Goal: Task Accomplishment & Management: Complete application form

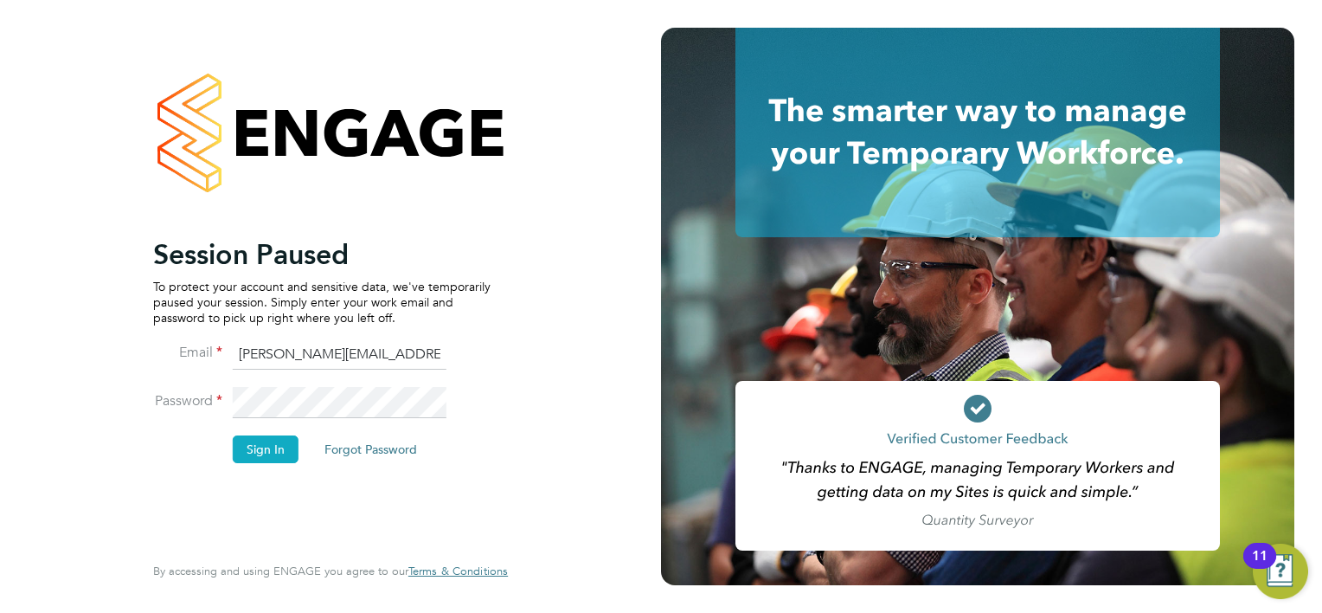
click at [273, 451] on button "Sign In" at bounding box center [266, 449] width 66 height 28
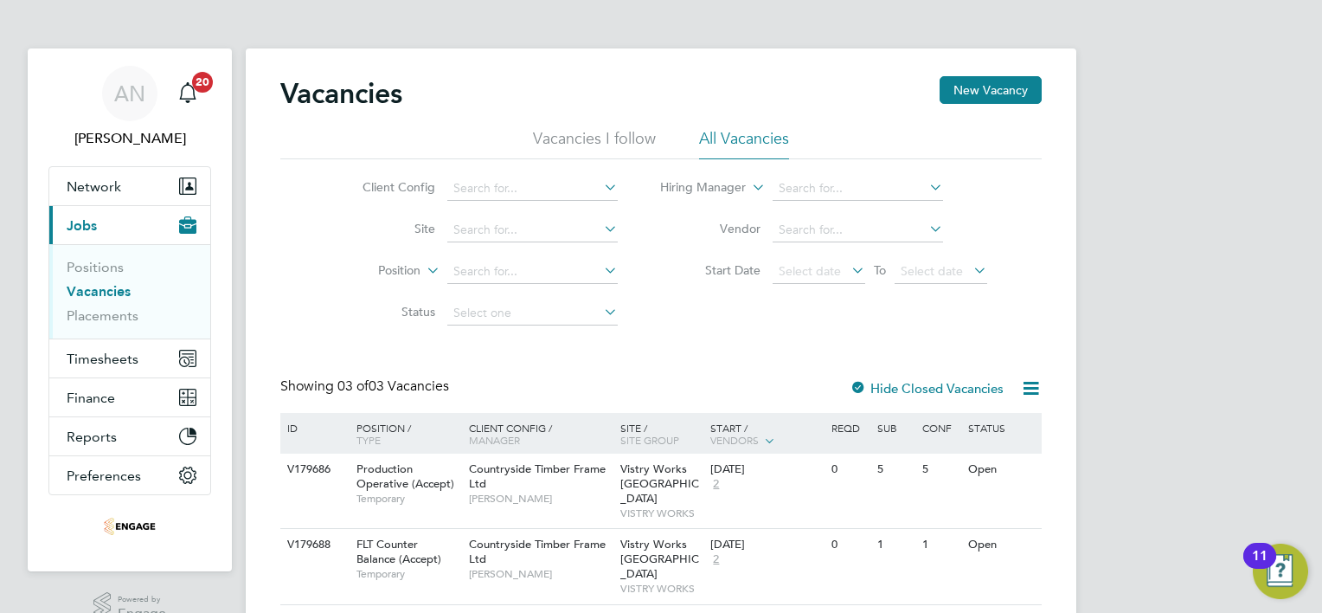
click at [315, 446] on div "ID Position / Type Client Config / Manager Site / Site Group Start / Vendors Re…" at bounding box center [660, 433] width 761 height 41
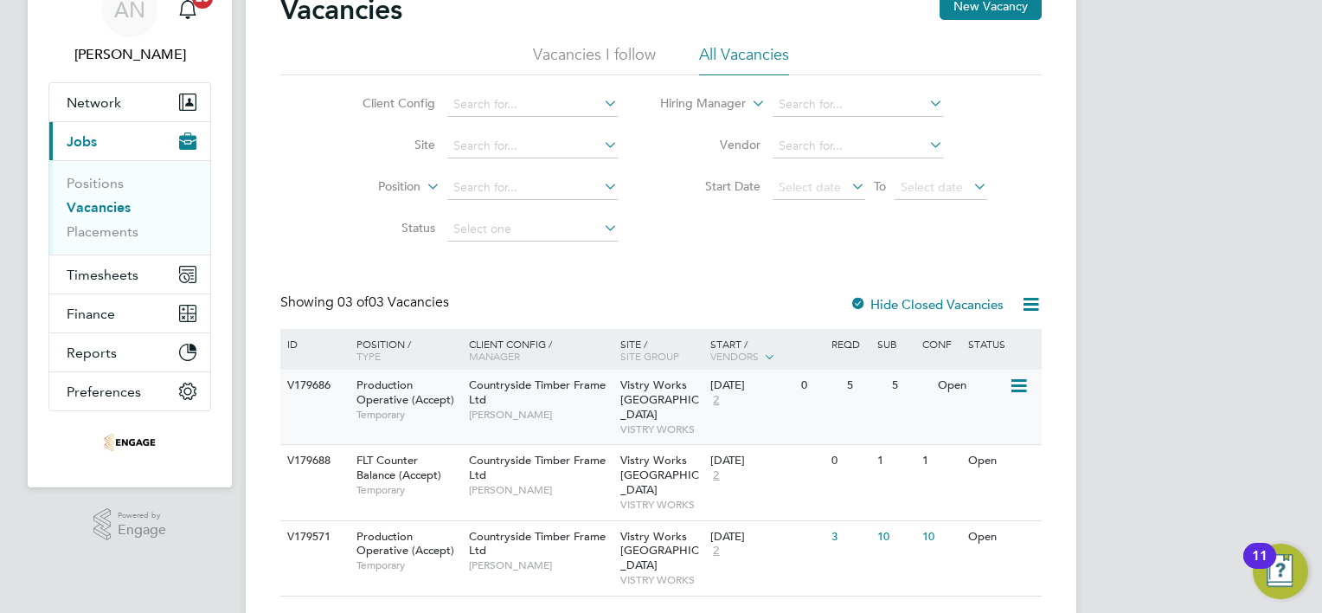
scroll to position [85, 0]
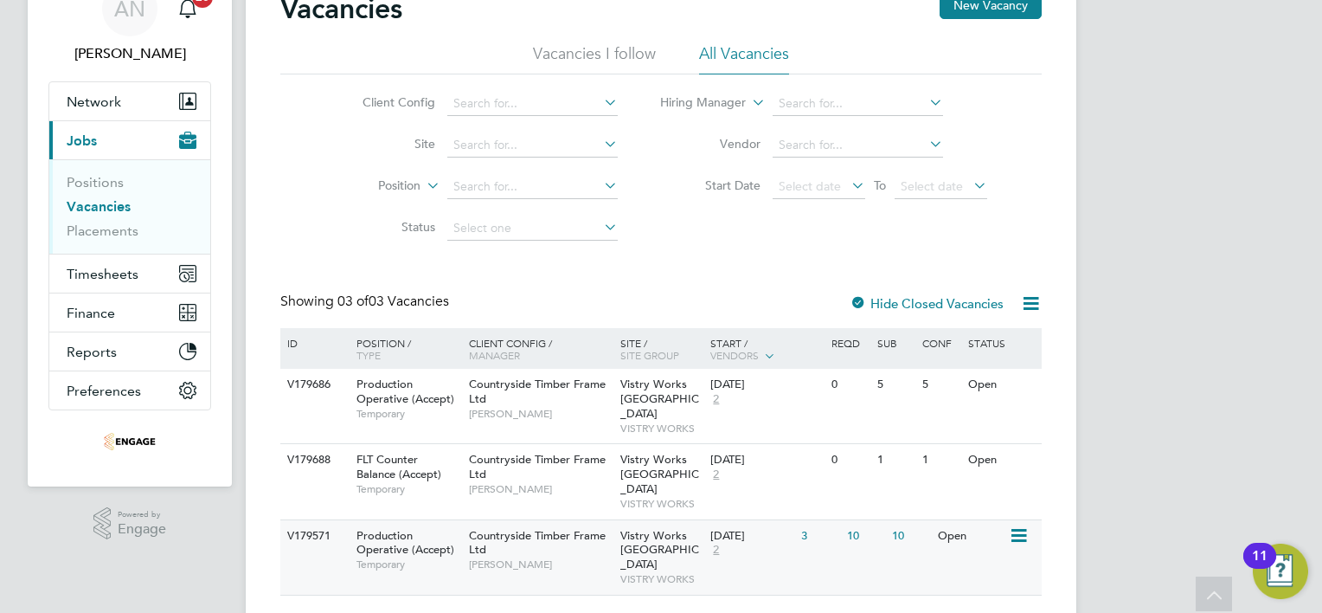
click at [804, 520] on div "3" at bounding box center [819, 536] width 45 height 32
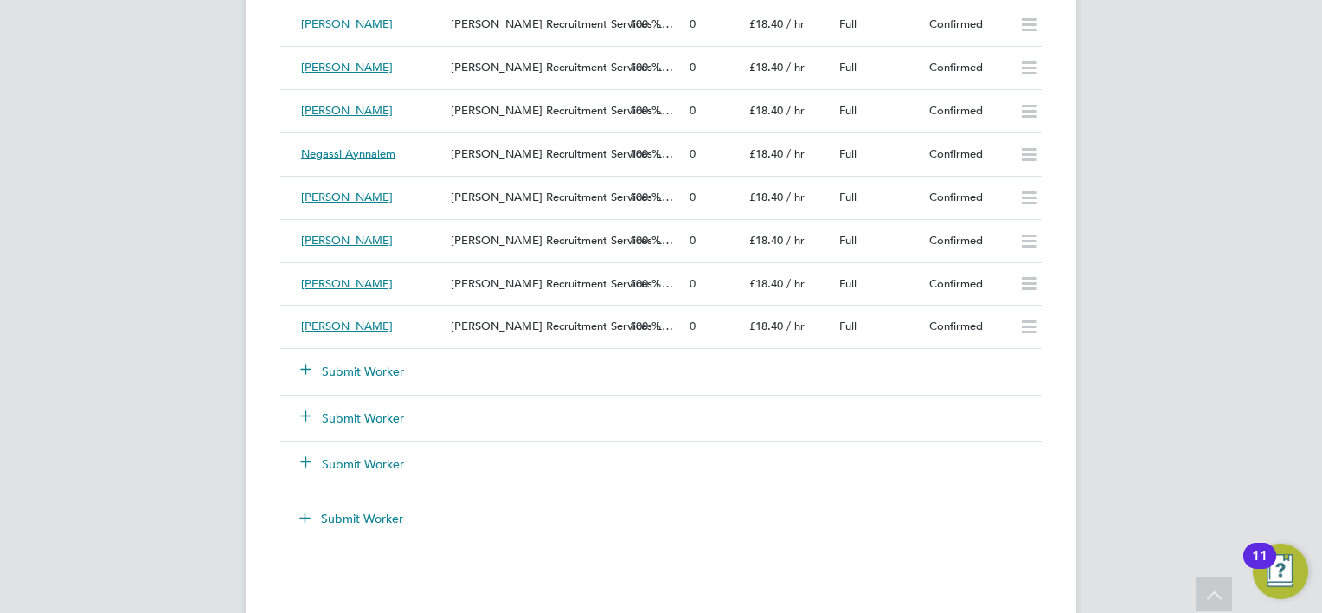
click at [366, 369] on button "Submit Worker" at bounding box center [353, 371] width 104 height 17
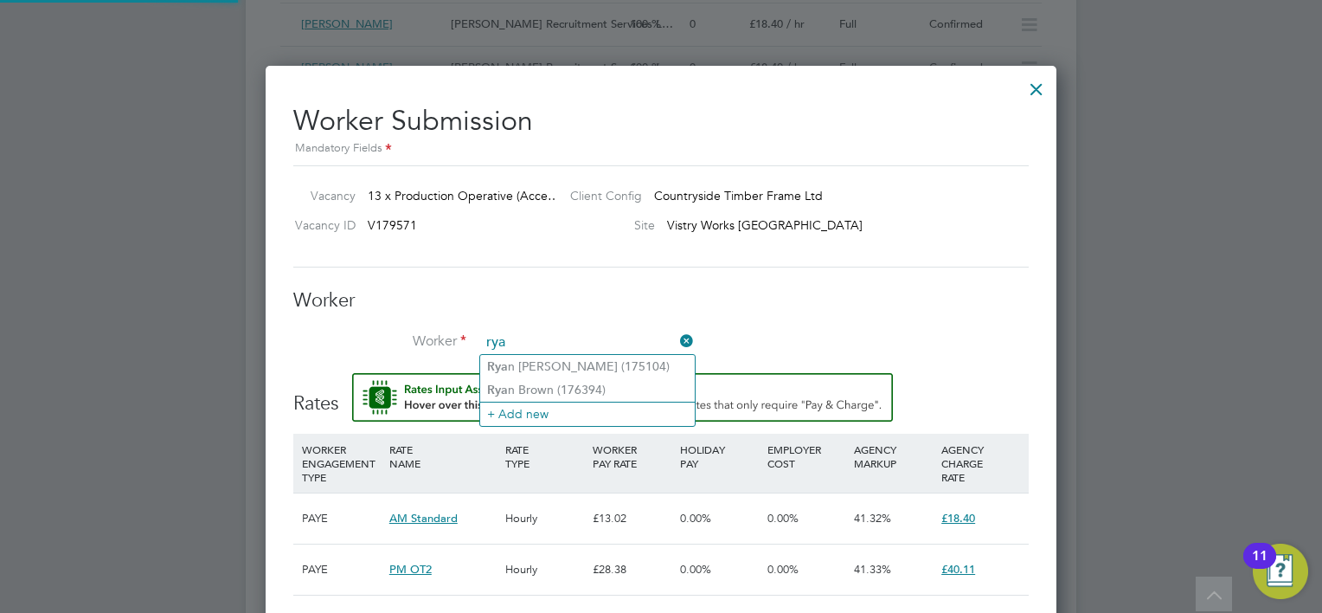
type input "rya"
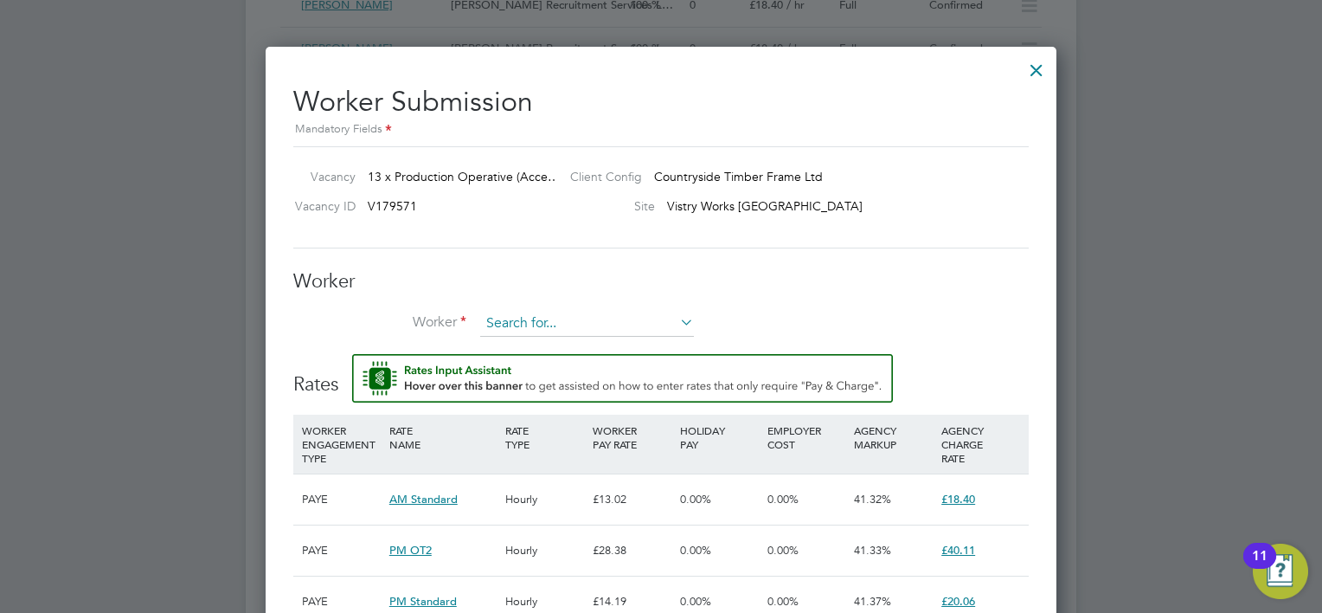
click at [533, 324] on input at bounding box center [587, 324] width 214 height 26
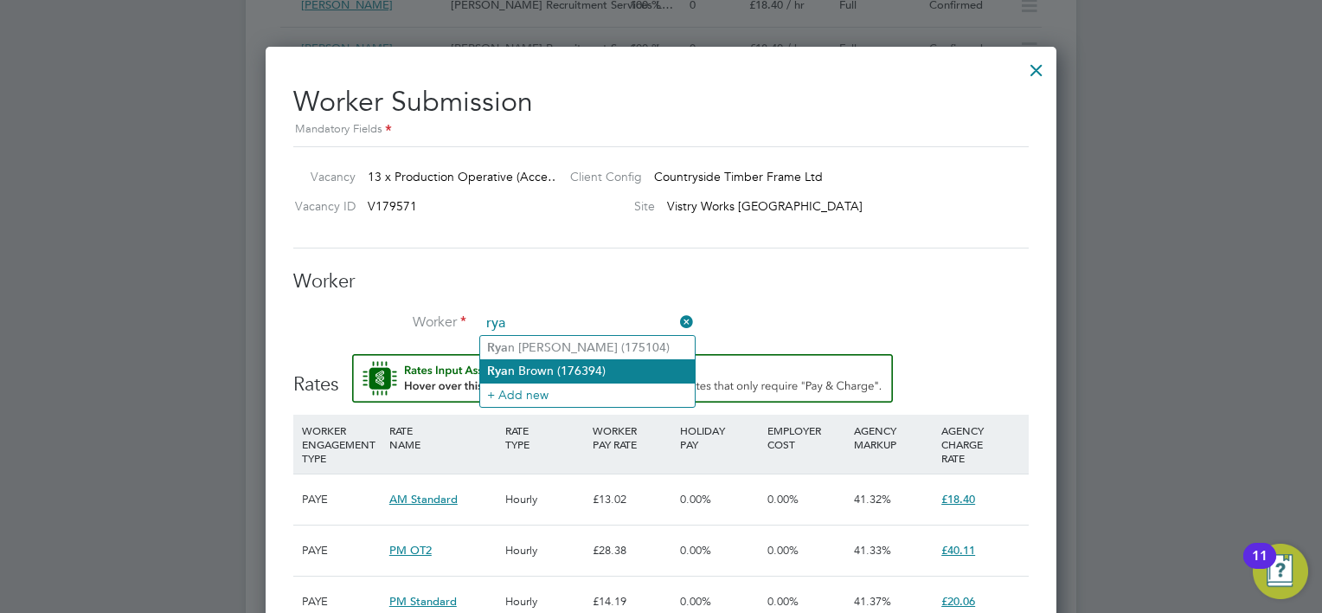
click at [536, 367] on li "[PERSON_NAME] (176394)" at bounding box center [587, 370] width 215 height 23
type input "[PERSON_NAME] (176394)"
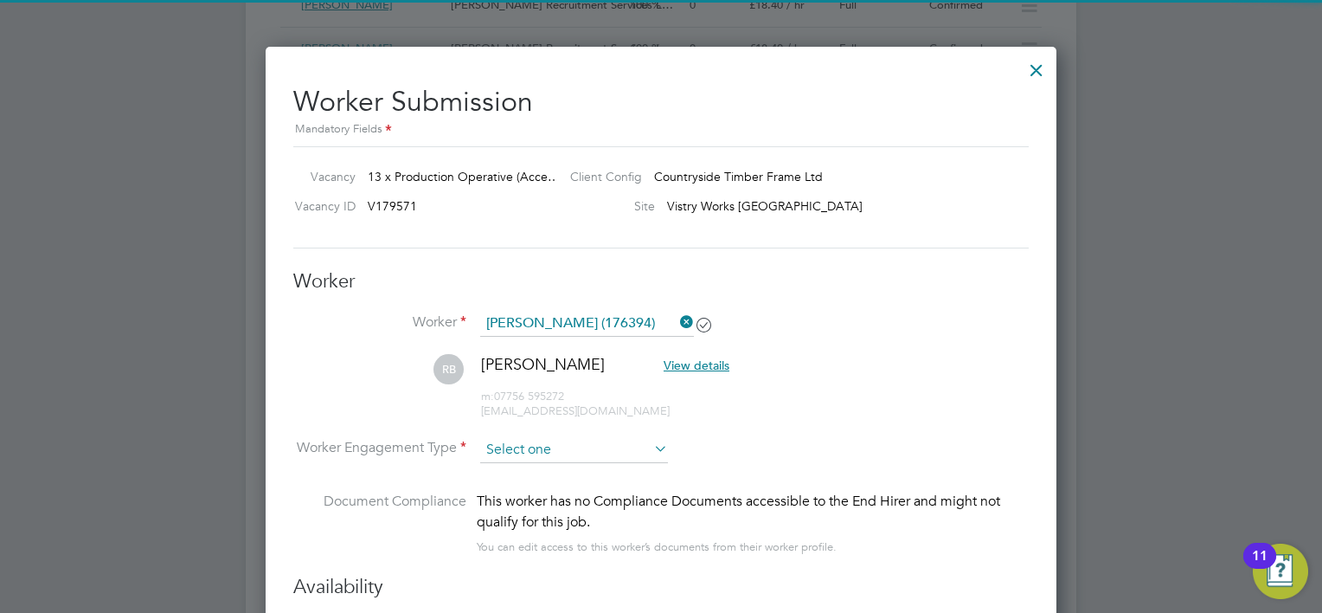
click at [557, 441] on input at bounding box center [574, 450] width 188 height 26
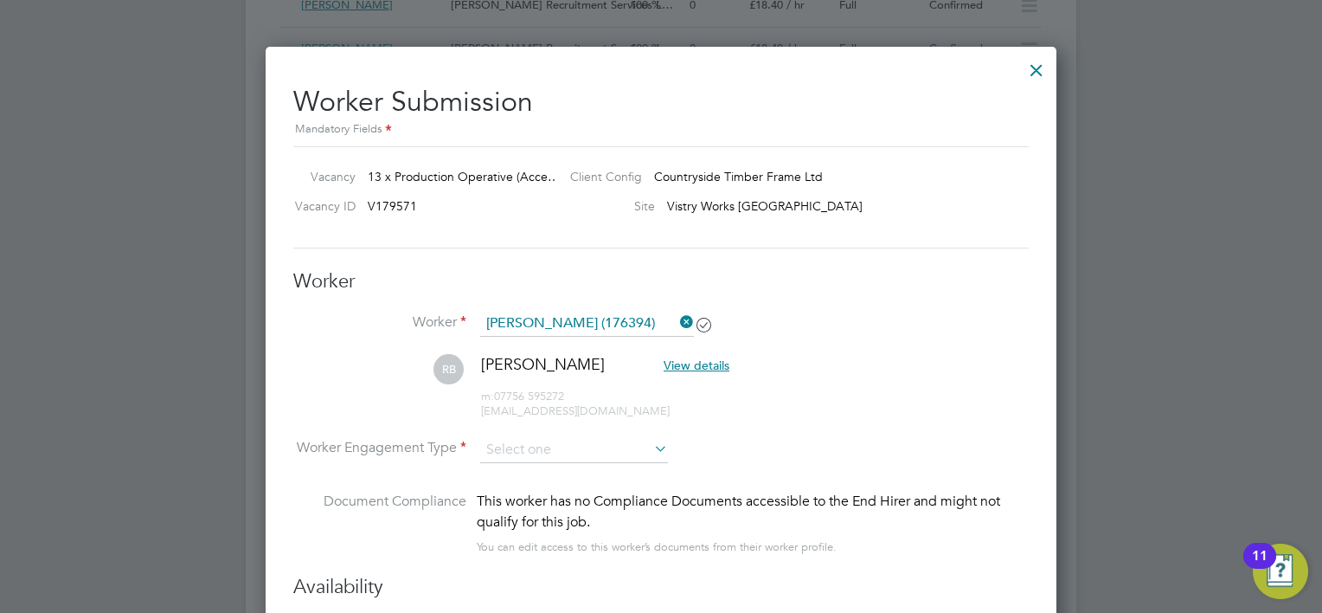
click at [550, 485] on li "PAYE" at bounding box center [574, 494] width 189 height 22
type input "PAYE"
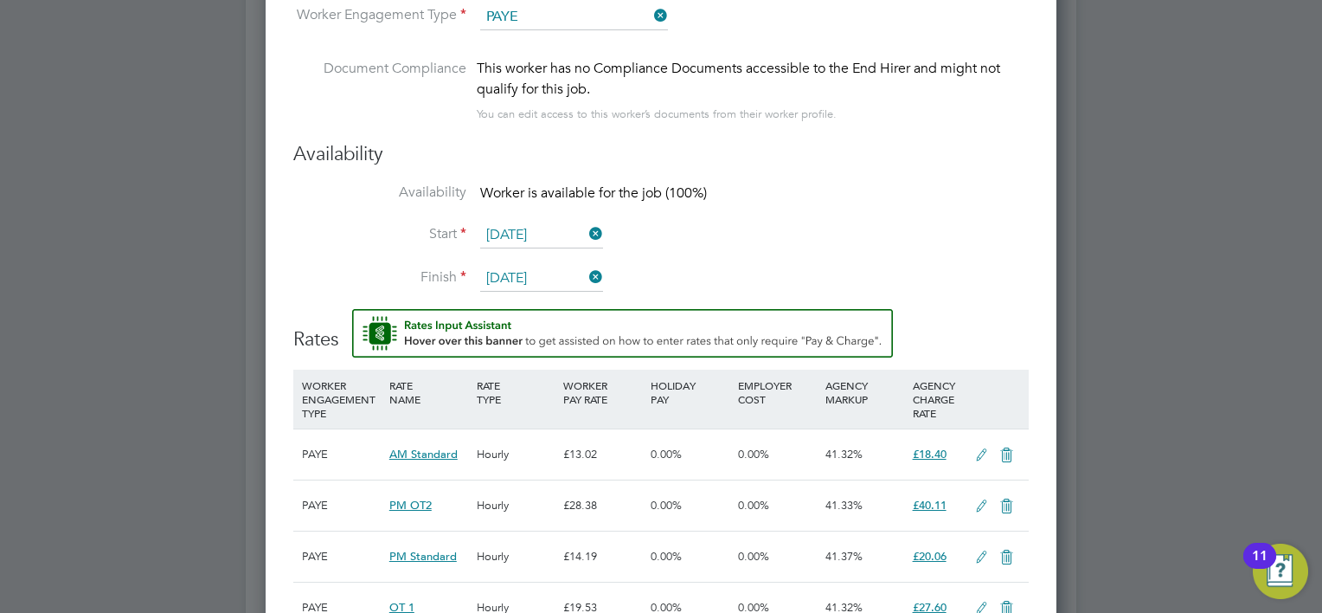
click at [537, 230] on input "[DATE]" at bounding box center [541, 235] width 123 height 26
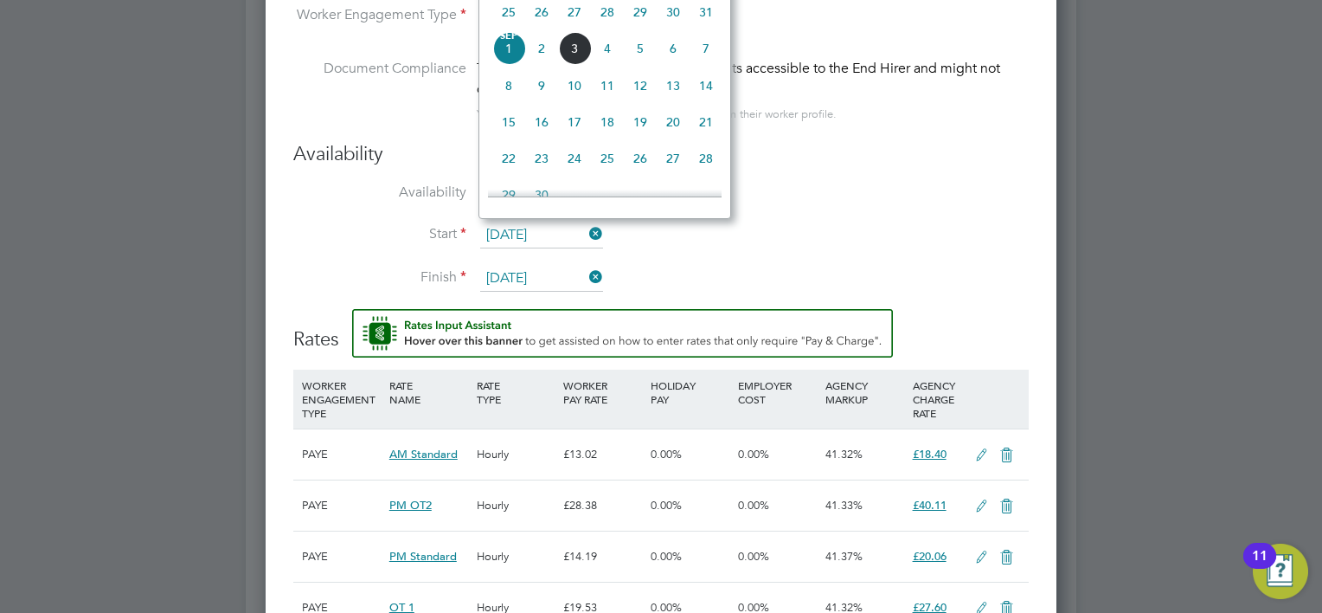
click at [574, 65] on span "3" at bounding box center [574, 48] width 33 height 33
type input "[DATE]"
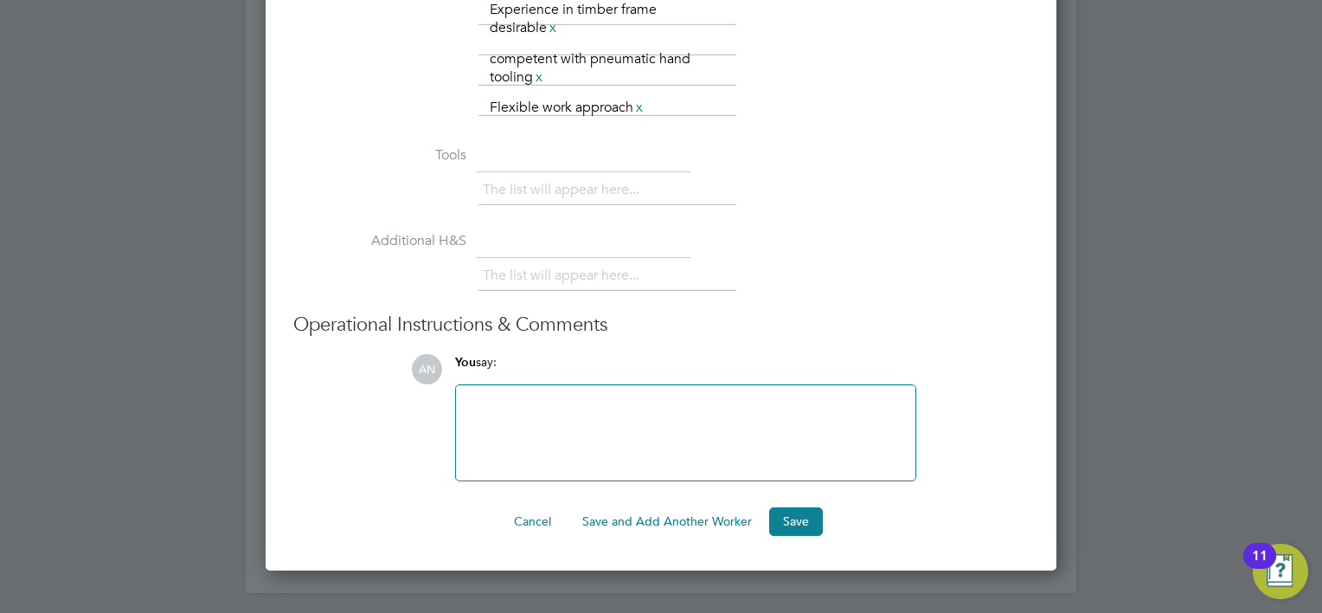
click at [645, 510] on button "Save and Add Another Worker" at bounding box center [666, 521] width 197 height 28
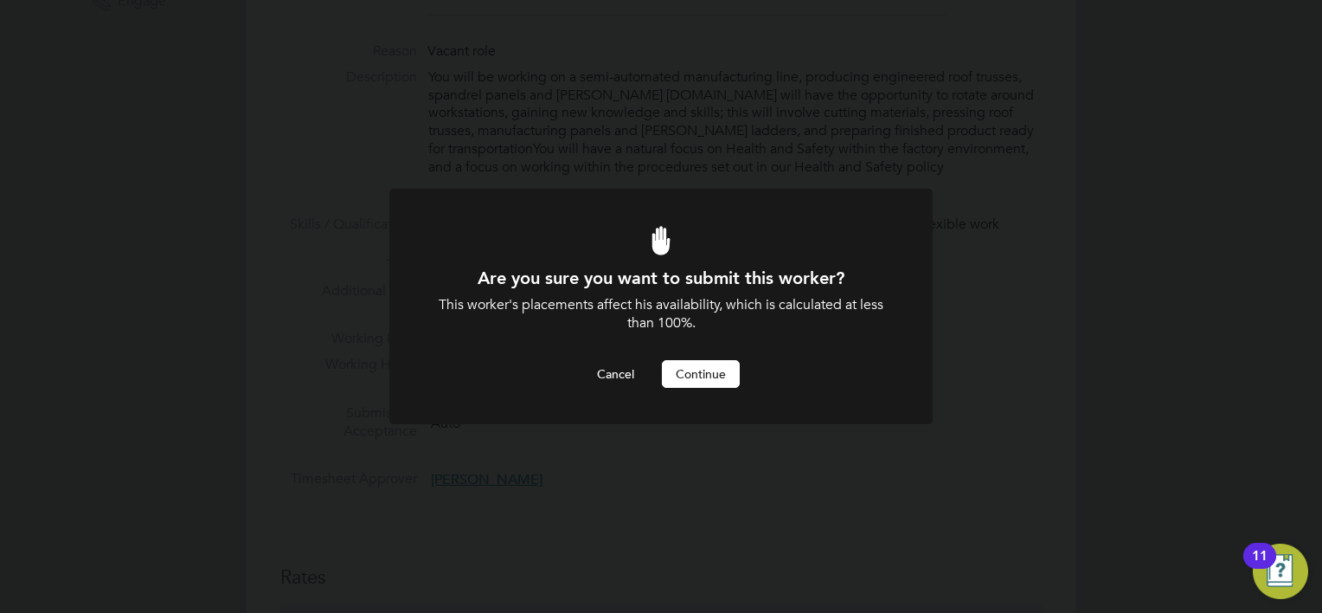
click at [692, 370] on button "Continue" at bounding box center [701, 374] width 78 height 28
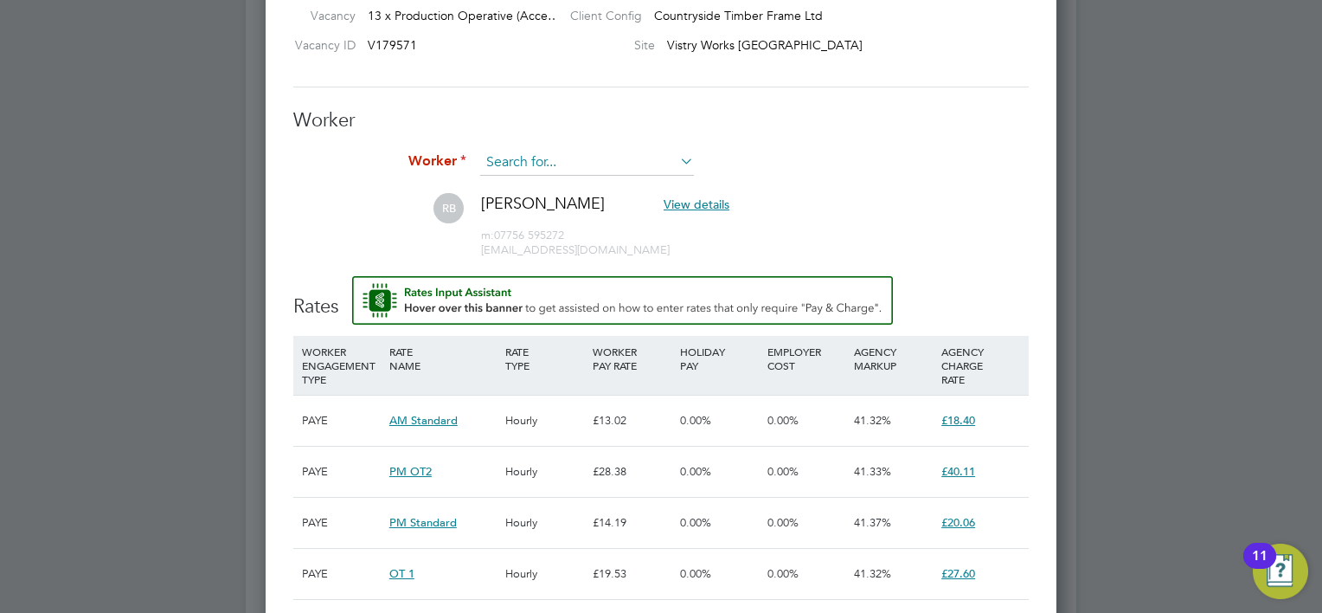
click at [581, 166] on input at bounding box center [587, 163] width 214 height 26
click at [588, 164] on input at bounding box center [587, 163] width 214 height 26
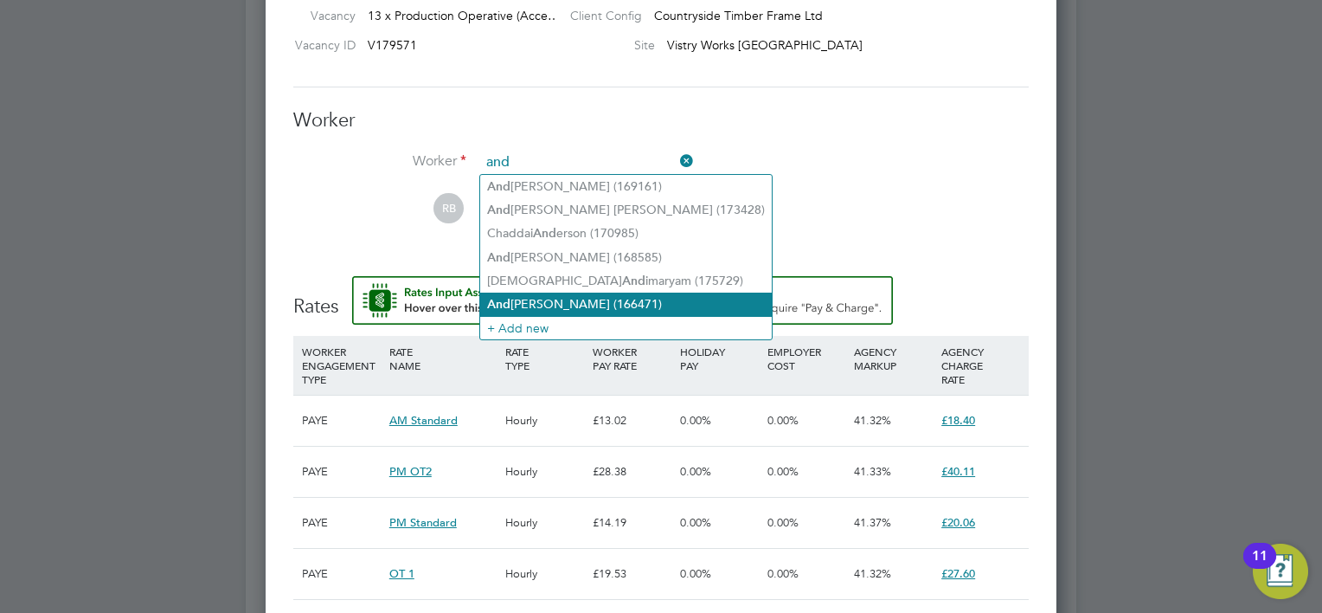
click at [575, 293] on li "And [PERSON_NAME] (166471)" at bounding box center [626, 303] width 292 height 23
type input "[PERSON_NAME] (166471)"
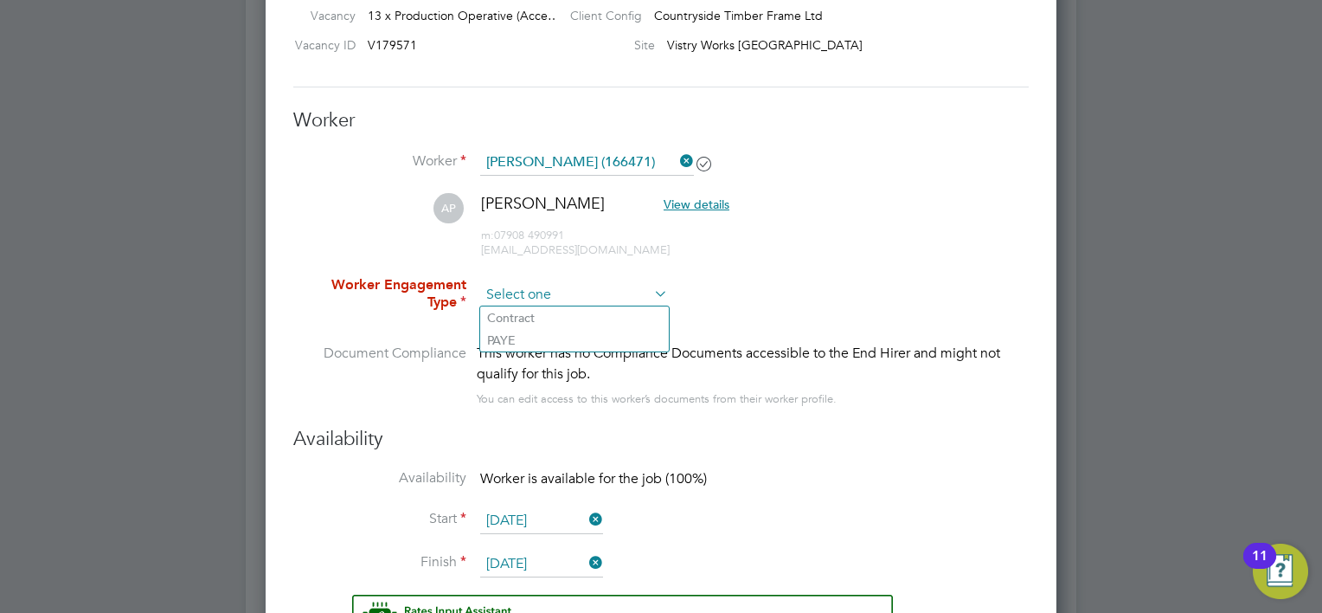
click at [572, 291] on input at bounding box center [574, 295] width 188 height 26
click at [547, 336] on li "PAYE" at bounding box center [574, 340] width 189 height 22
type input "PAYE"
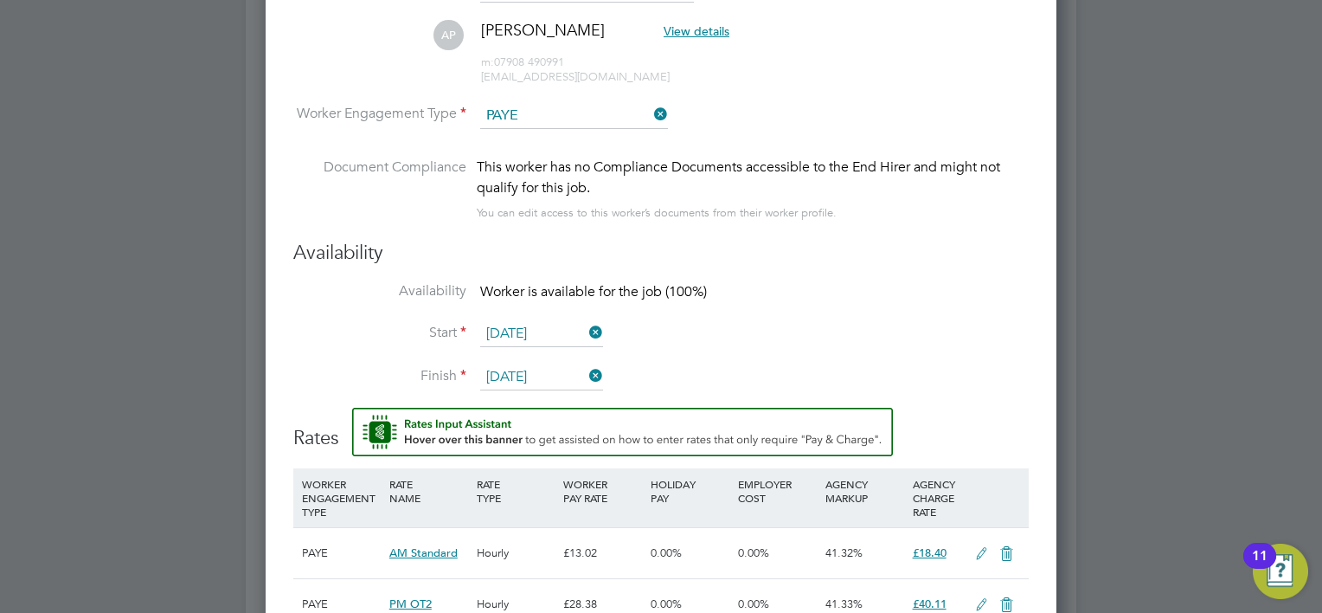
click at [579, 322] on input "[DATE]" at bounding box center [541, 334] width 123 height 26
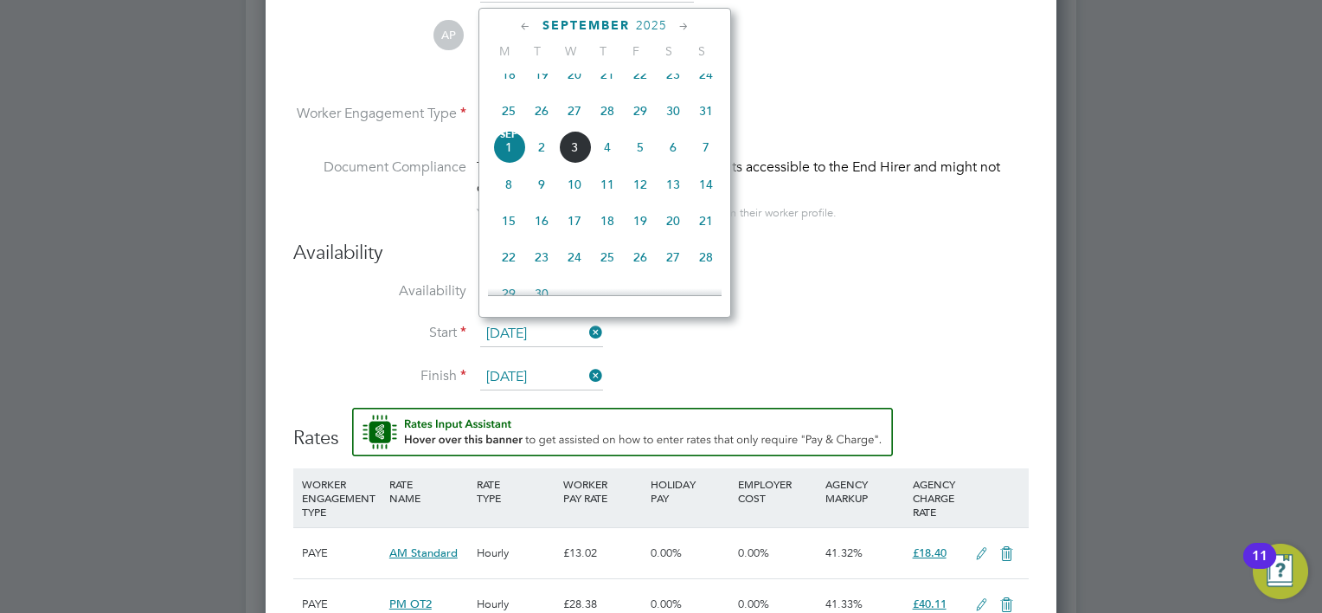
click at [575, 164] on span "3" at bounding box center [574, 147] width 33 height 33
type input "[DATE]"
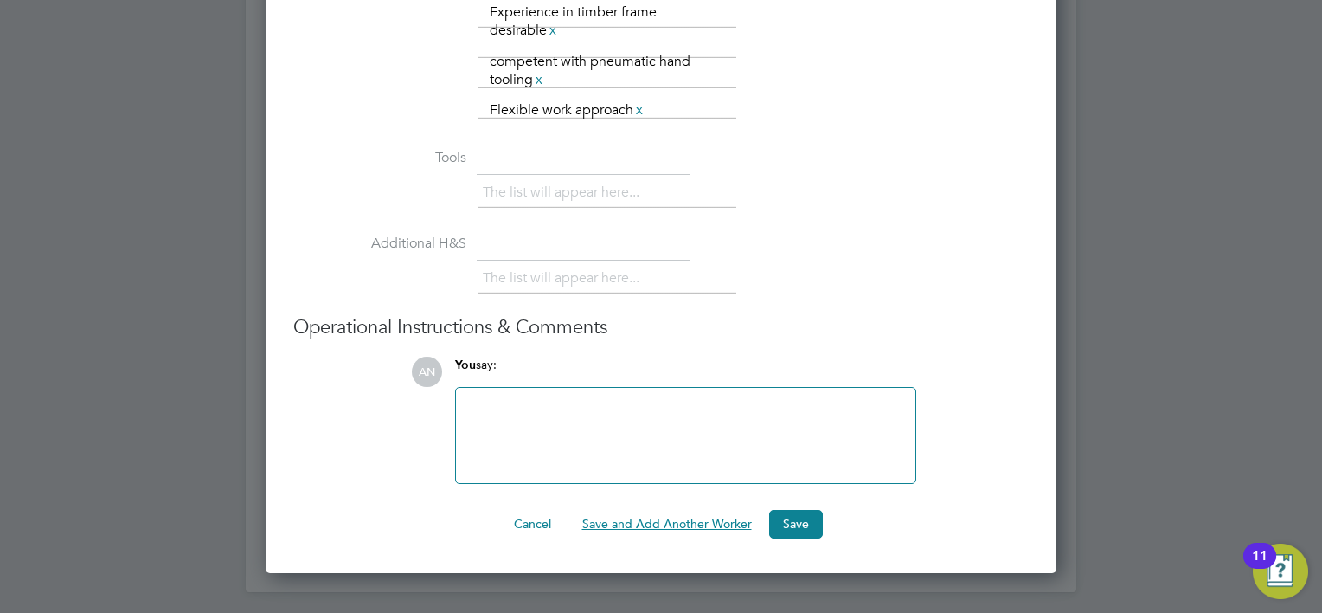
click at [661, 515] on button "Save and Add Another Worker" at bounding box center [666, 524] width 197 height 28
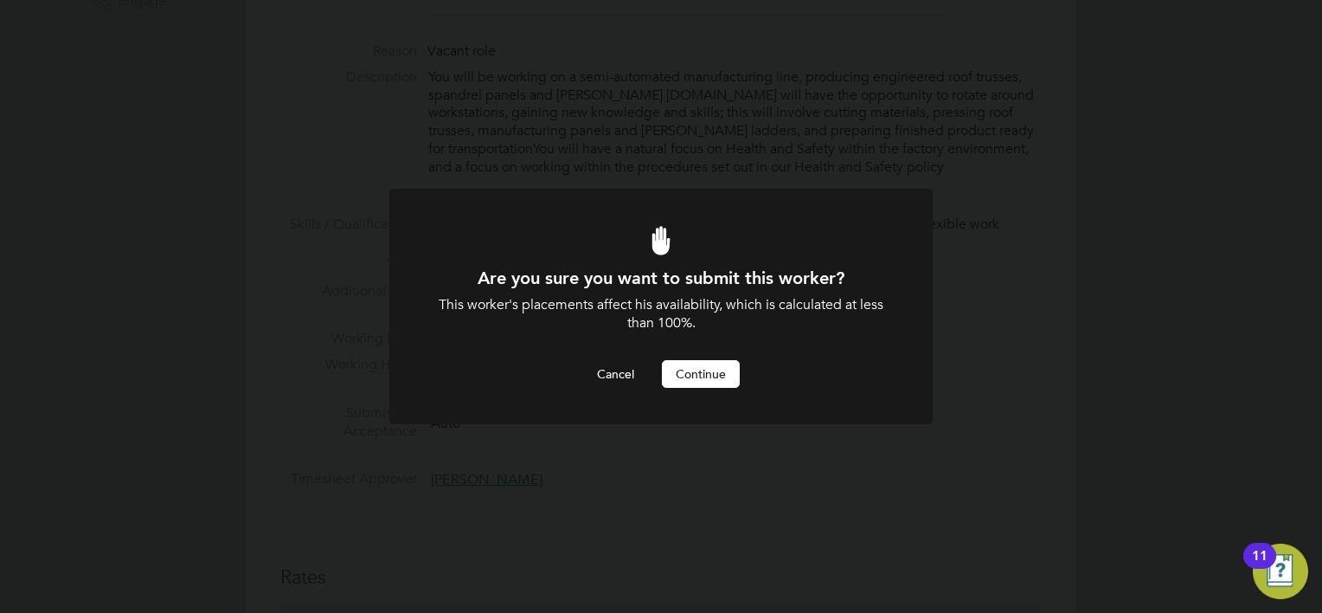
click at [665, 379] on button "Continue" at bounding box center [701, 374] width 78 height 28
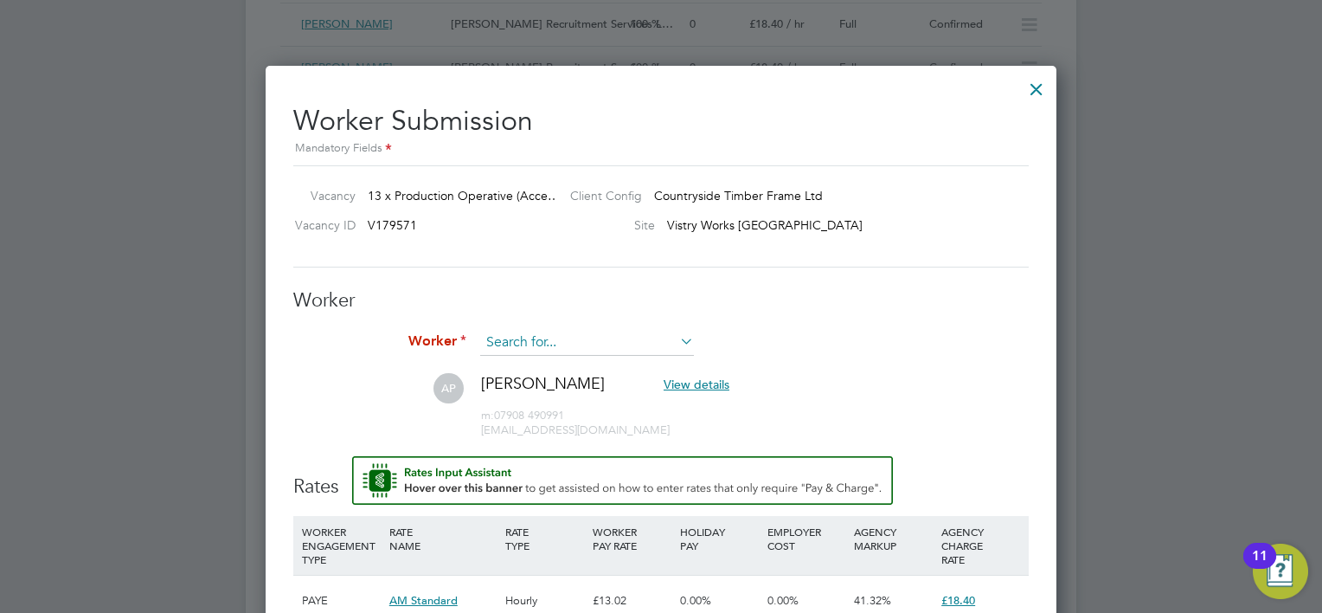
click at [533, 336] on input at bounding box center [587, 343] width 214 height 26
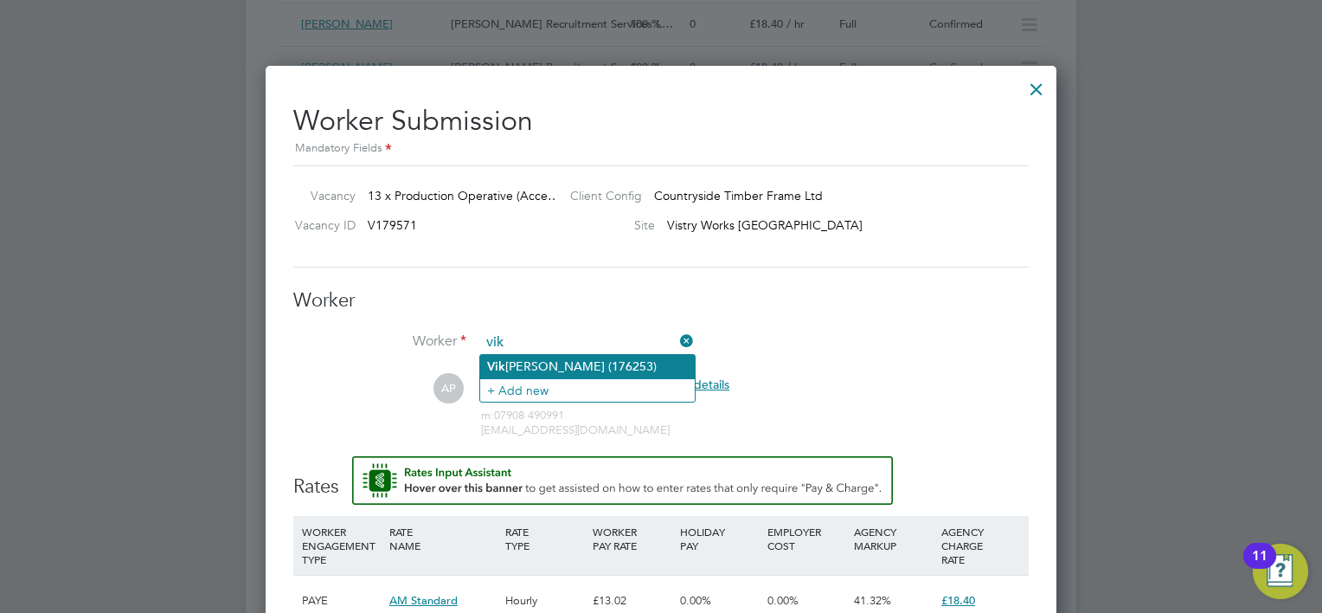
click at [560, 363] on li "[PERSON_NAME] tor [PERSON_NAME] (176253)" at bounding box center [587, 366] width 215 height 23
type input "[PERSON_NAME] (176253)"
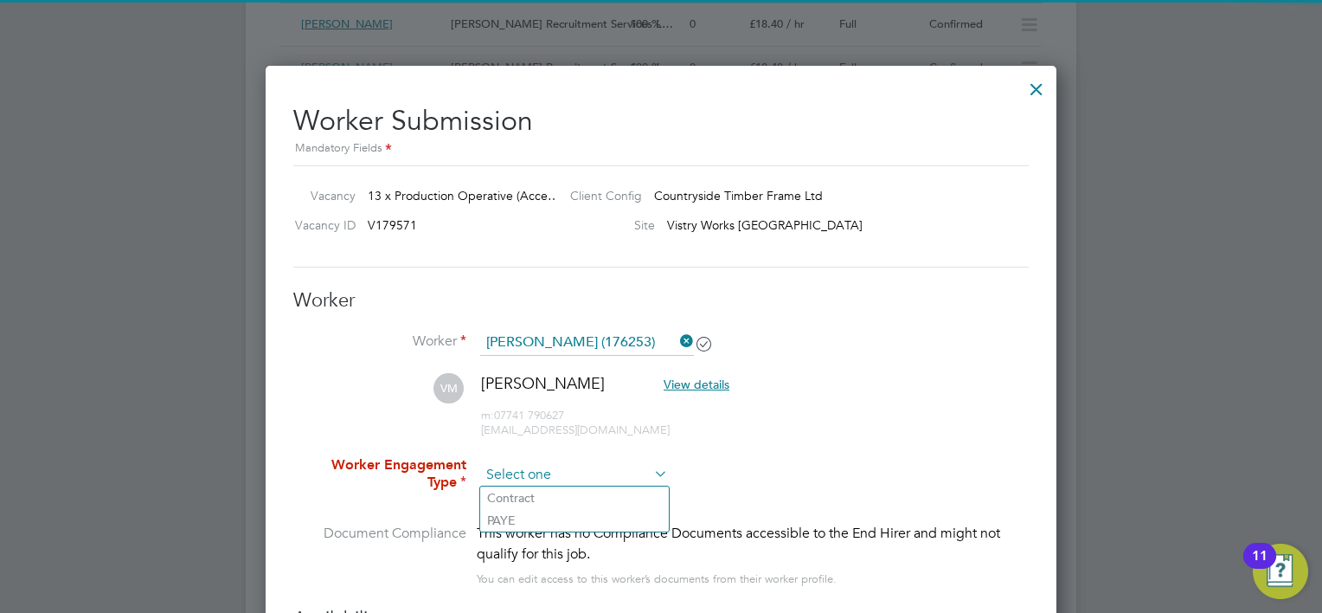
click at [566, 471] on input at bounding box center [574, 475] width 188 height 26
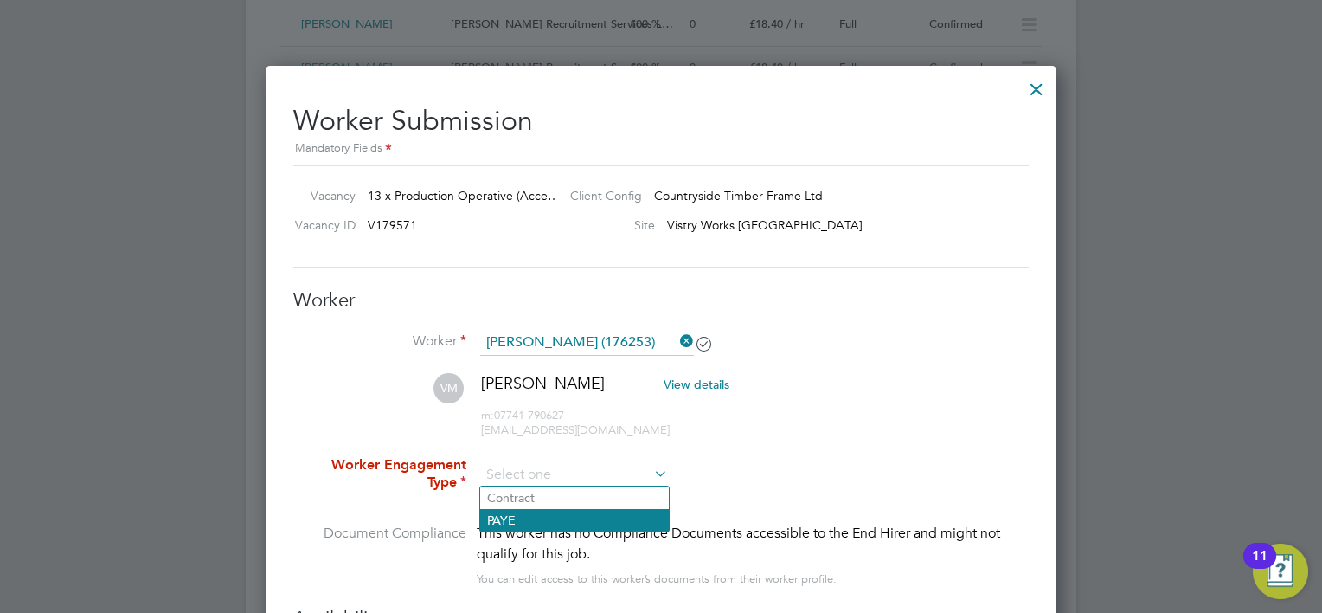
click at [543, 512] on li "PAYE" at bounding box center [574, 520] width 189 height 22
type input "PAYE"
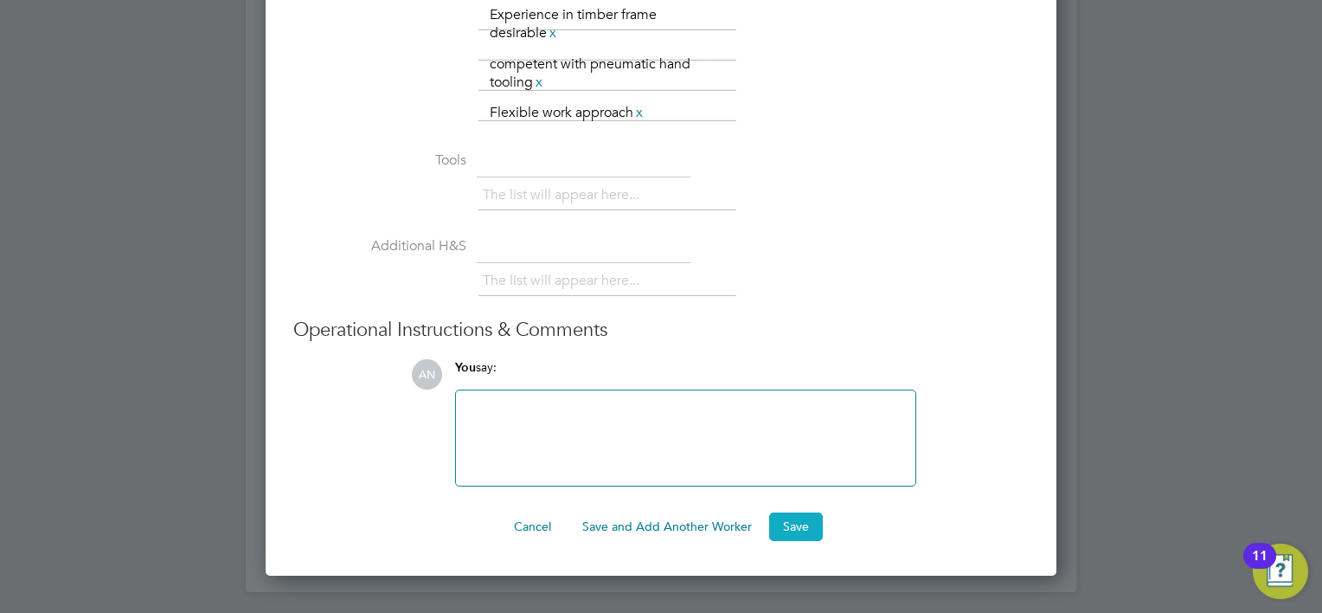
click at [773, 523] on button "Save" at bounding box center [796, 526] width 54 height 28
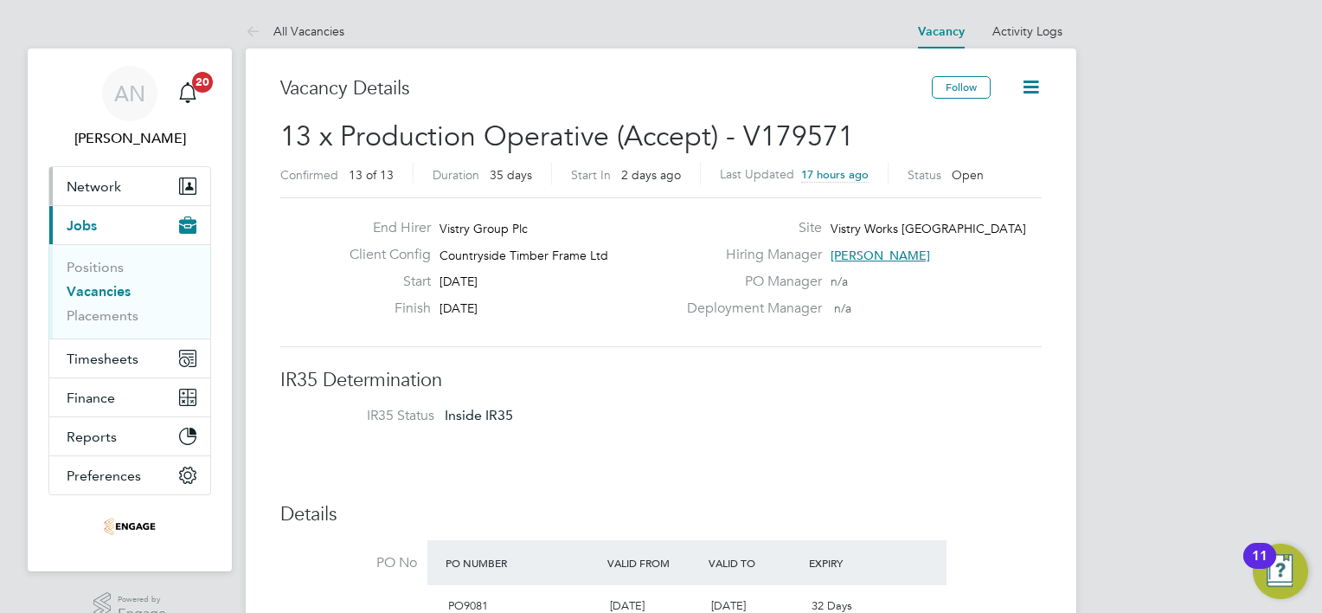
click at [93, 197] on button "Network" at bounding box center [129, 186] width 161 height 38
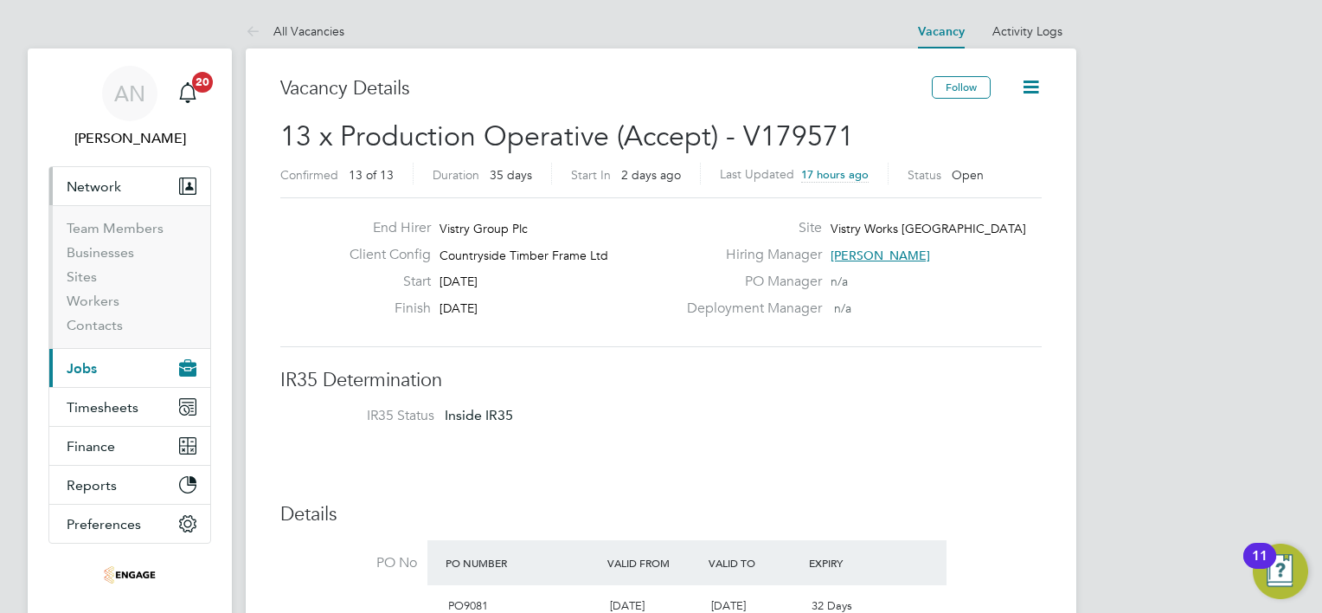
click at [96, 370] on span "Jobs" at bounding box center [82, 368] width 30 height 16
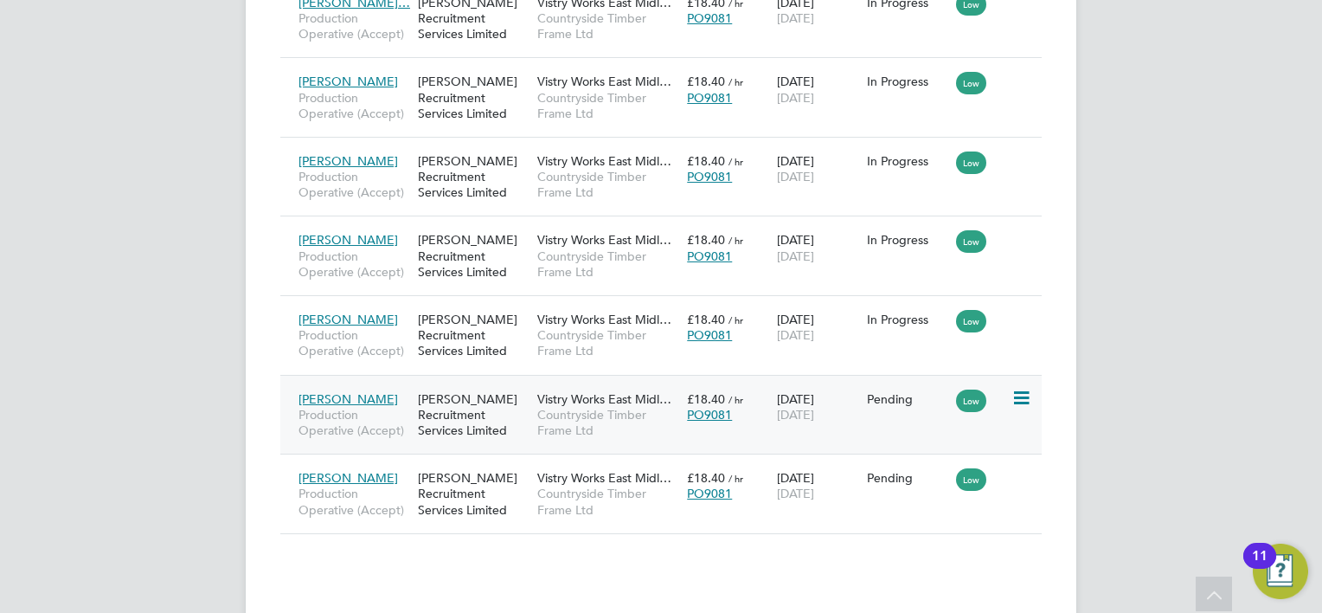
click at [1020, 394] on icon at bounding box center [1019, 398] width 17 height 21
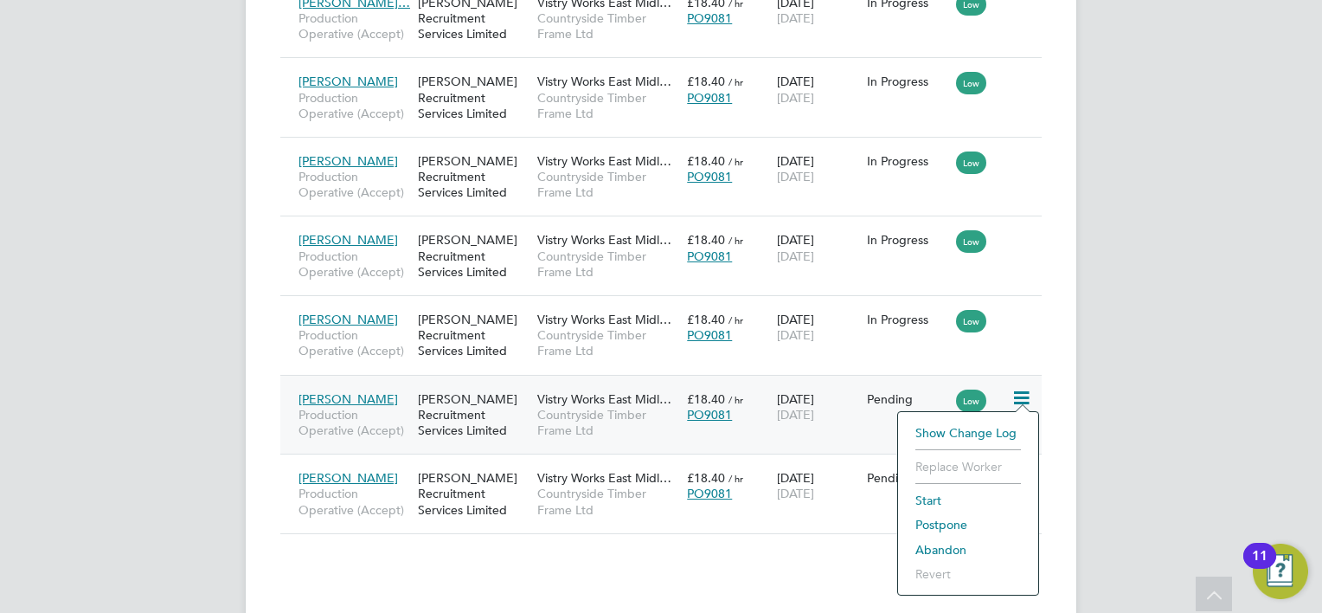
click at [965, 498] on li "Start" at bounding box center [968, 500] width 123 height 24
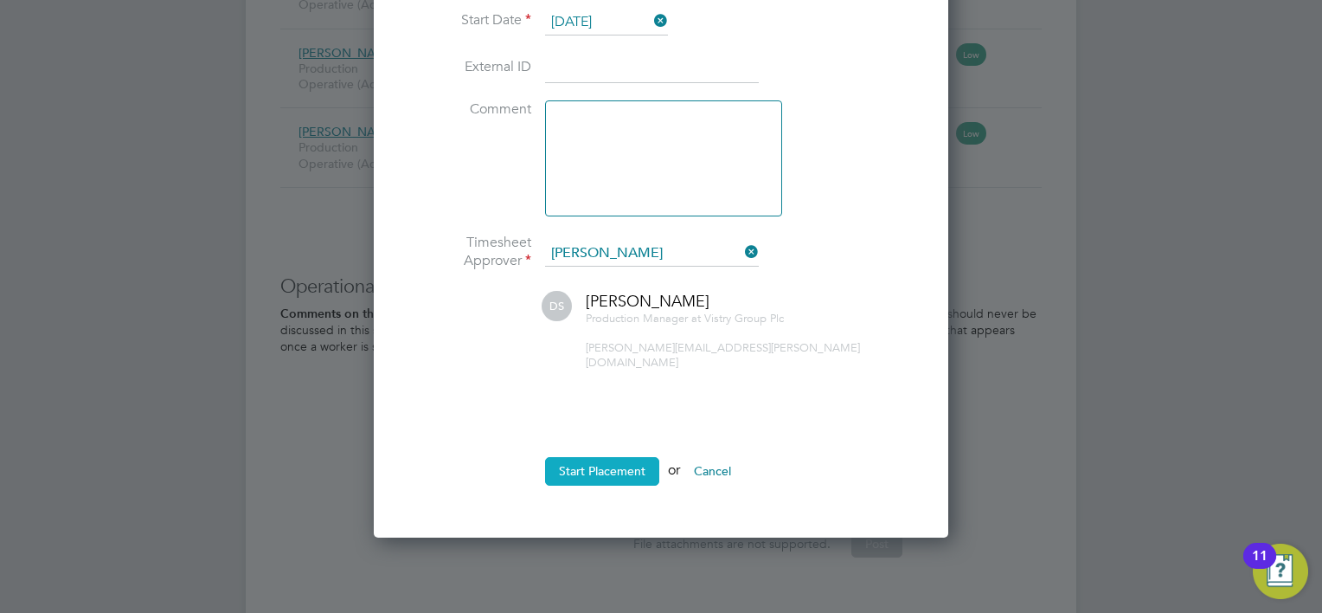
click at [611, 457] on button "Start Placement" at bounding box center [602, 471] width 114 height 28
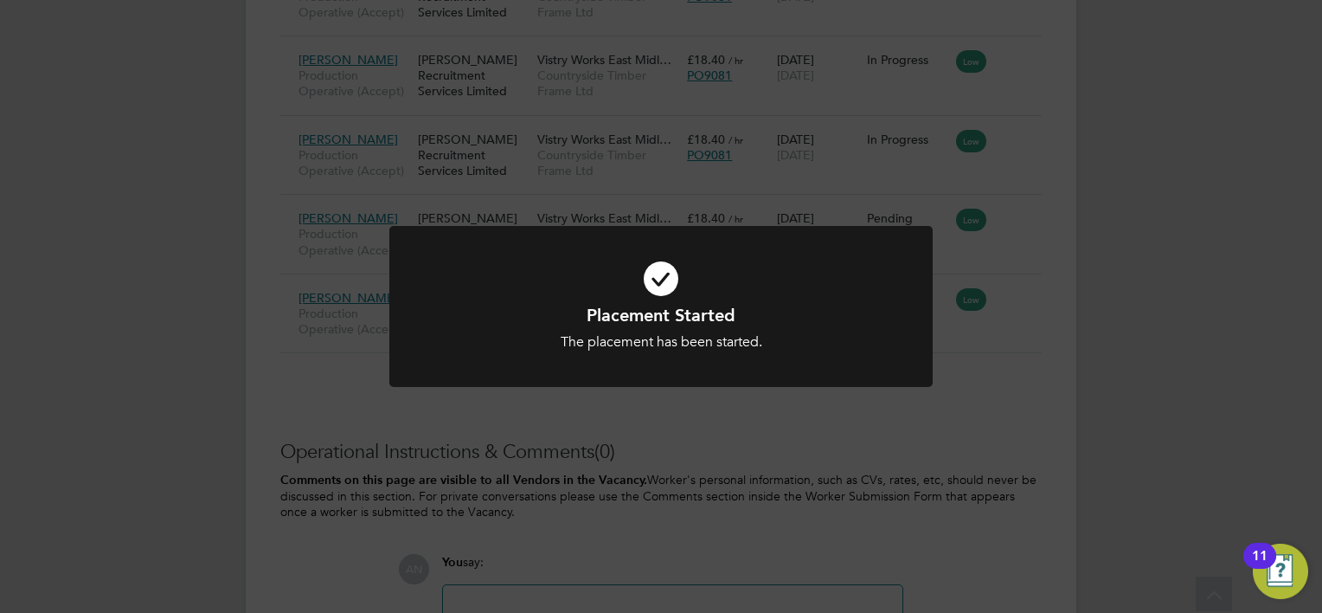
click at [921, 412] on div "Placement Started The placement has been started. Cancel Okay" at bounding box center [661, 306] width 1322 height 613
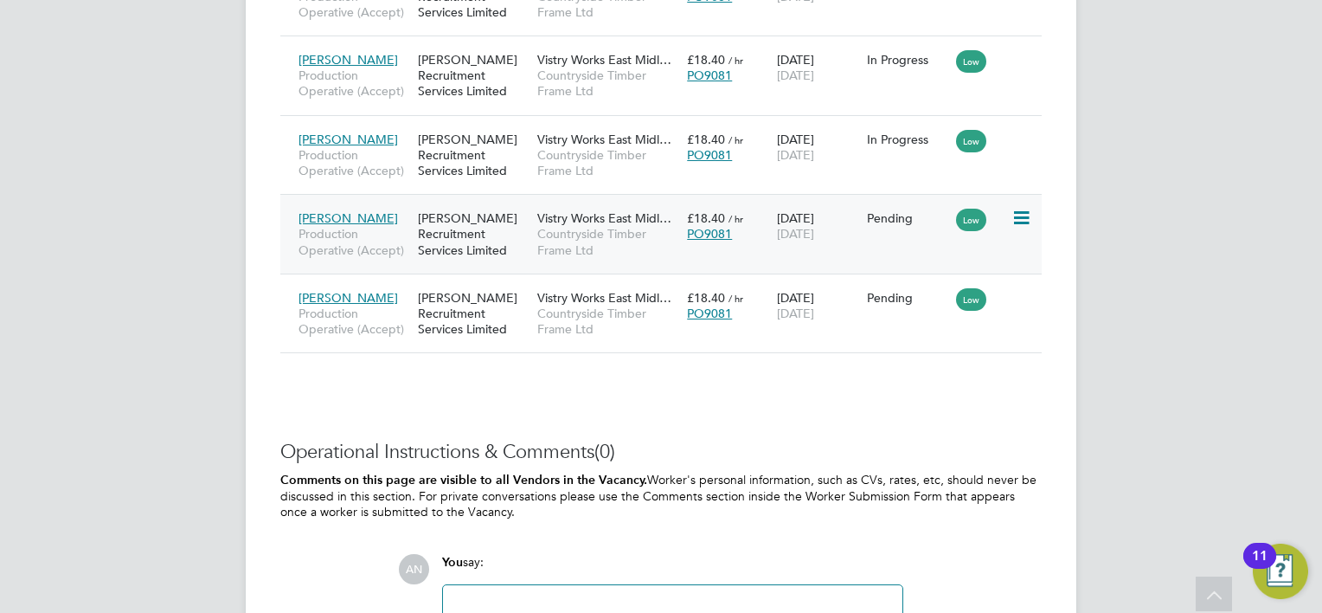
click at [1019, 213] on icon at bounding box center [1019, 218] width 17 height 21
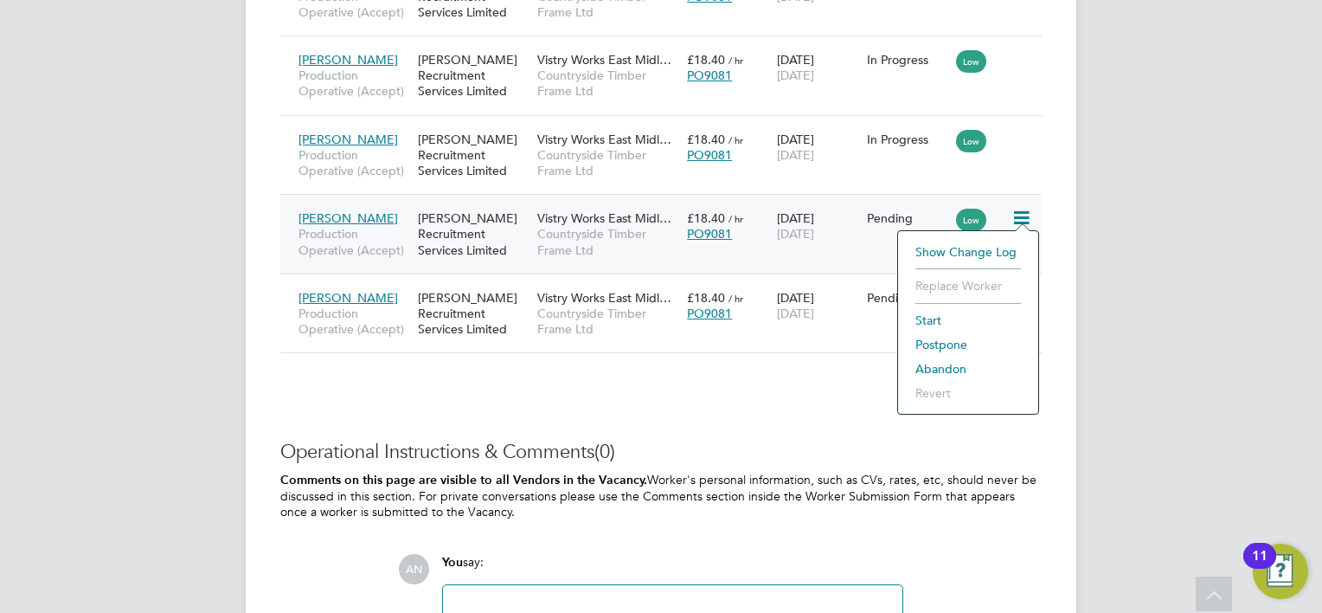
click at [965, 324] on li "Start" at bounding box center [968, 320] width 123 height 24
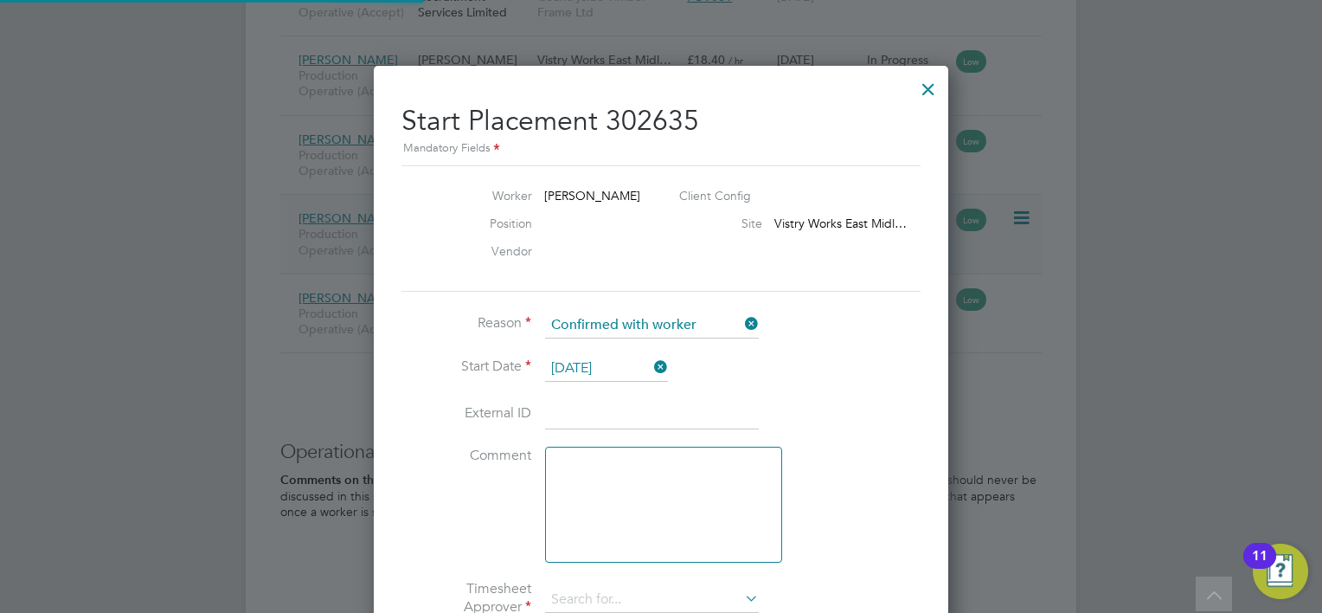
type input "[PERSON_NAME]"
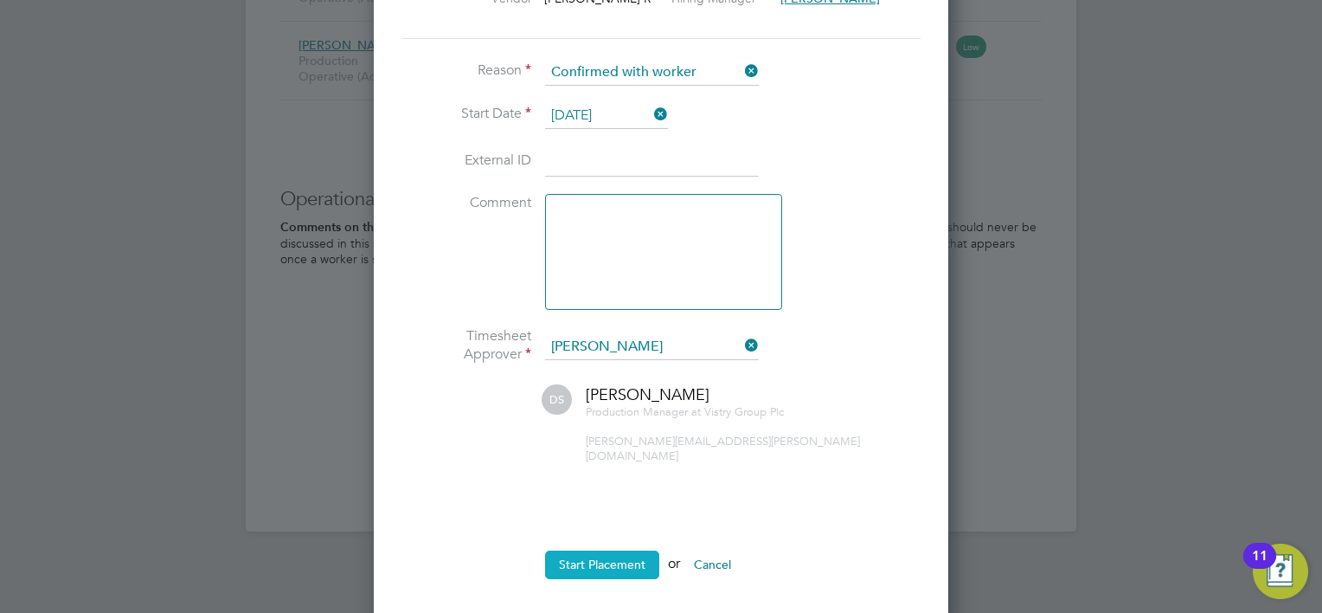
click at [580, 554] on button "Start Placement" at bounding box center [602, 564] width 114 height 28
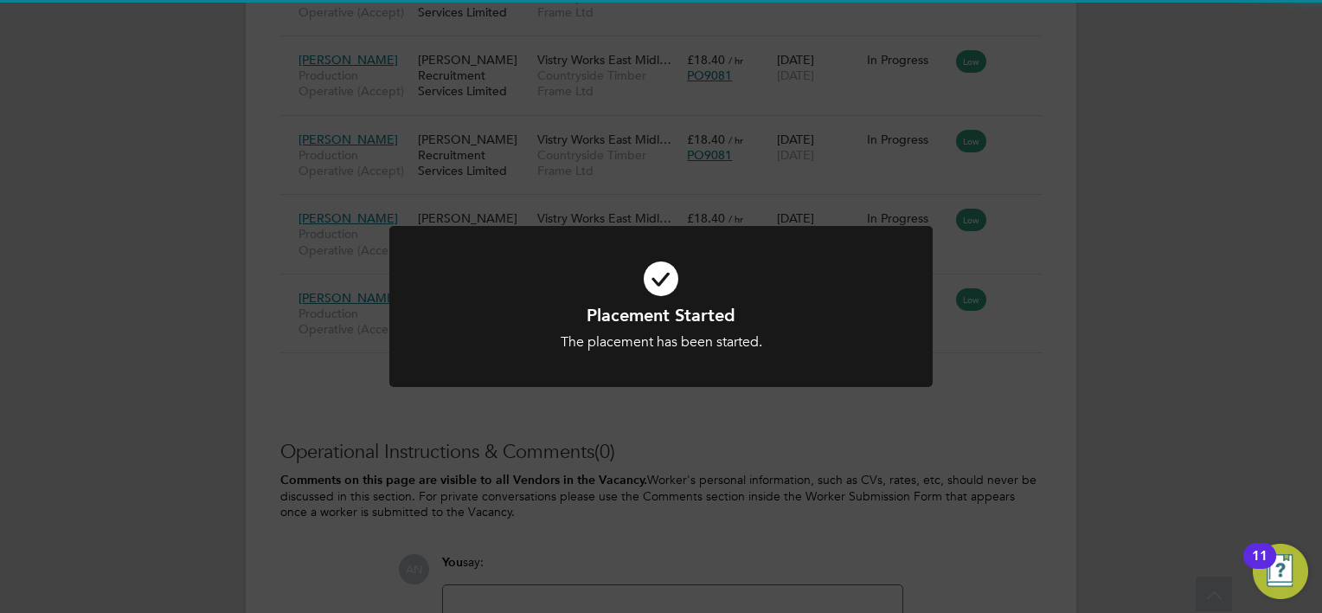
click at [968, 450] on div "Placement Started The placement has been started. Cancel Okay" at bounding box center [661, 306] width 1322 height 613
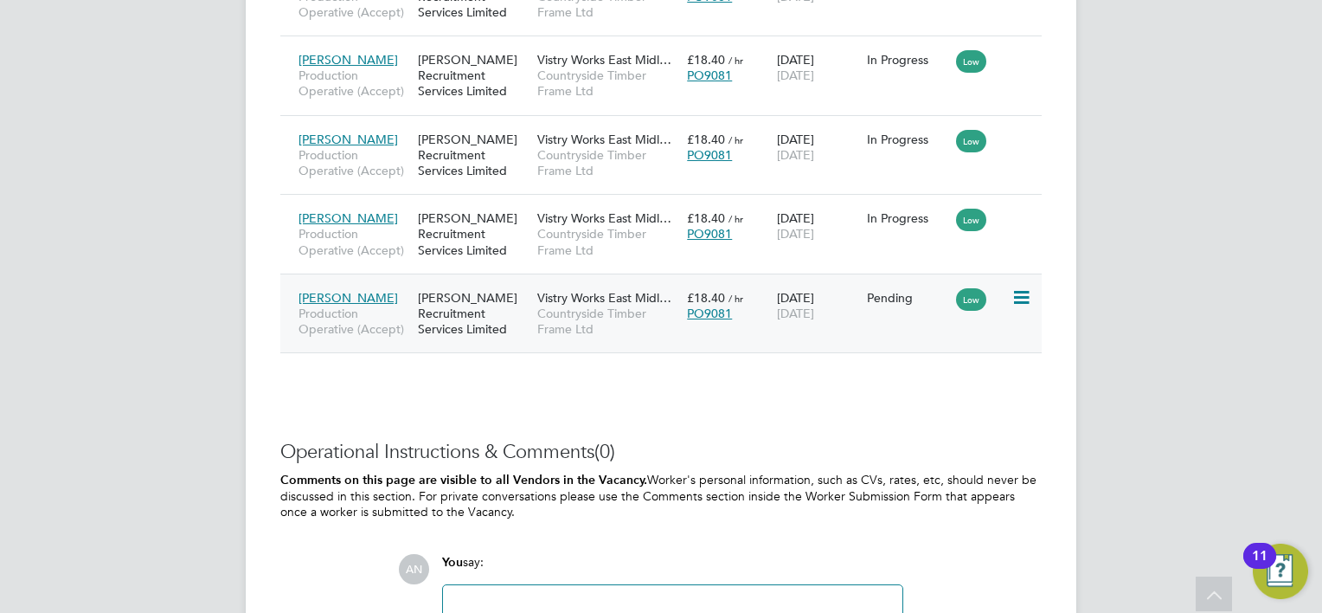
click at [1024, 294] on icon at bounding box center [1019, 297] width 17 height 21
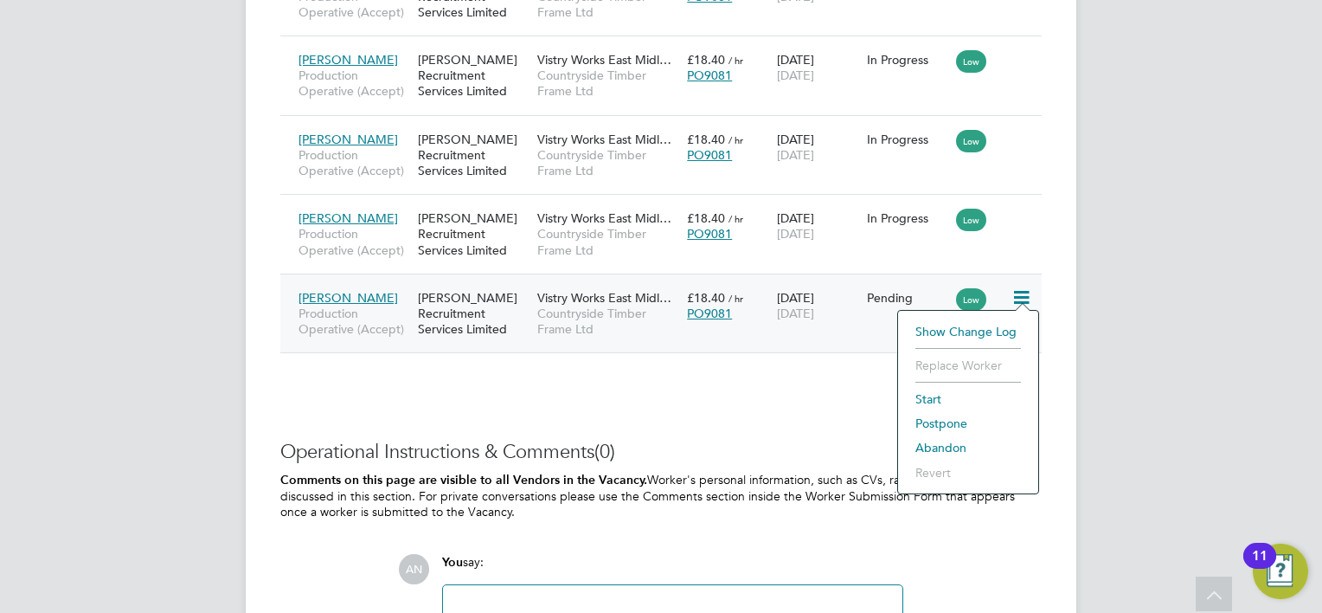
click at [942, 401] on li "Start" at bounding box center [968, 399] width 123 height 24
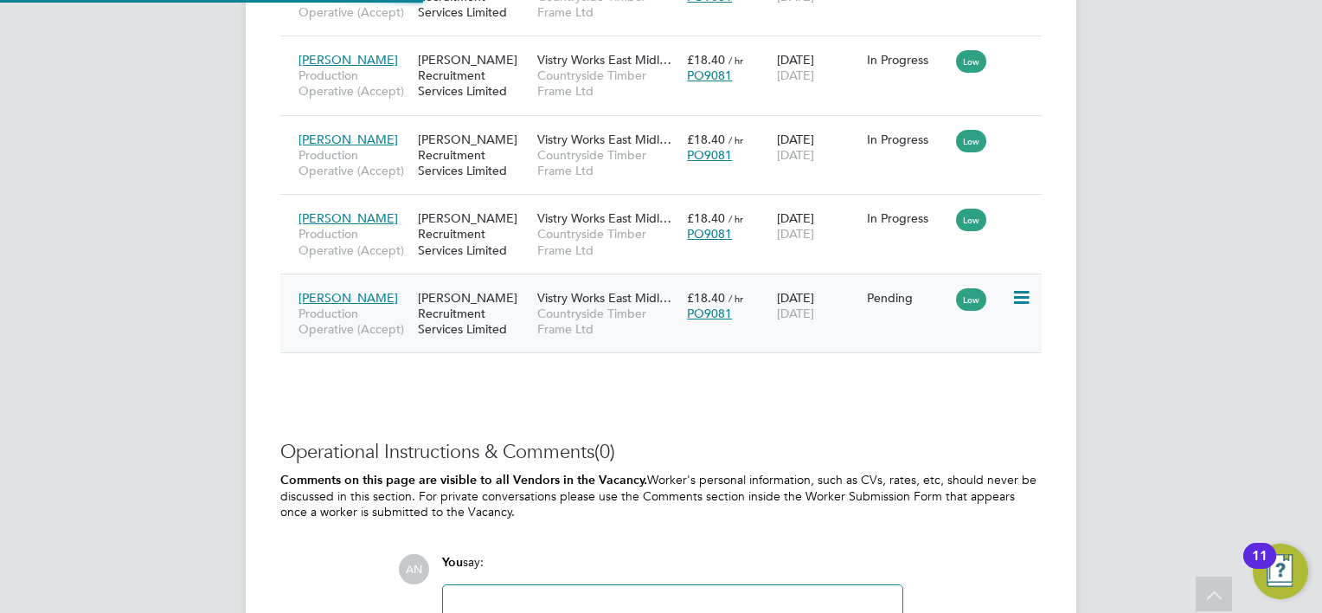
type input "[PERSON_NAME]"
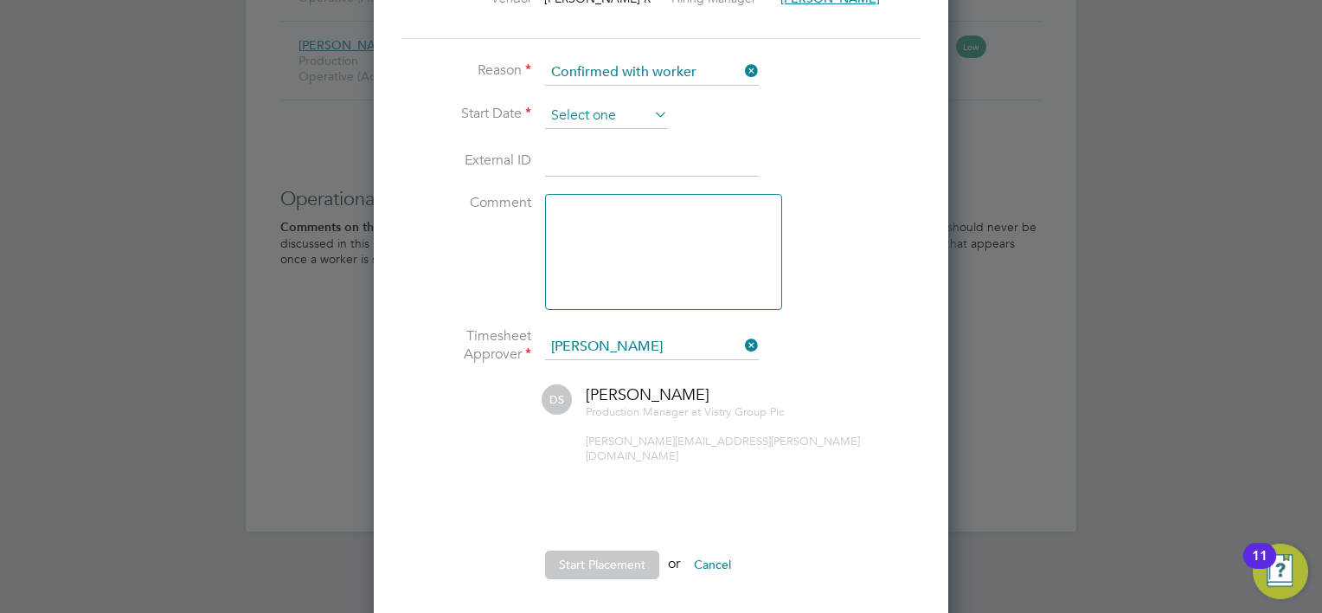
click at [595, 112] on input at bounding box center [606, 116] width 123 height 26
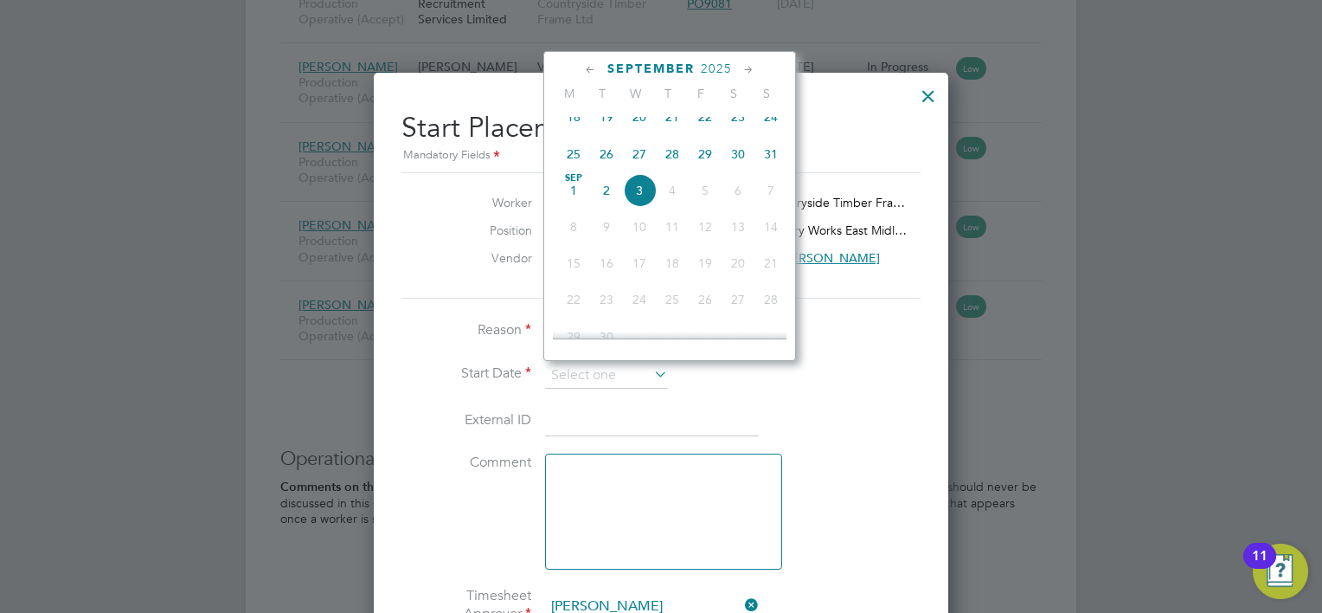
click at [639, 201] on span "3" at bounding box center [639, 190] width 33 height 33
type input "[DATE]"
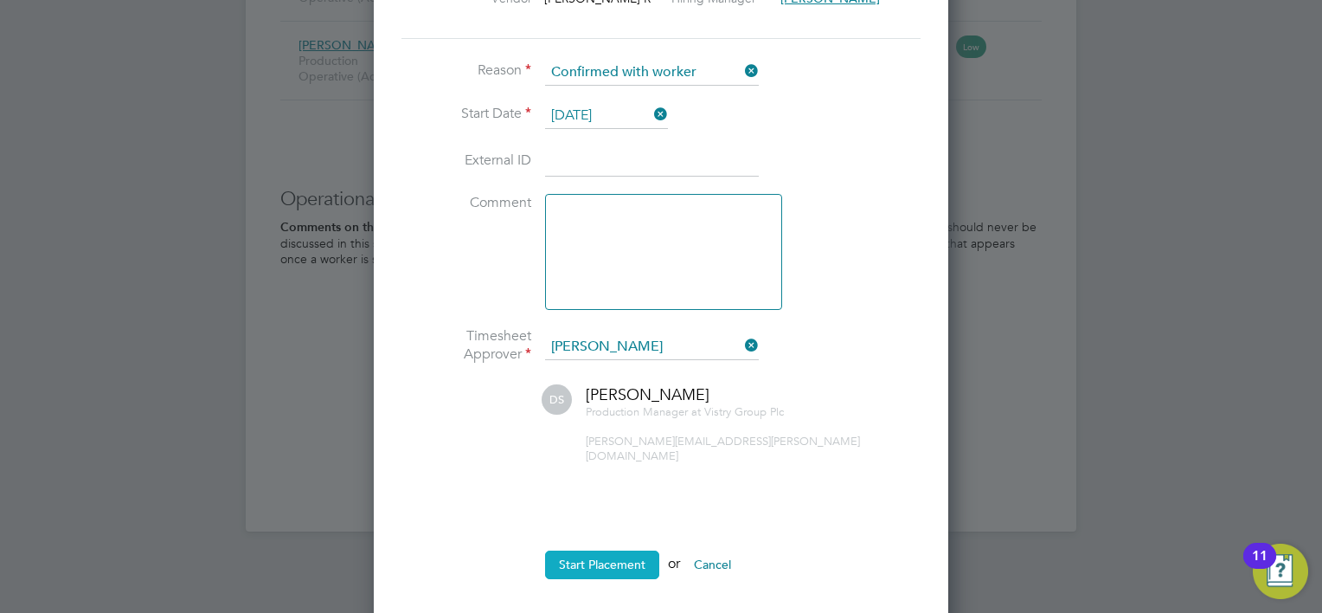
click at [616, 550] on button "Start Placement" at bounding box center [602, 564] width 114 height 28
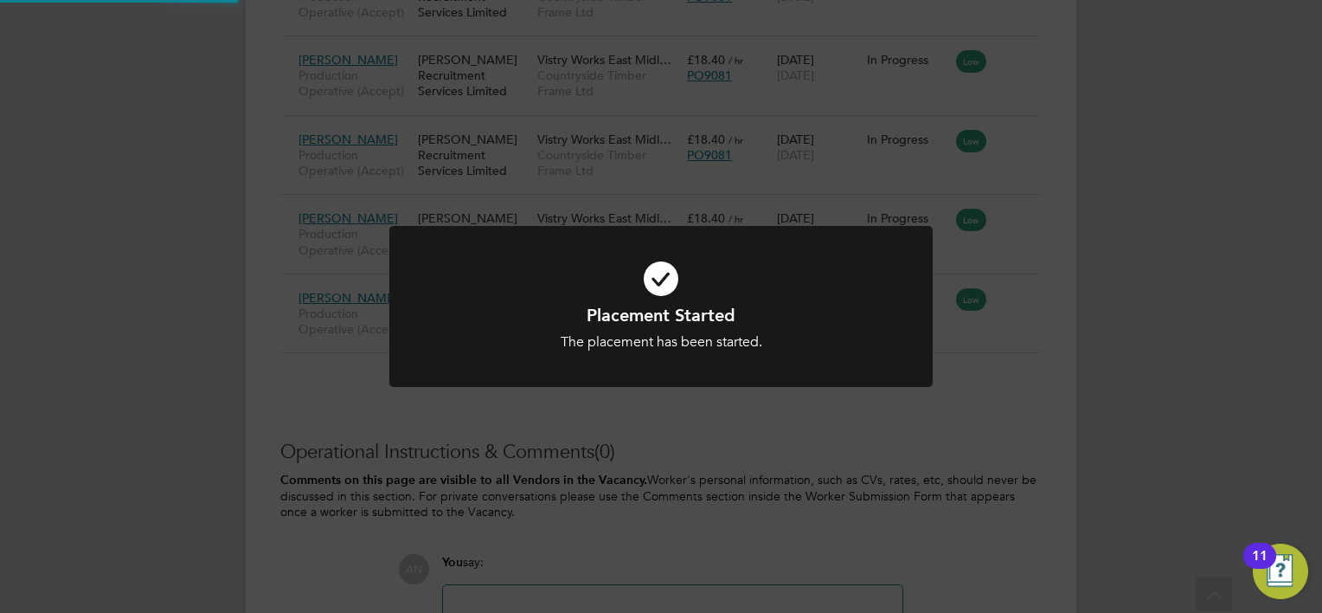
click at [1005, 356] on div "Placement Started The placement has been started. Cancel Okay" at bounding box center [661, 306] width 1322 height 613
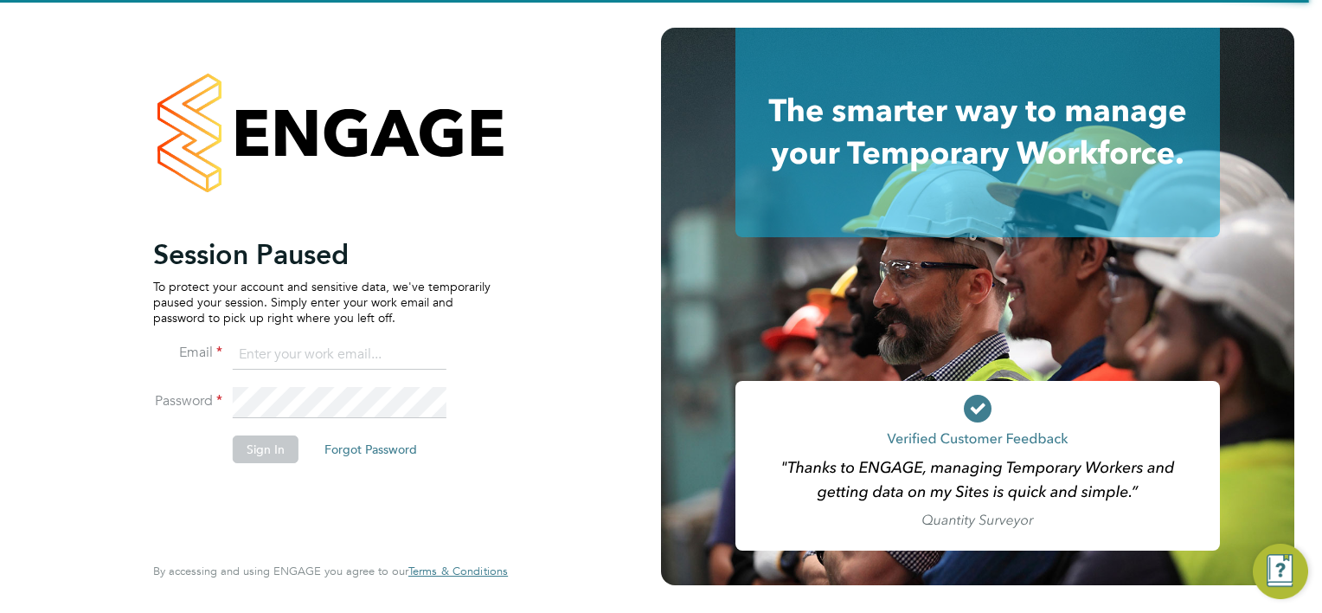
type input "[PERSON_NAME][EMAIL_ADDRESS][DOMAIN_NAME]"
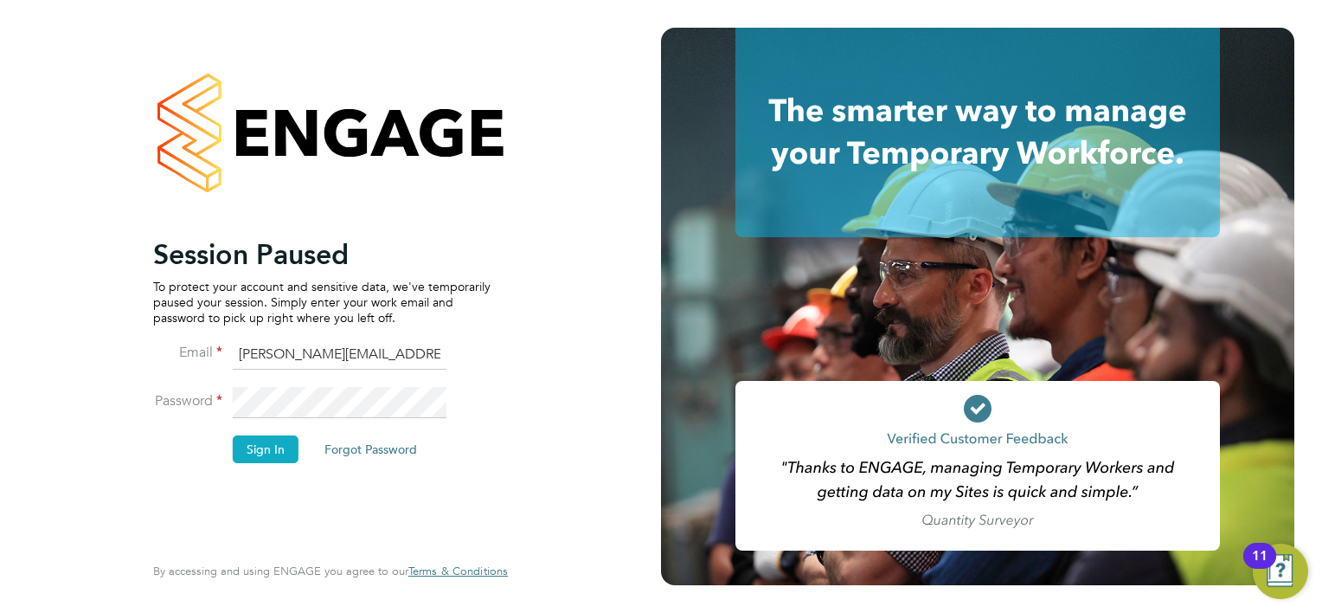
click at [278, 460] on button "Sign In" at bounding box center [266, 449] width 66 height 28
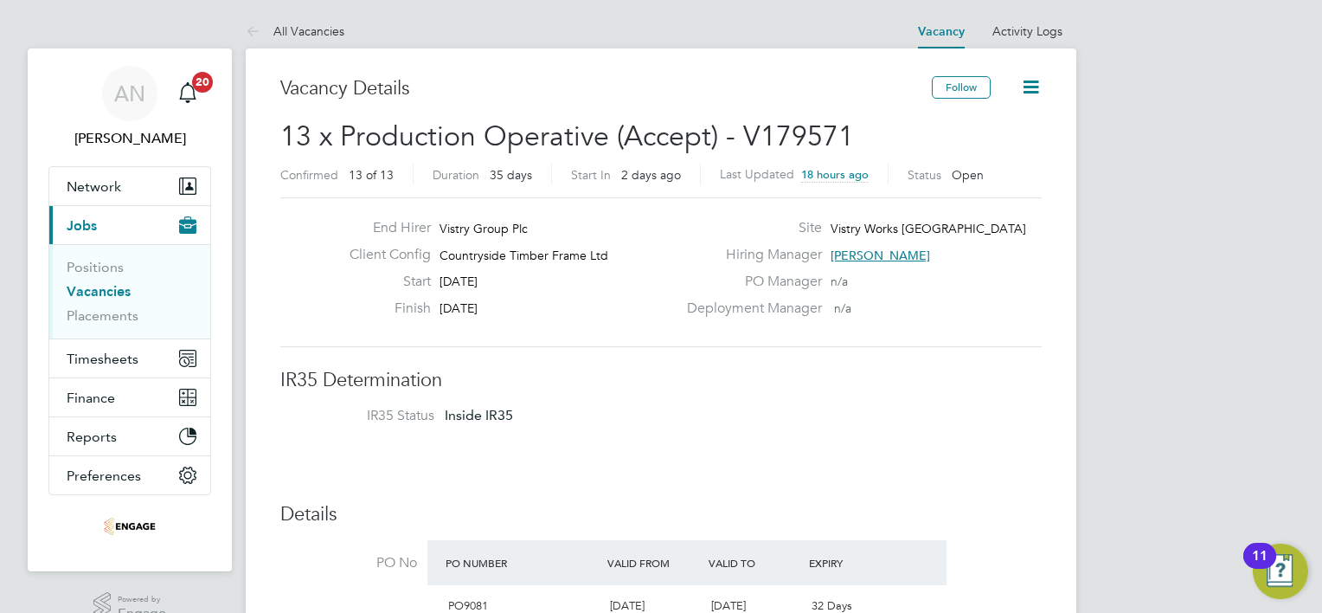
scroll to position [51, 121]
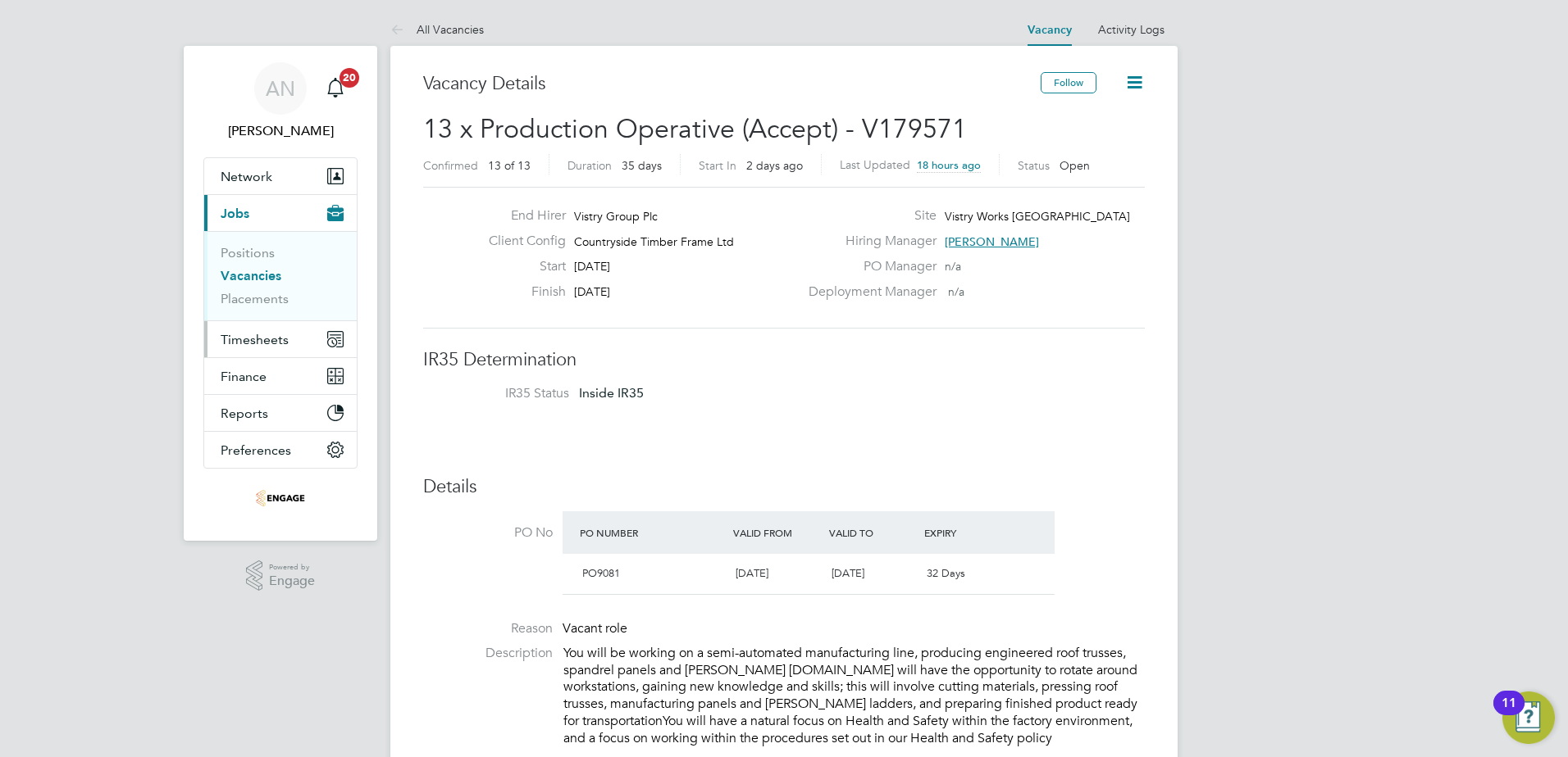
click at [236, 339] on span "Timesheets" at bounding box center [255, 339] width 68 height 15
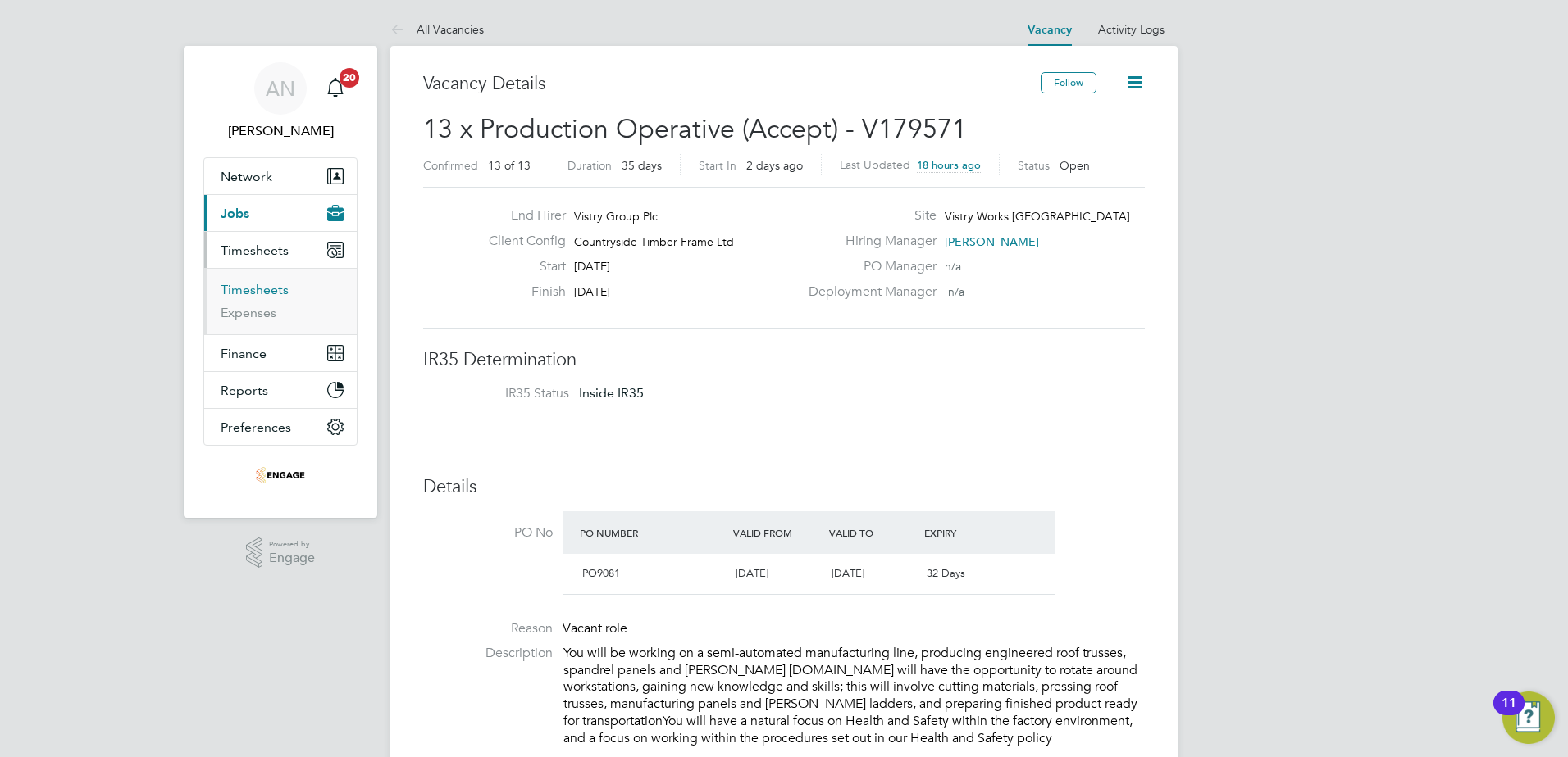
click at [246, 286] on link "Timesheets" at bounding box center [255, 290] width 68 height 15
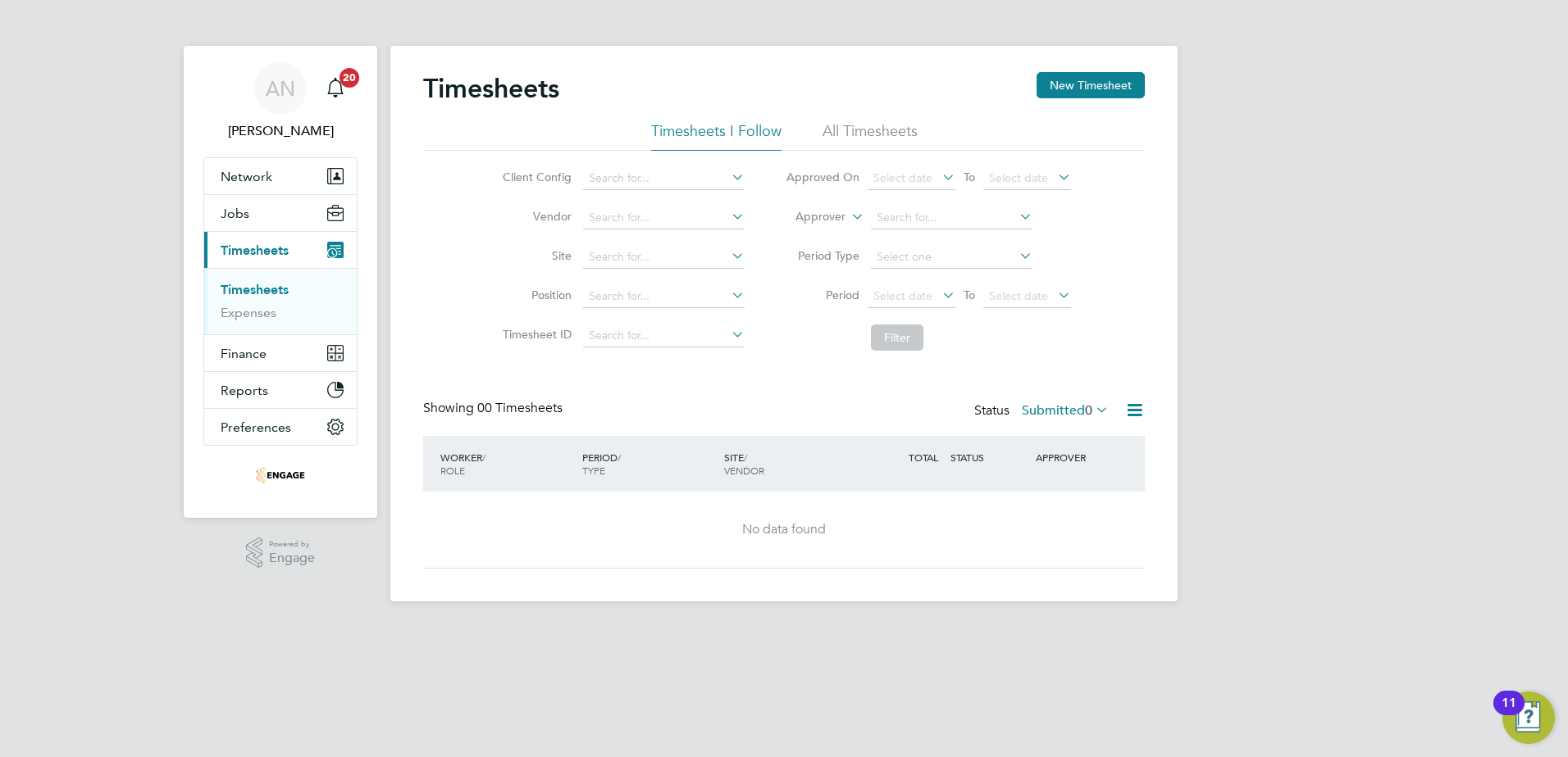
click at [865, 138] on li "All Timesheets" at bounding box center [870, 135] width 95 height 29
click at [902, 283] on li "Period Select date To Select date" at bounding box center [928, 297] width 326 height 40
click at [904, 300] on span "Select date" at bounding box center [903, 297] width 59 height 15
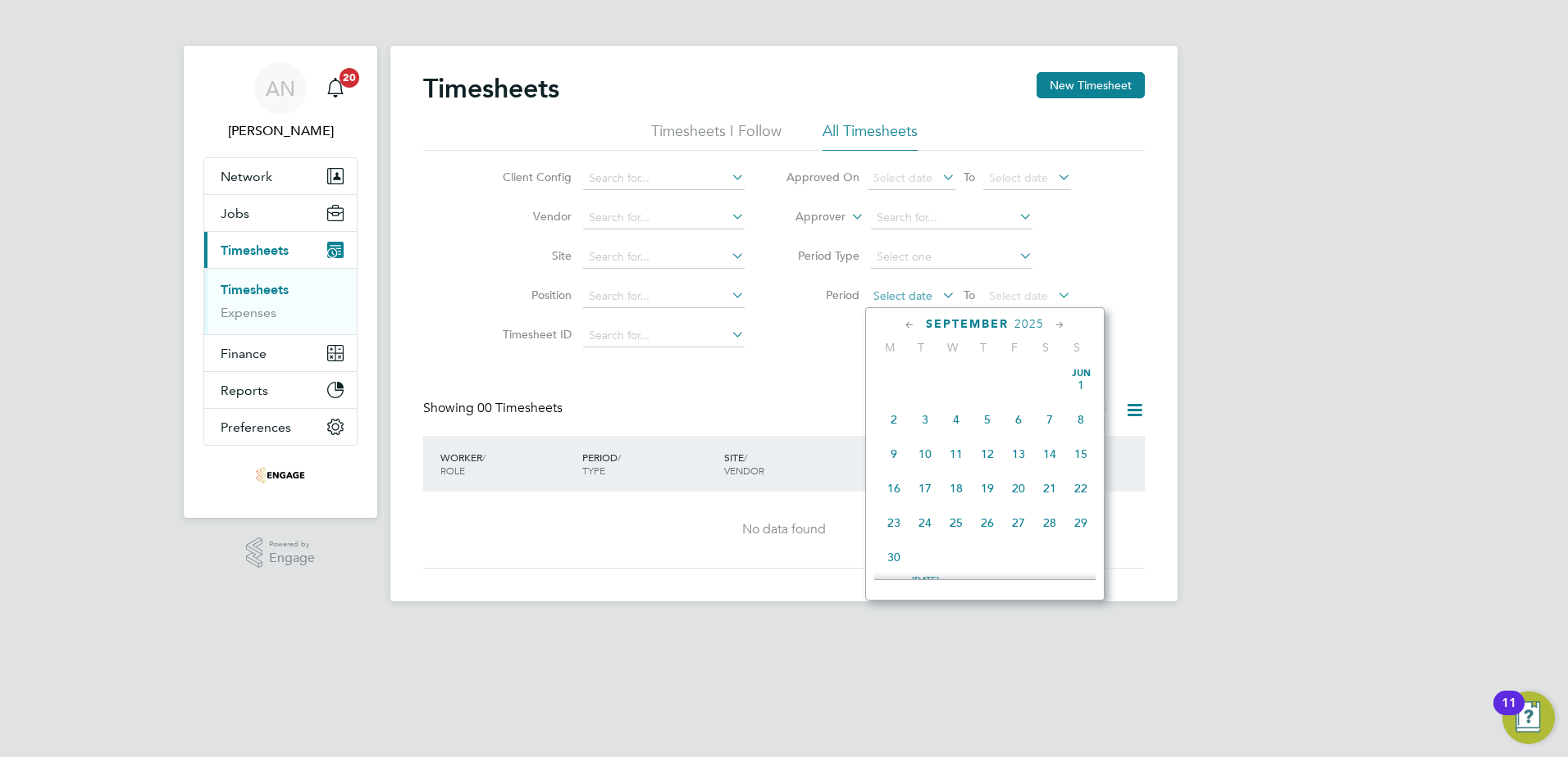
scroll to position [496, 0]
click at [891, 423] on span "25" at bounding box center [894, 406] width 31 height 31
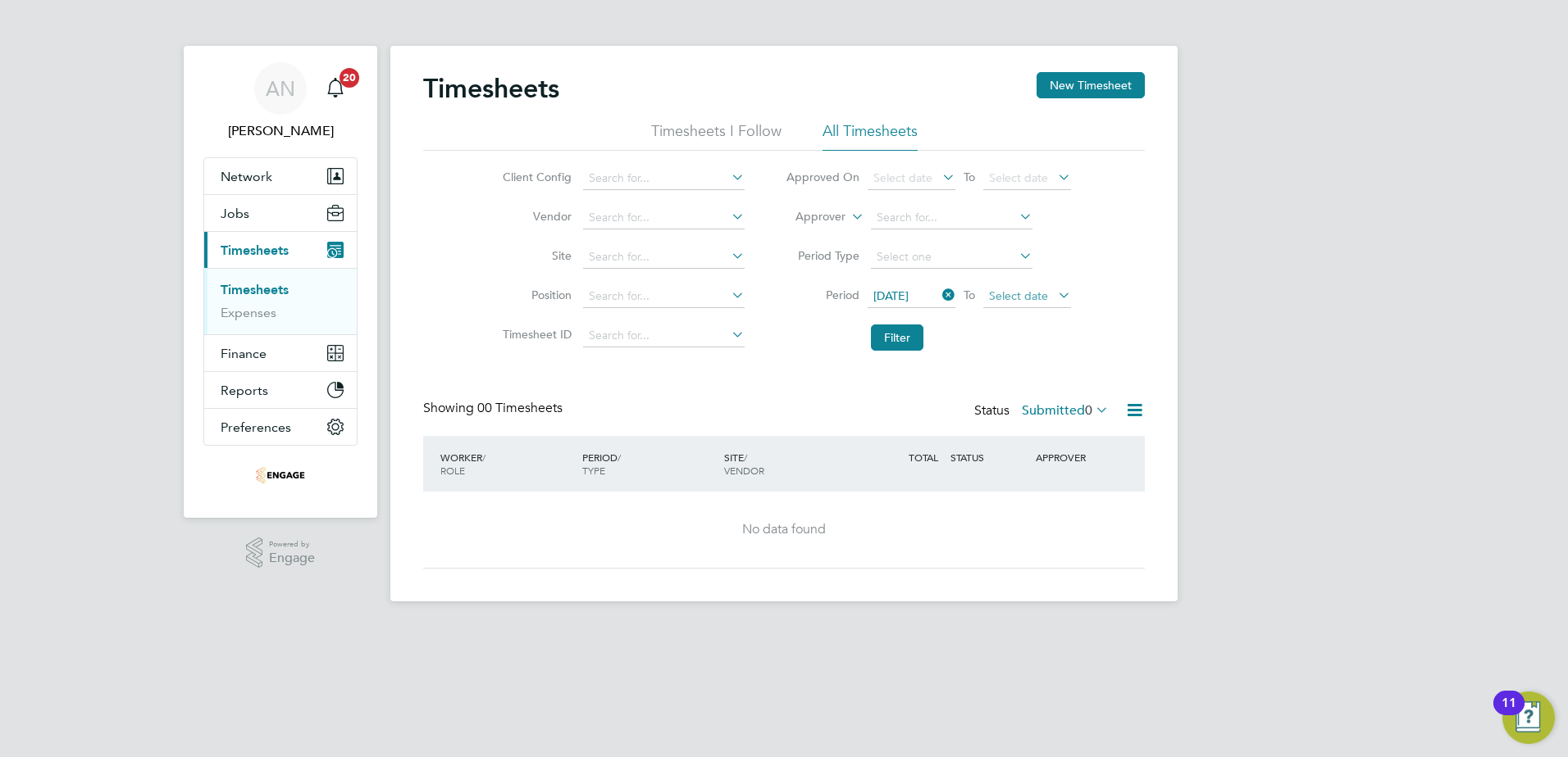
click at [1007, 294] on span "Select date" at bounding box center [1018, 297] width 59 height 15
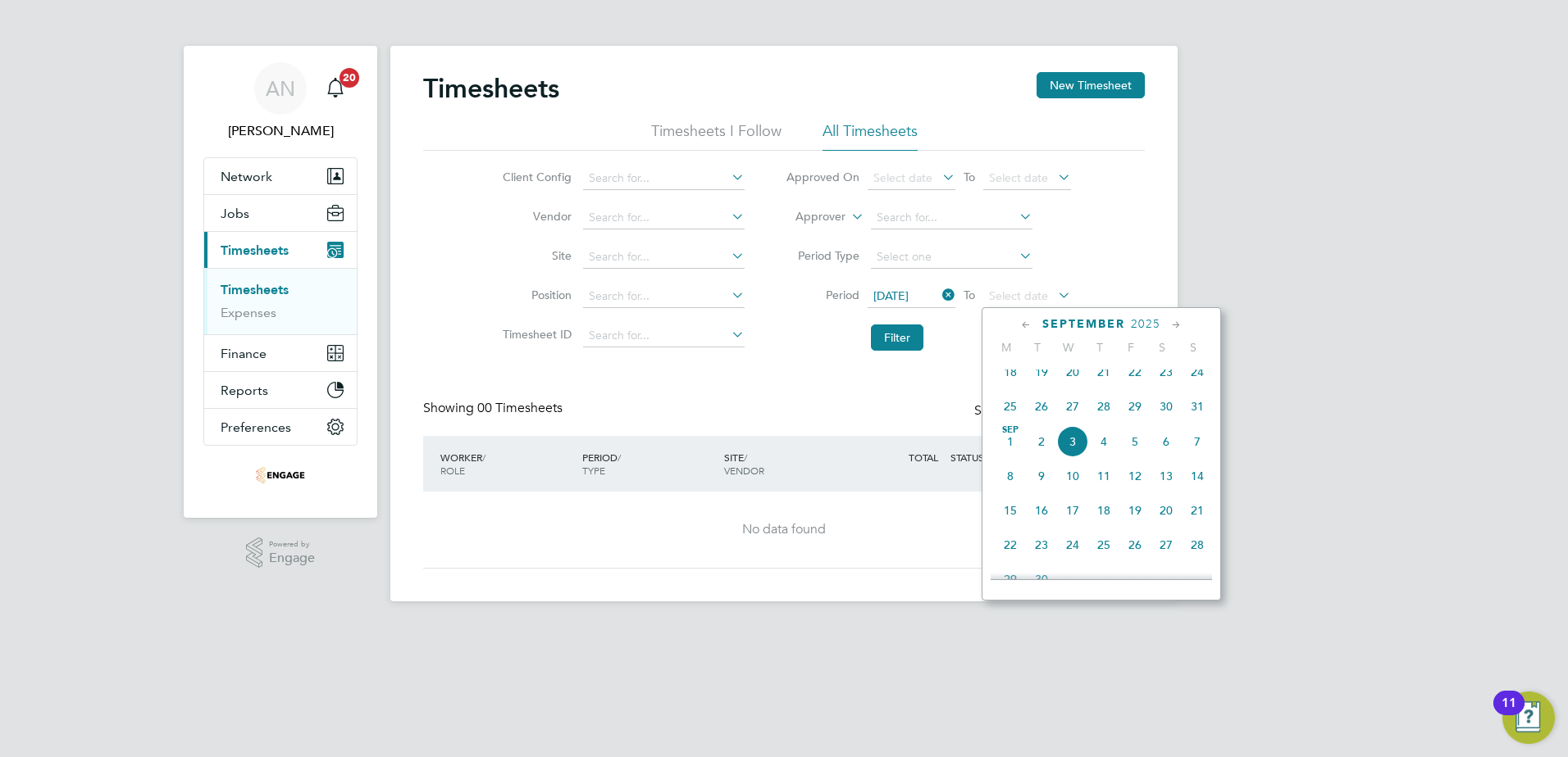
click at [1200, 421] on span "31" at bounding box center [1197, 406] width 31 height 31
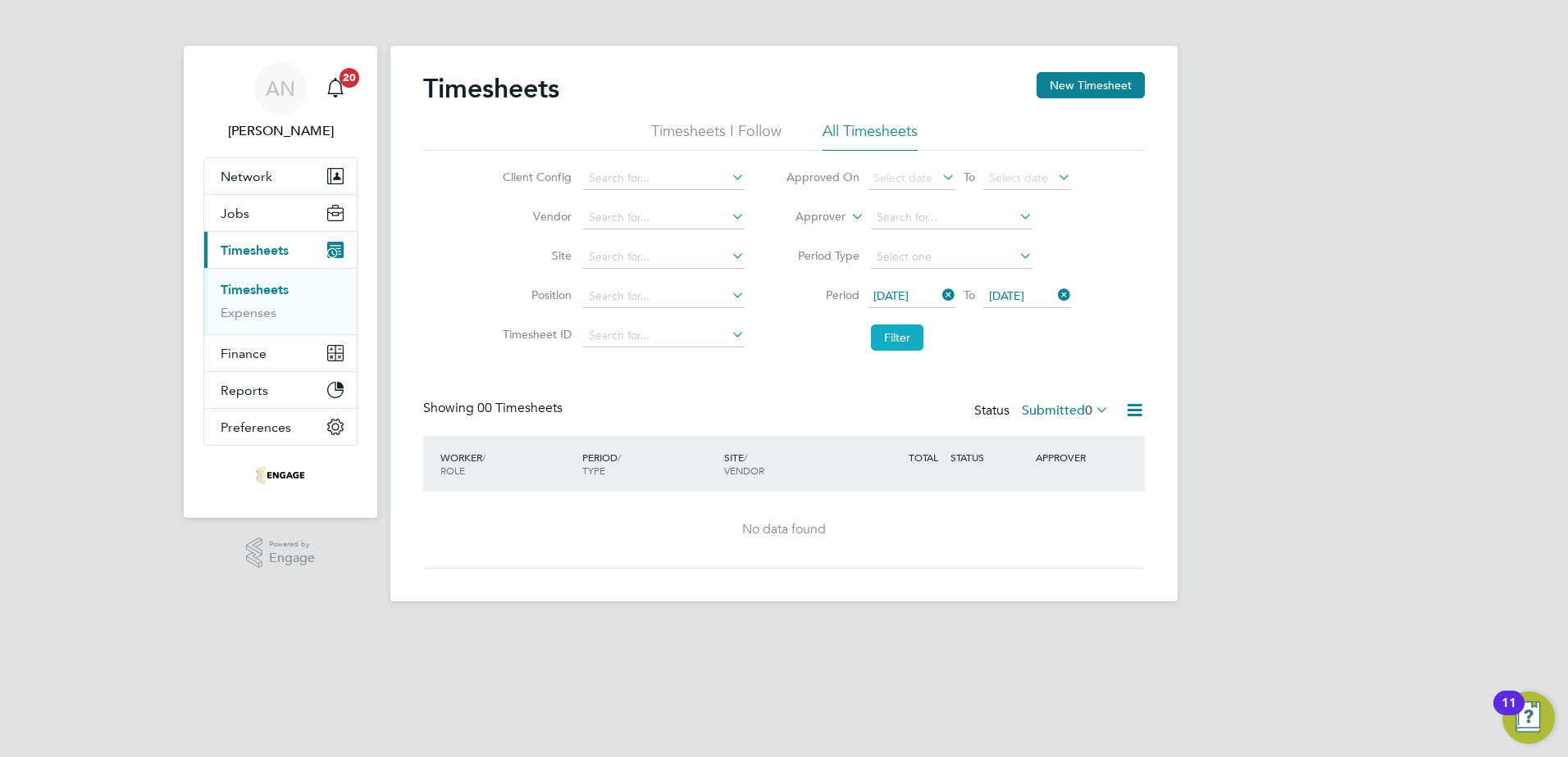
click at [914, 333] on button "Filter" at bounding box center [897, 338] width 52 height 27
click at [725, 128] on li "Timesheets I Follow" at bounding box center [717, 135] width 131 height 29
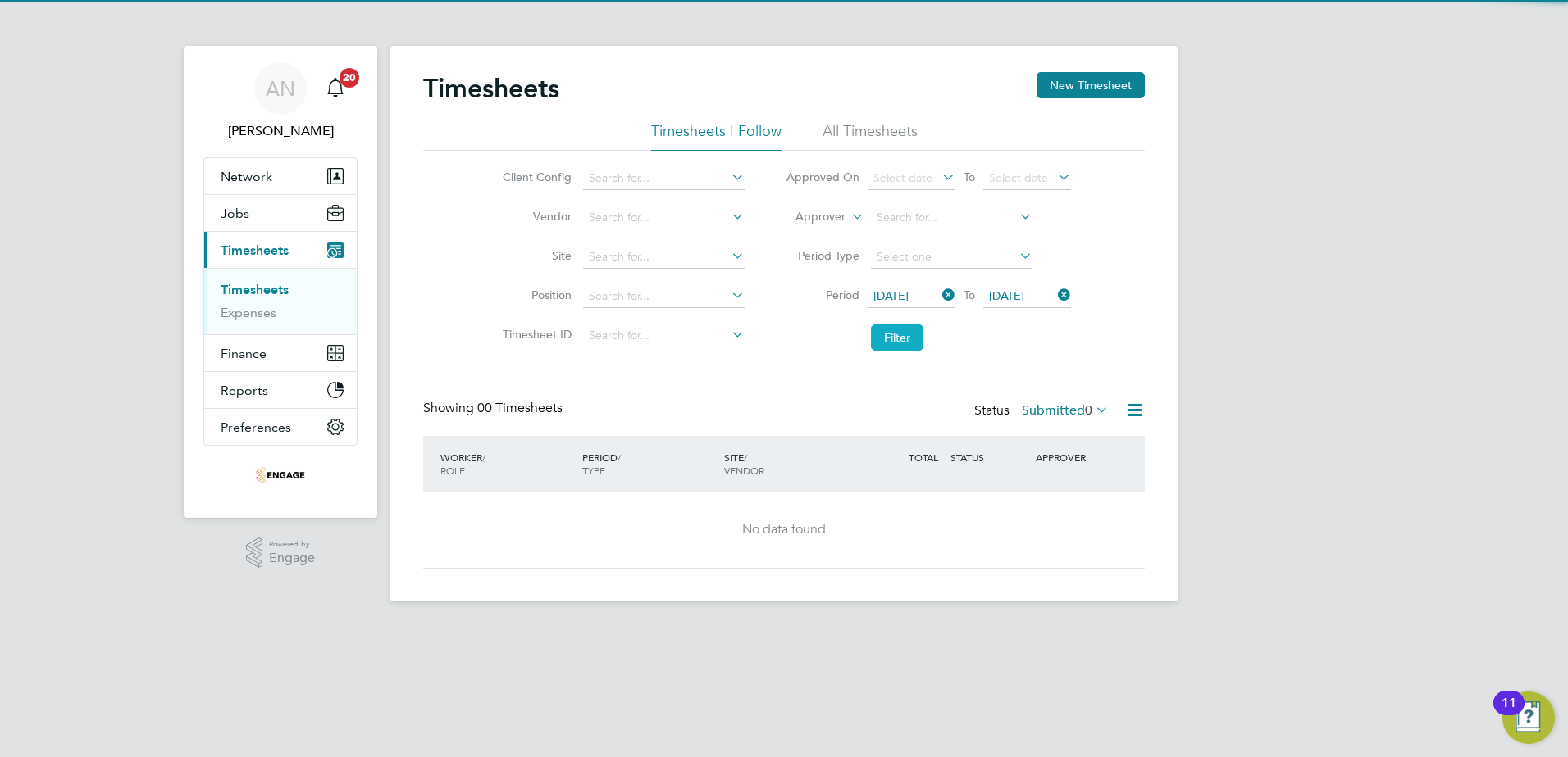
click at [889, 341] on button "Filter" at bounding box center [897, 338] width 52 height 27
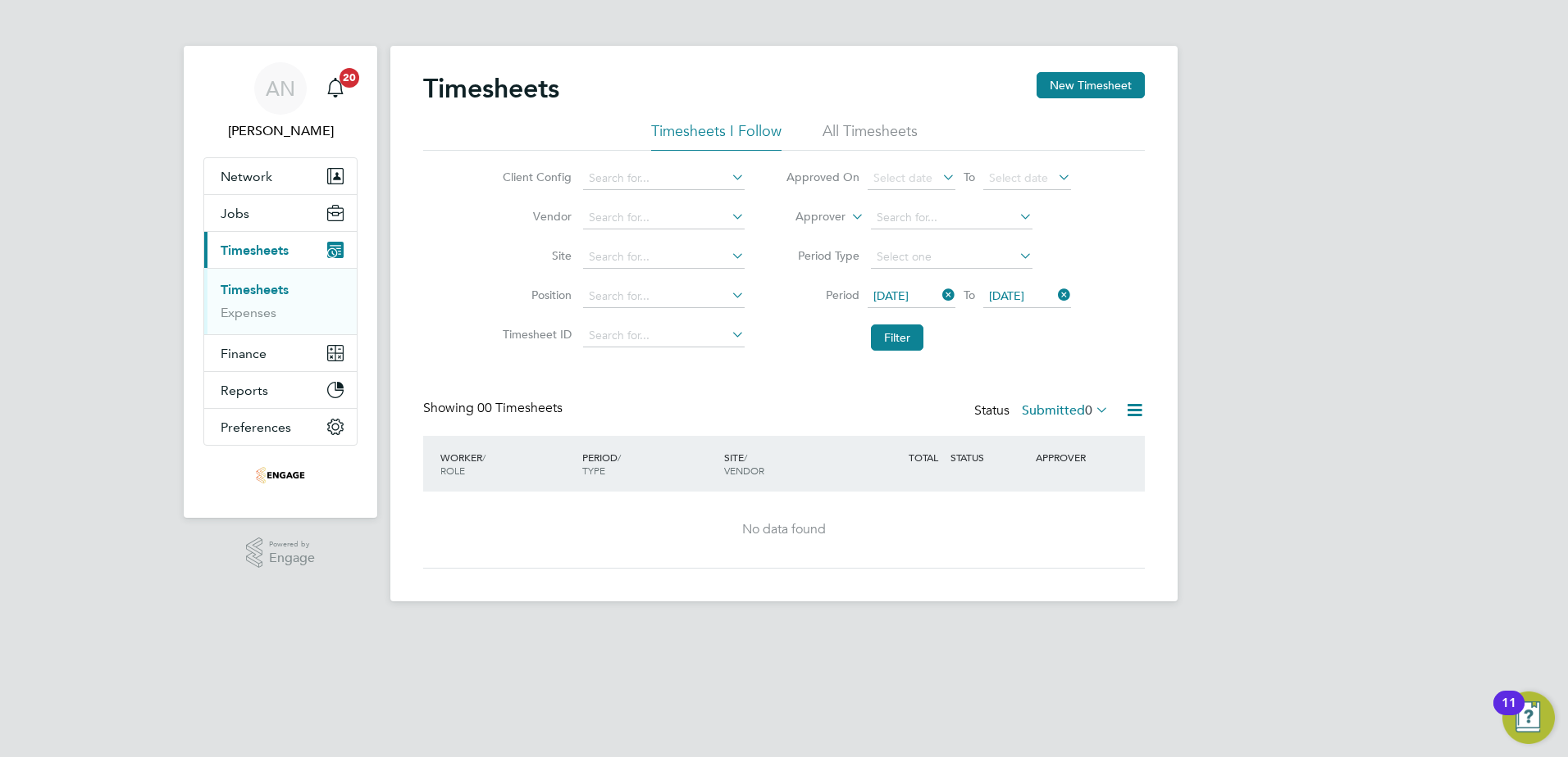
click at [728, 259] on icon at bounding box center [728, 256] width 0 height 23
click at [687, 275] on li "Vistry Works [GEOGRAPHIC_DATA]" at bounding box center [680, 279] width 198 height 22
type input "Vistry Works [GEOGRAPHIC_DATA]"
click at [891, 339] on button "Filter" at bounding box center [897, 338] width 52 height 27
click at [854, 125] on li "All Timesheets" at bounding box center [870, 135] width 95 height 29
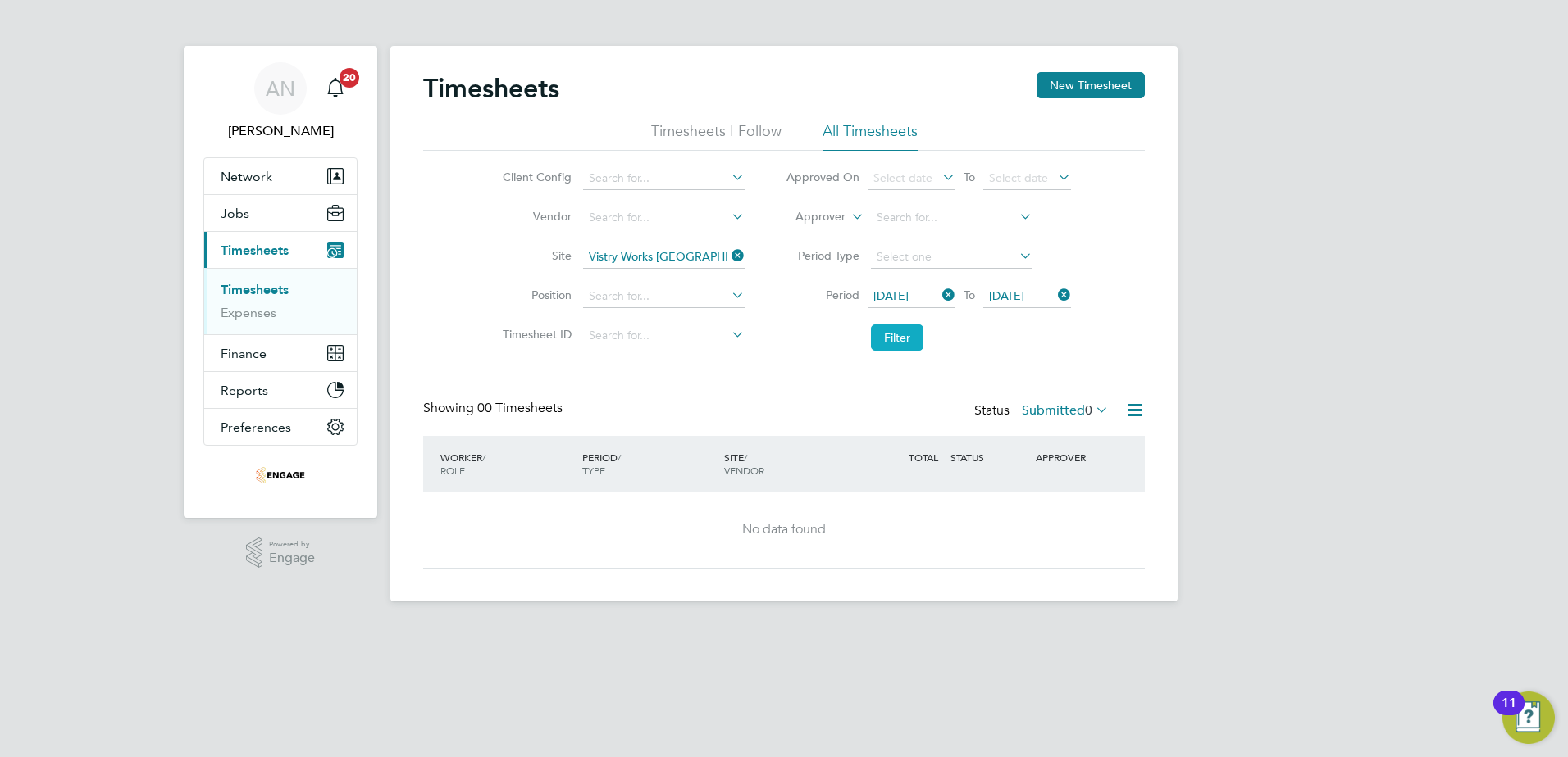
click at [893, 332] on button "Filter" at bounding box center [897, 338] width 52 height 27
click at [1092, 408] on icon at bounding box center [1092, 410] width 0 height 23
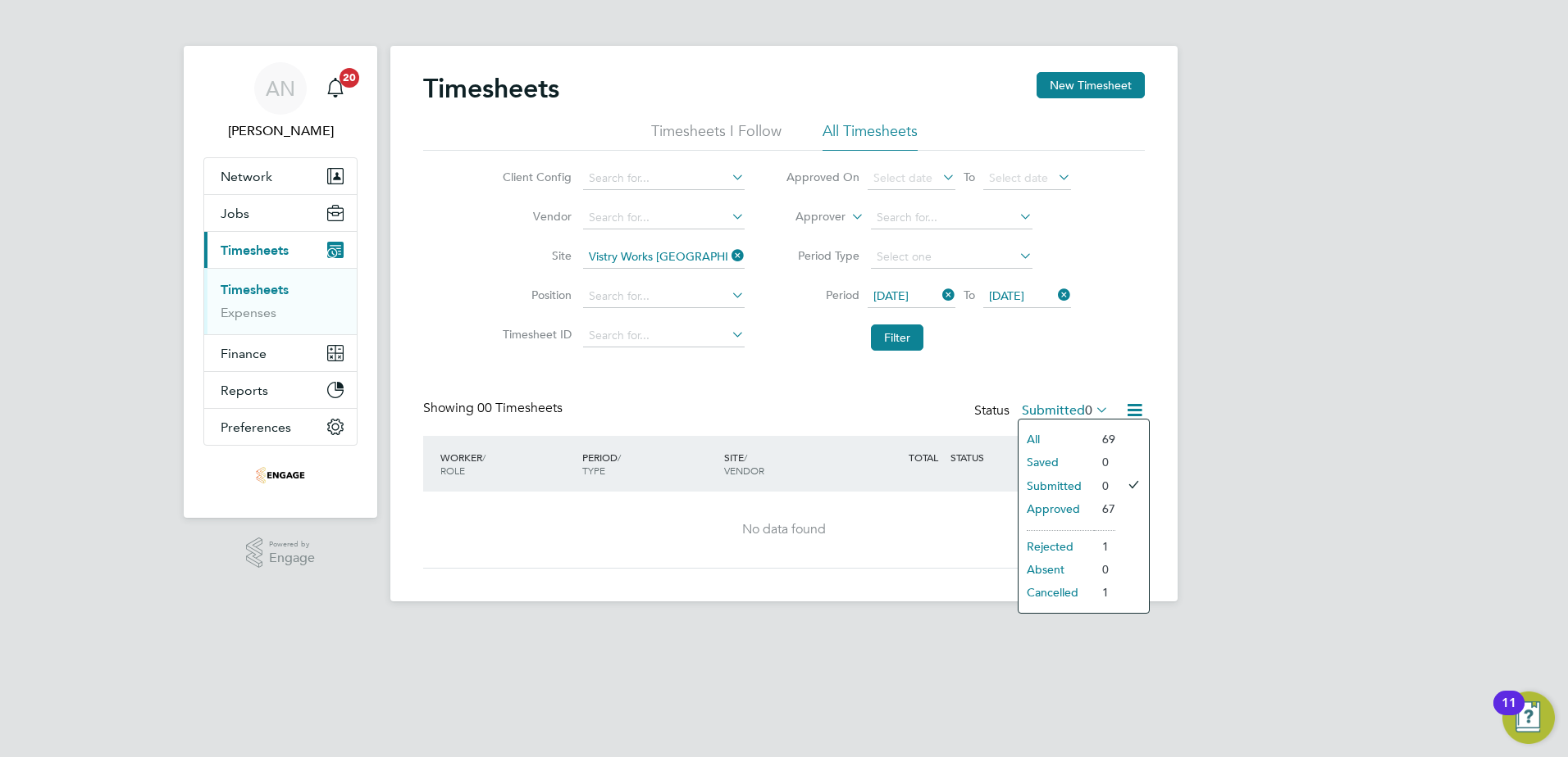
click at [1097, 434] on li "69" at bounding box center [1104, 440] width 21 height 23
click at [1129, 410] on icon at bounding box center [1135, 410] width 21 height 21
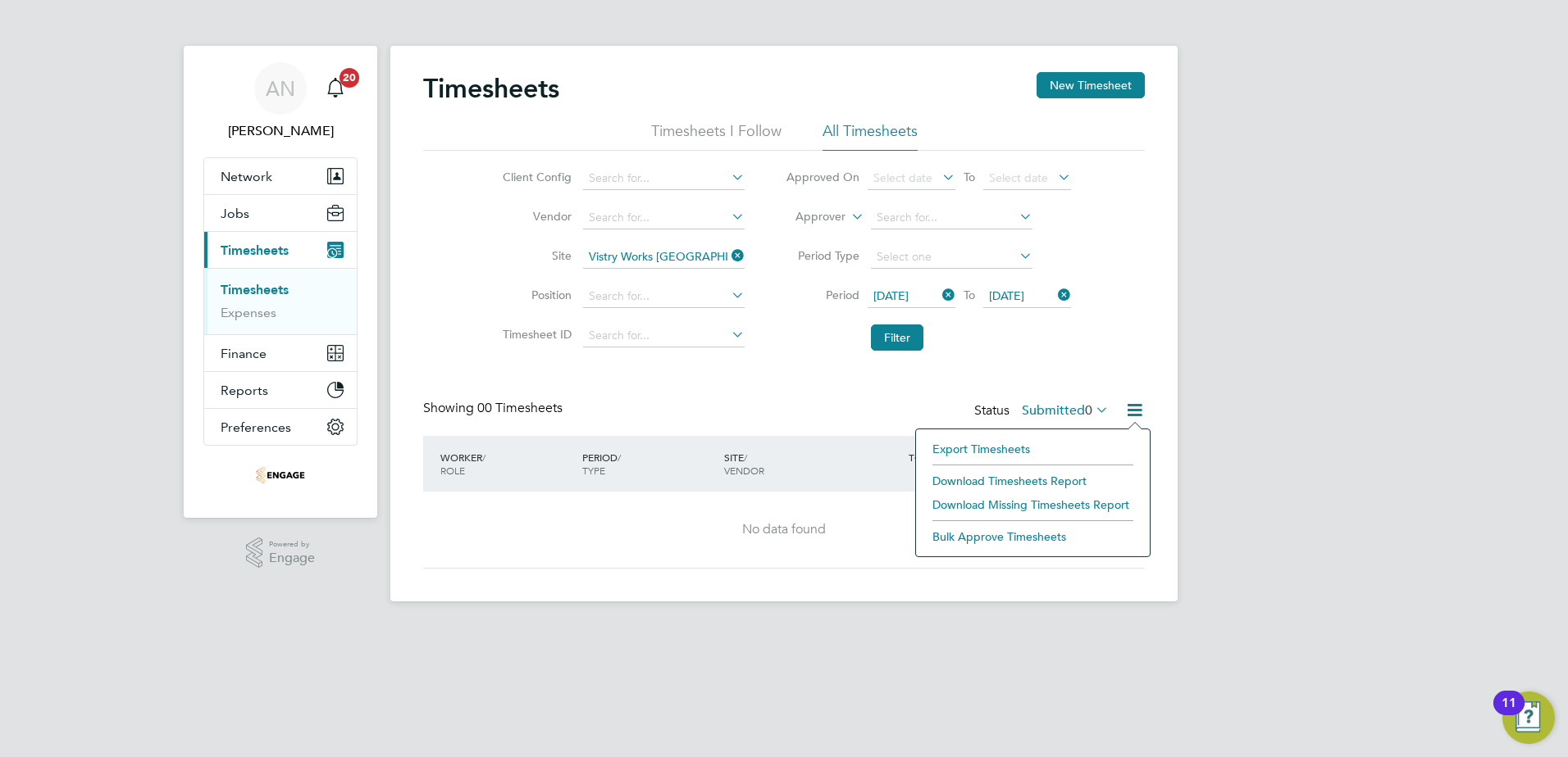
click at [1073, 406] on label "Submitted 0" at bounding box center [1066, 410] width 87 height 16
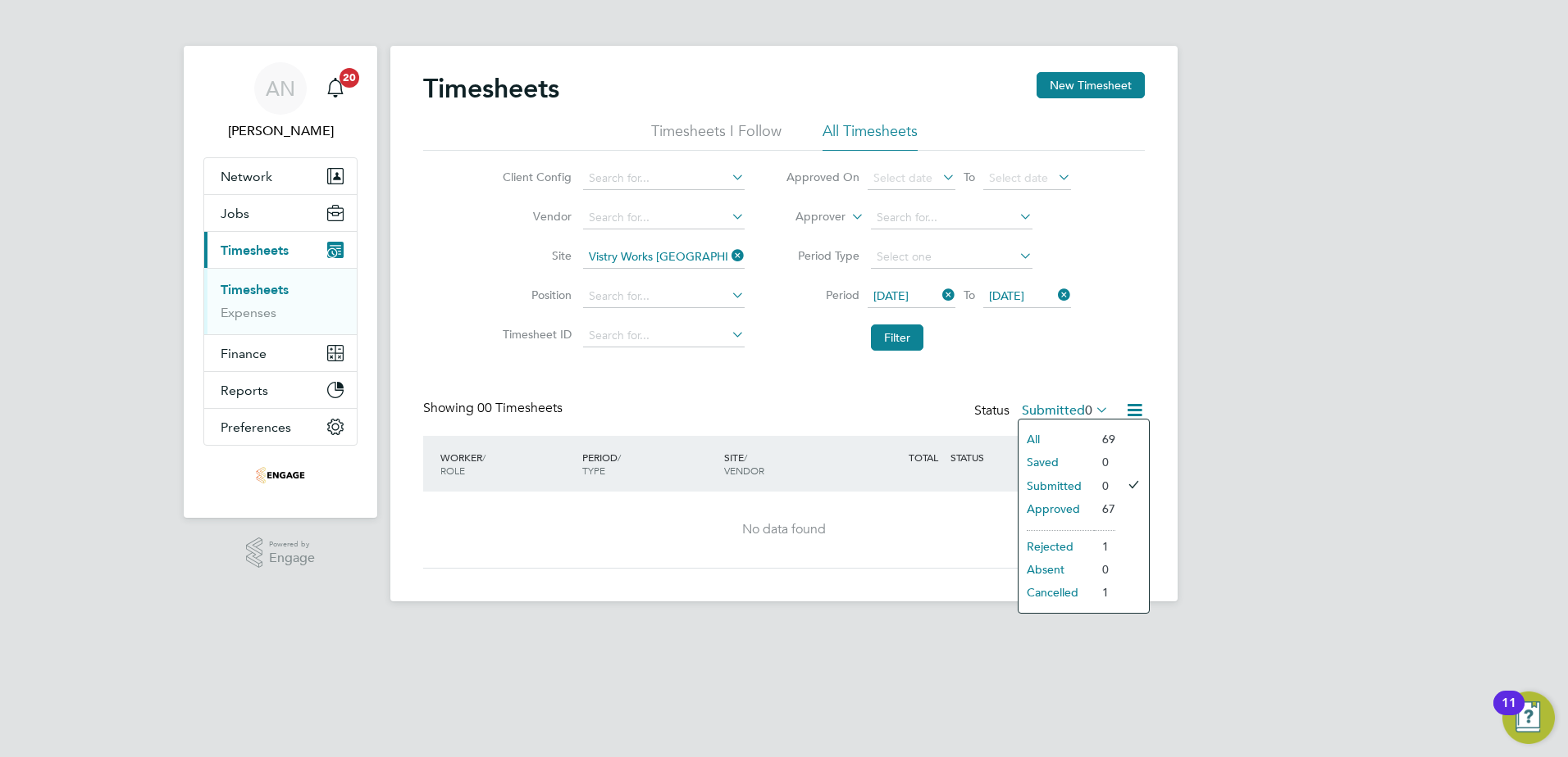
click at [1050, 432] on li "All" at bounding box center [1057, 440] width 76 height 23
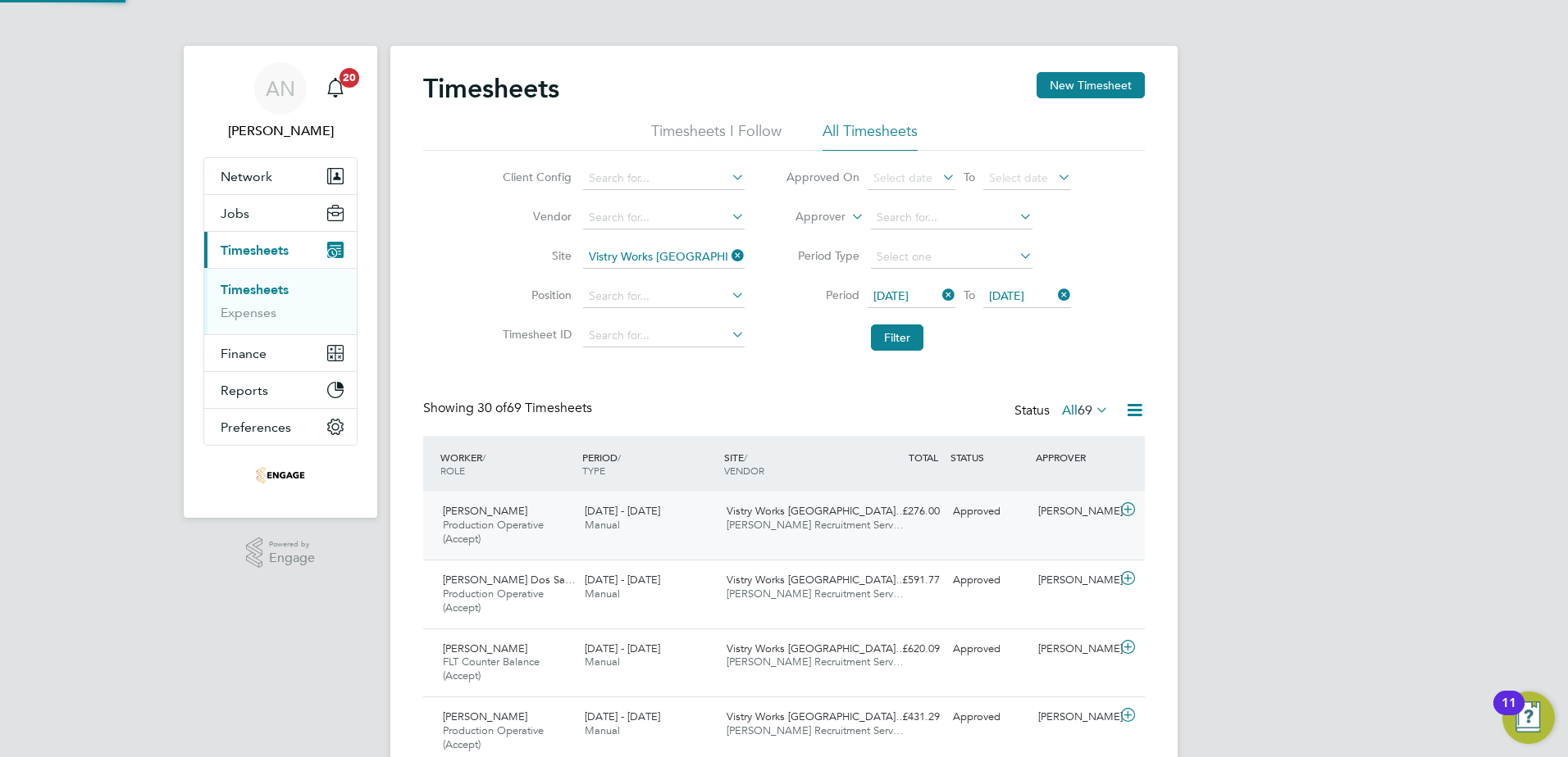
scroll to position [55, 143]
click at [943, 516] on div "£276.00 Approved" at bounding box center [903, 512] width 85 height 27
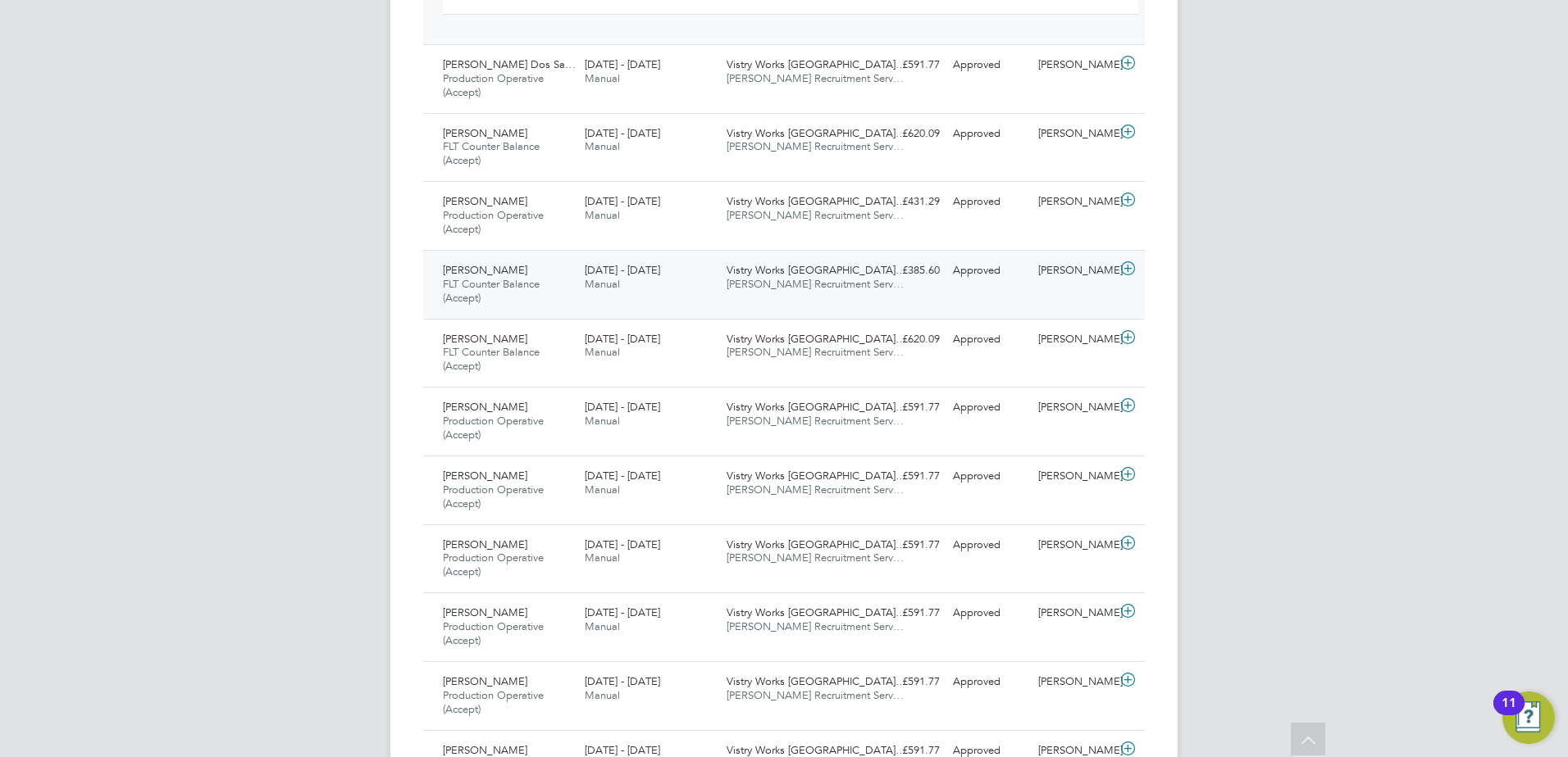
scroll to position [574, 0]
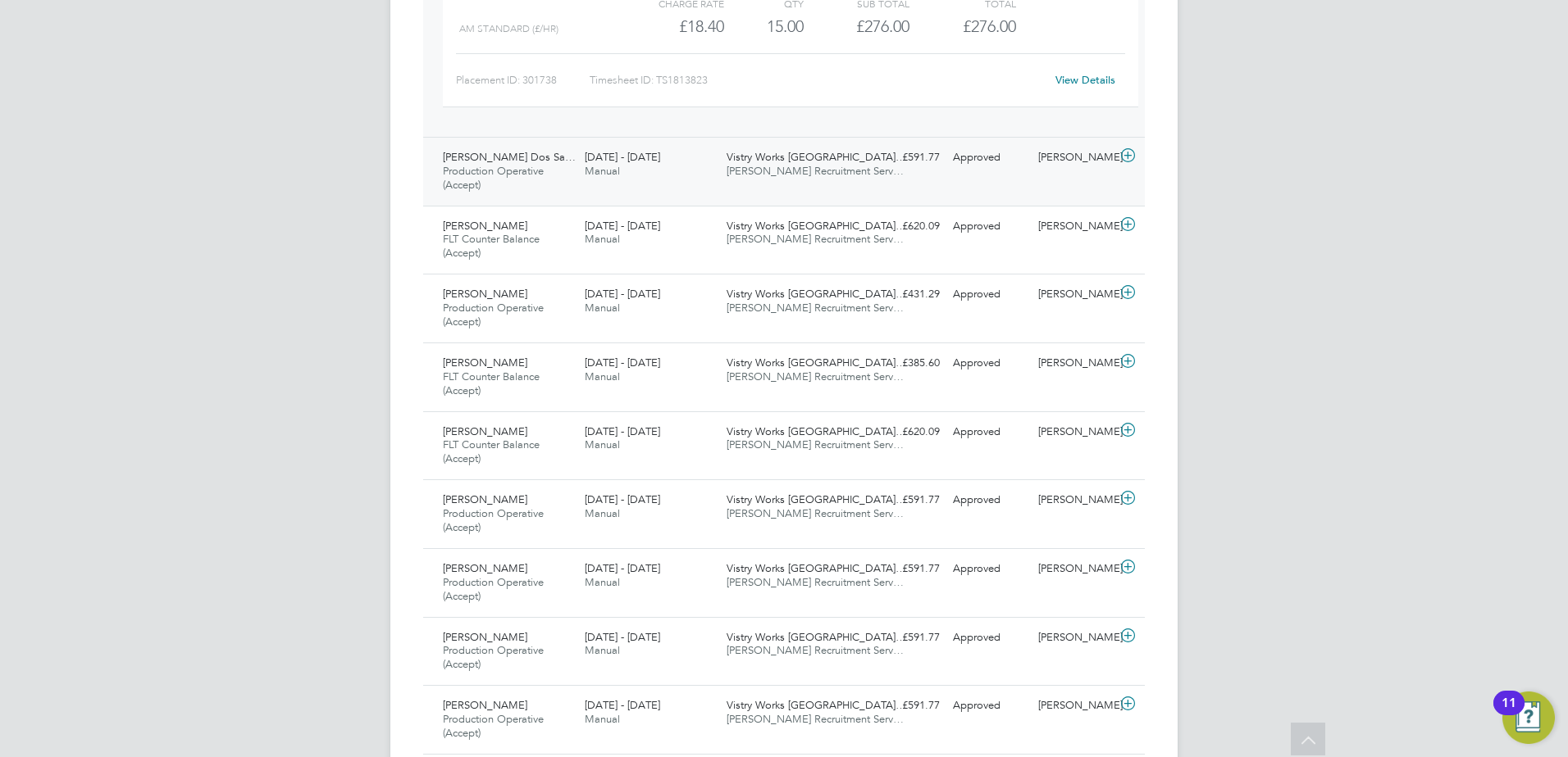
click at [539, 159] on span "Demetrius Alves Dos Sa…" at bounding box center [509, 156] width 133 height 14
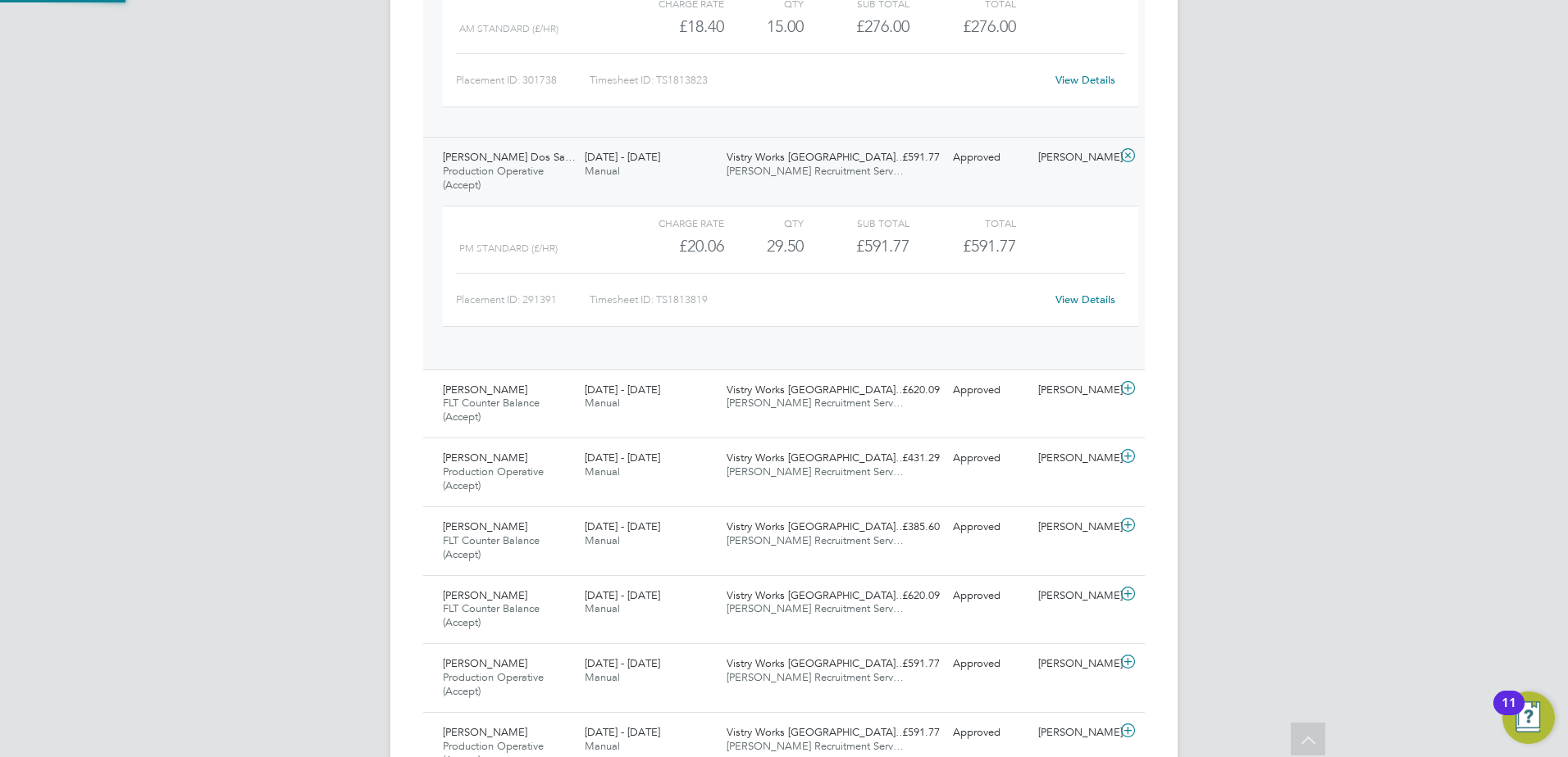
scroll to position [27, 160]
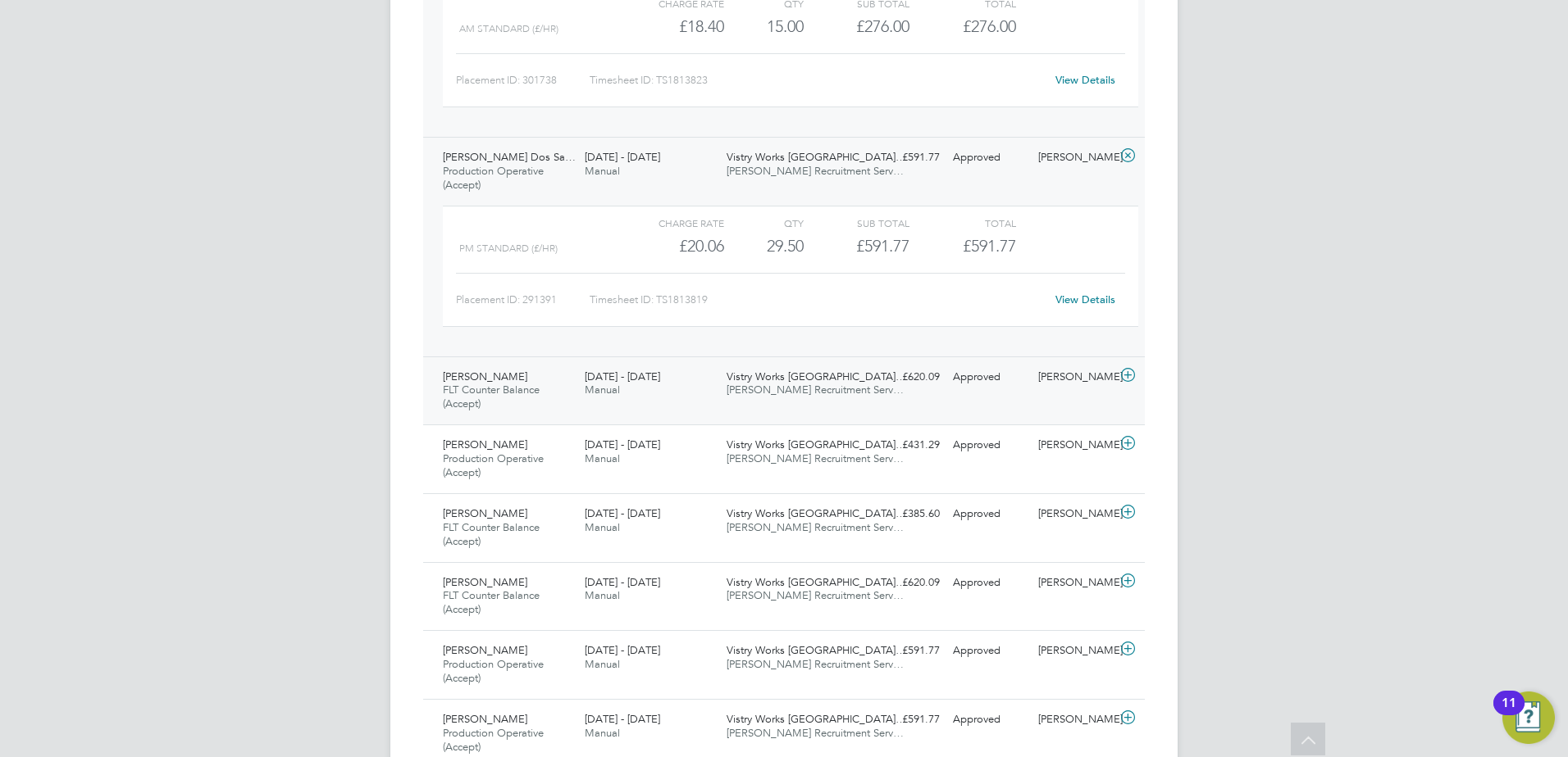
click at [749, 399] on div "Vistry Works East Midla… Pearce Recruitment Serv…" at bounding box center [792, 384] width 142 height 41
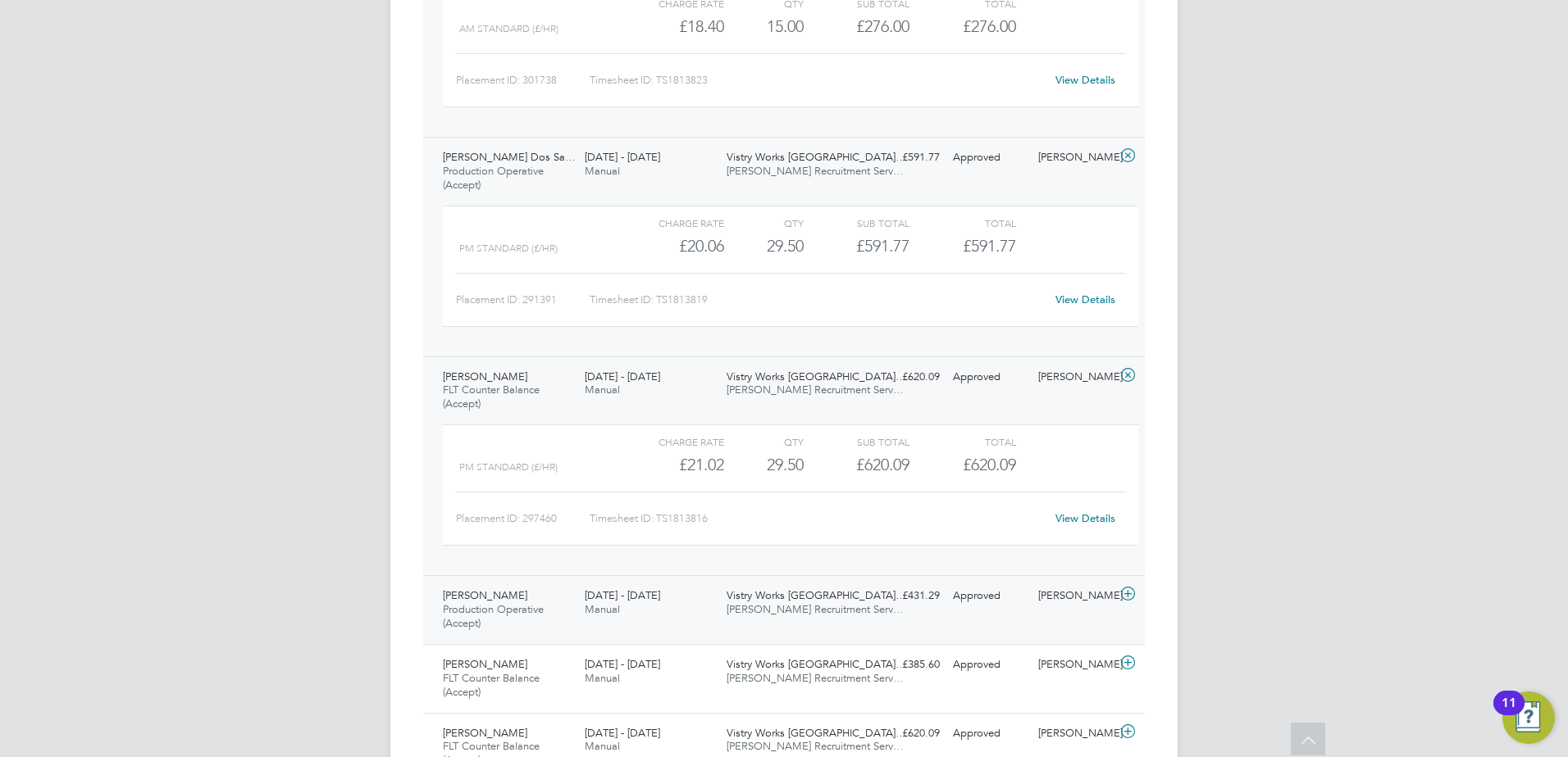
click at [782, 580] on span "Pearce Recruitment Serv…" at bounding box center [815, 609] width 177 height 14
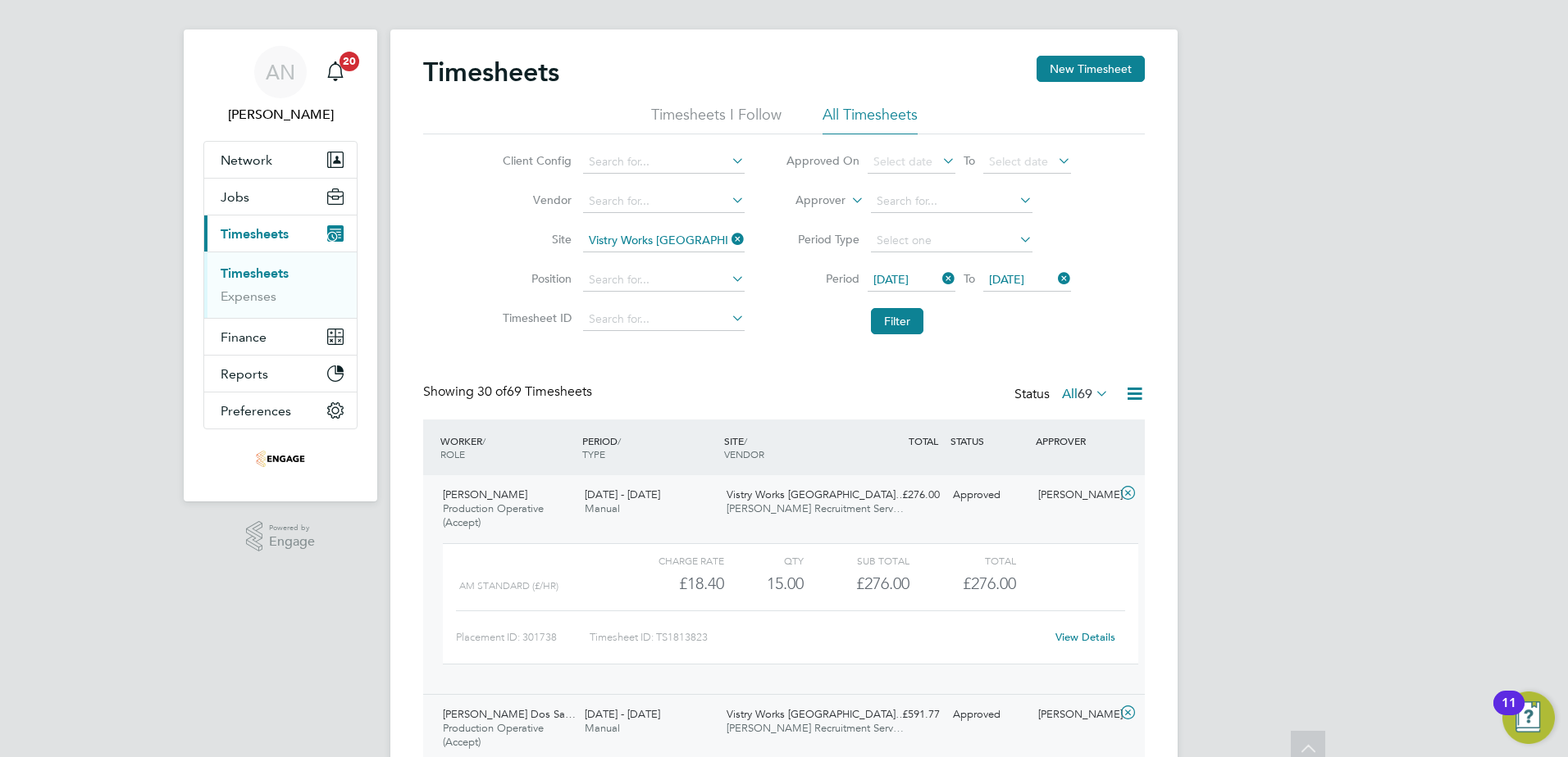
scroll to position [0, 0]
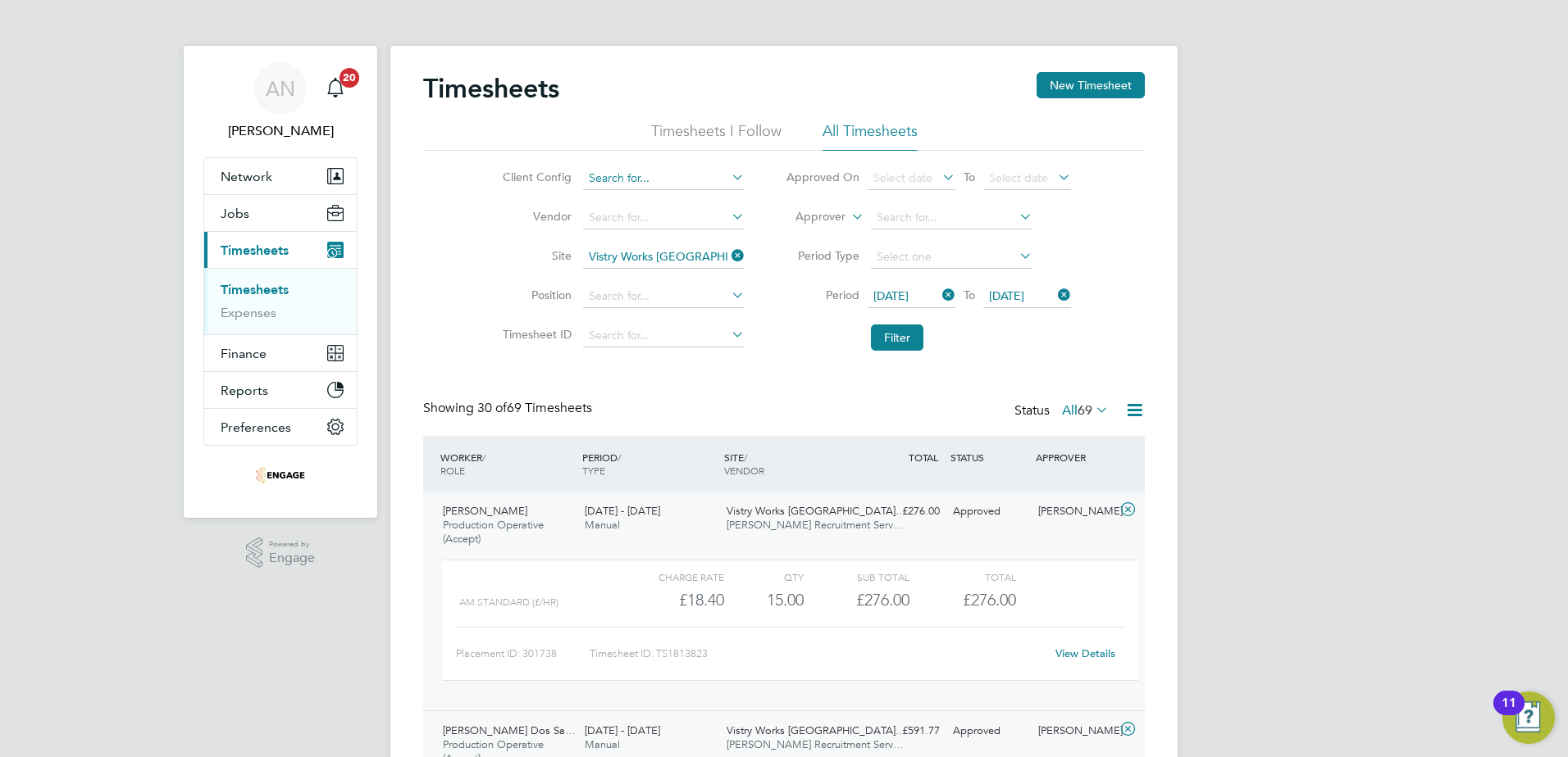
click at [659, 173] on input at bounding box center [664, 179] width 161 height 23
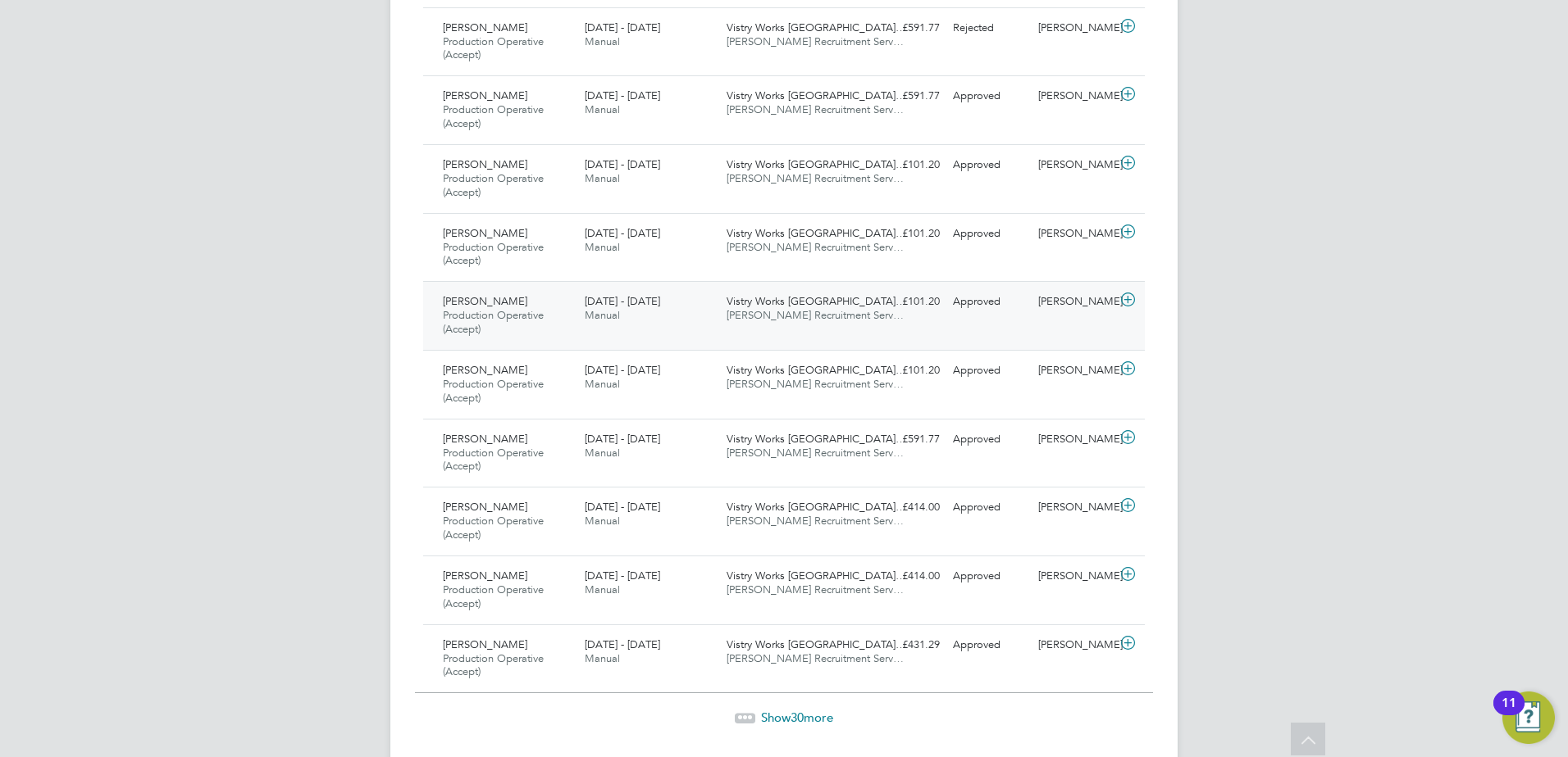
scroll to position [2503, 0]
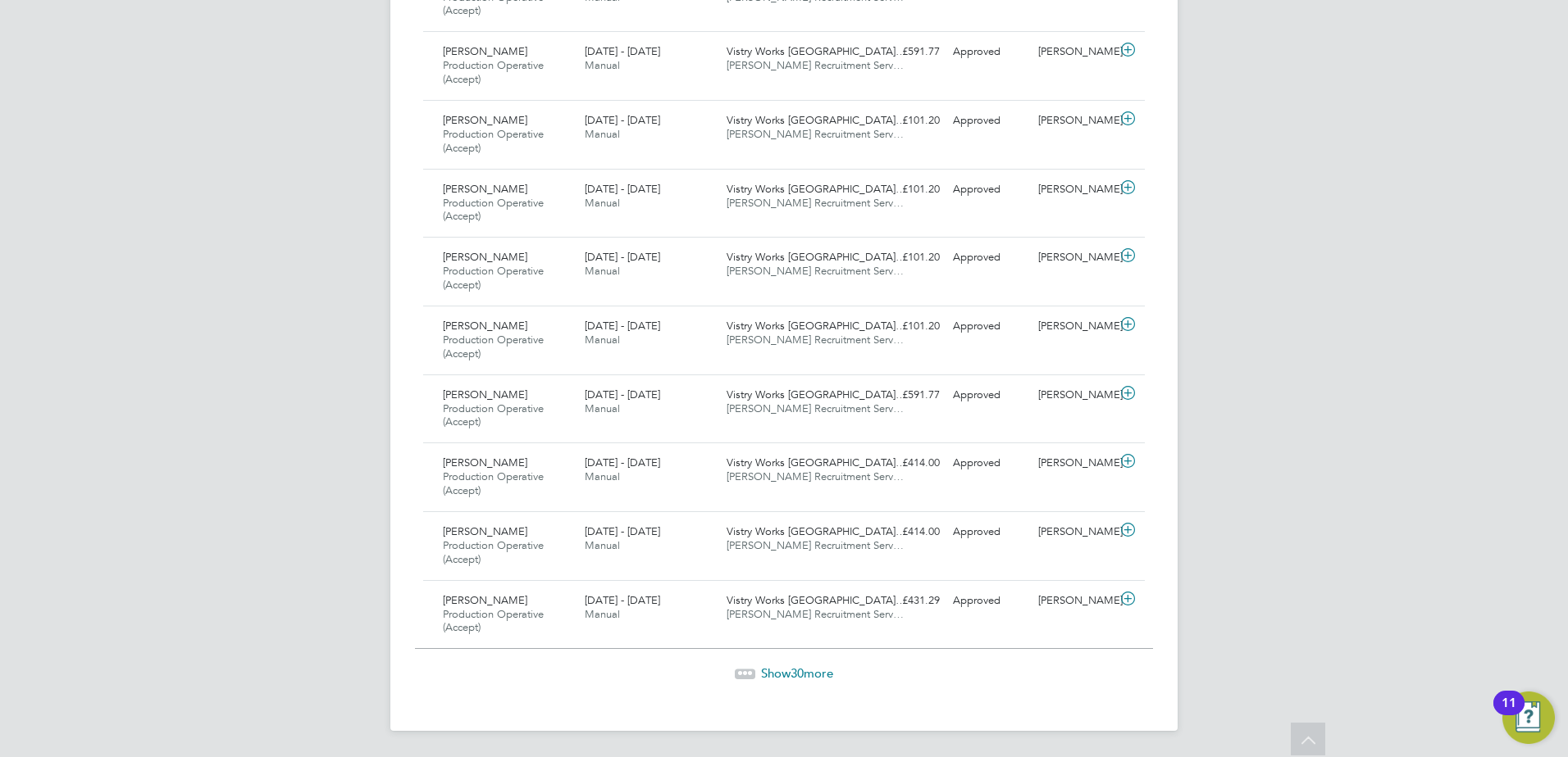
click at [782, 580] on span "Show 30 more" at bounding box center [797, 674] width 72 height 15
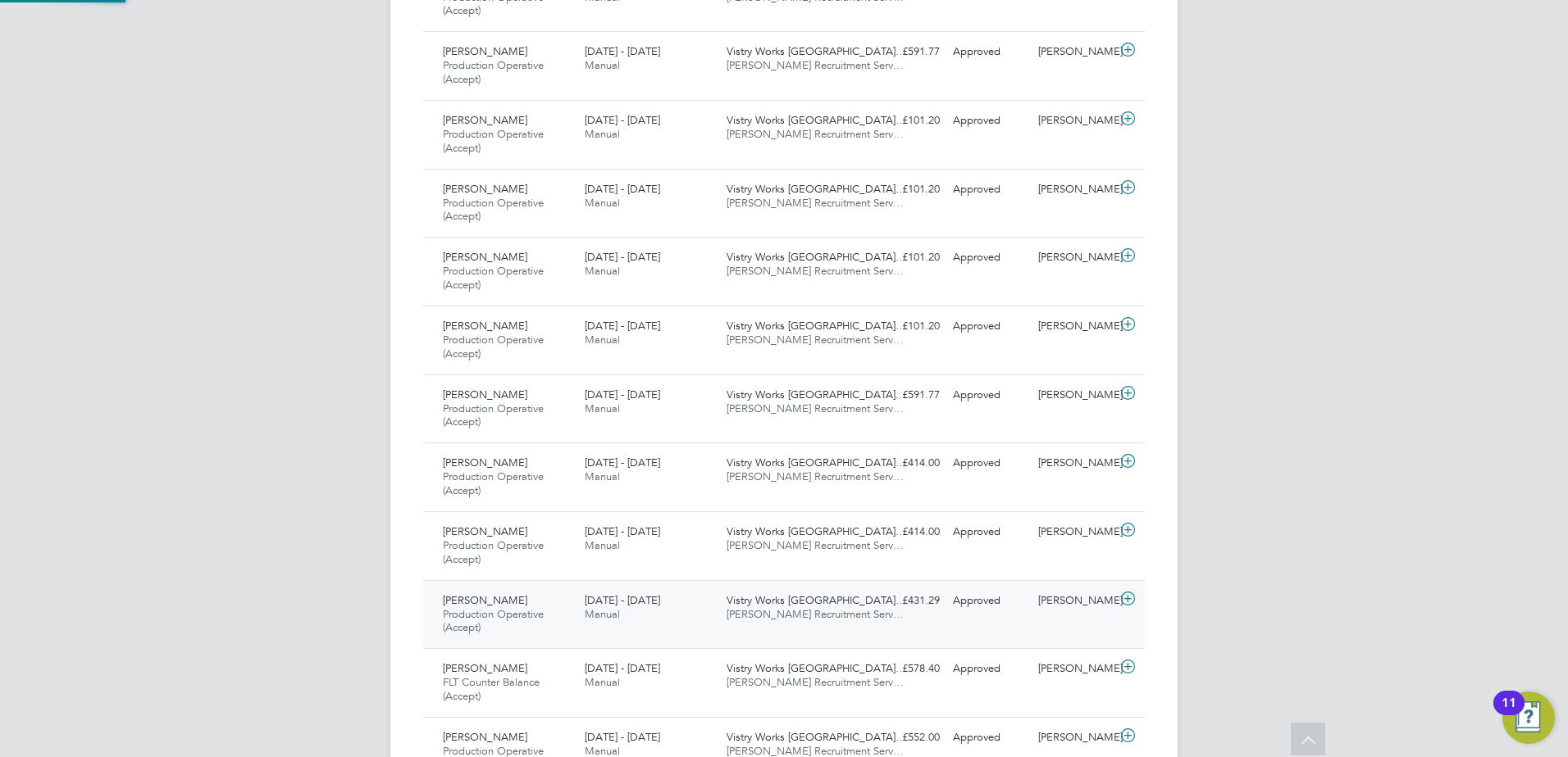
scroll to position [55, 143]
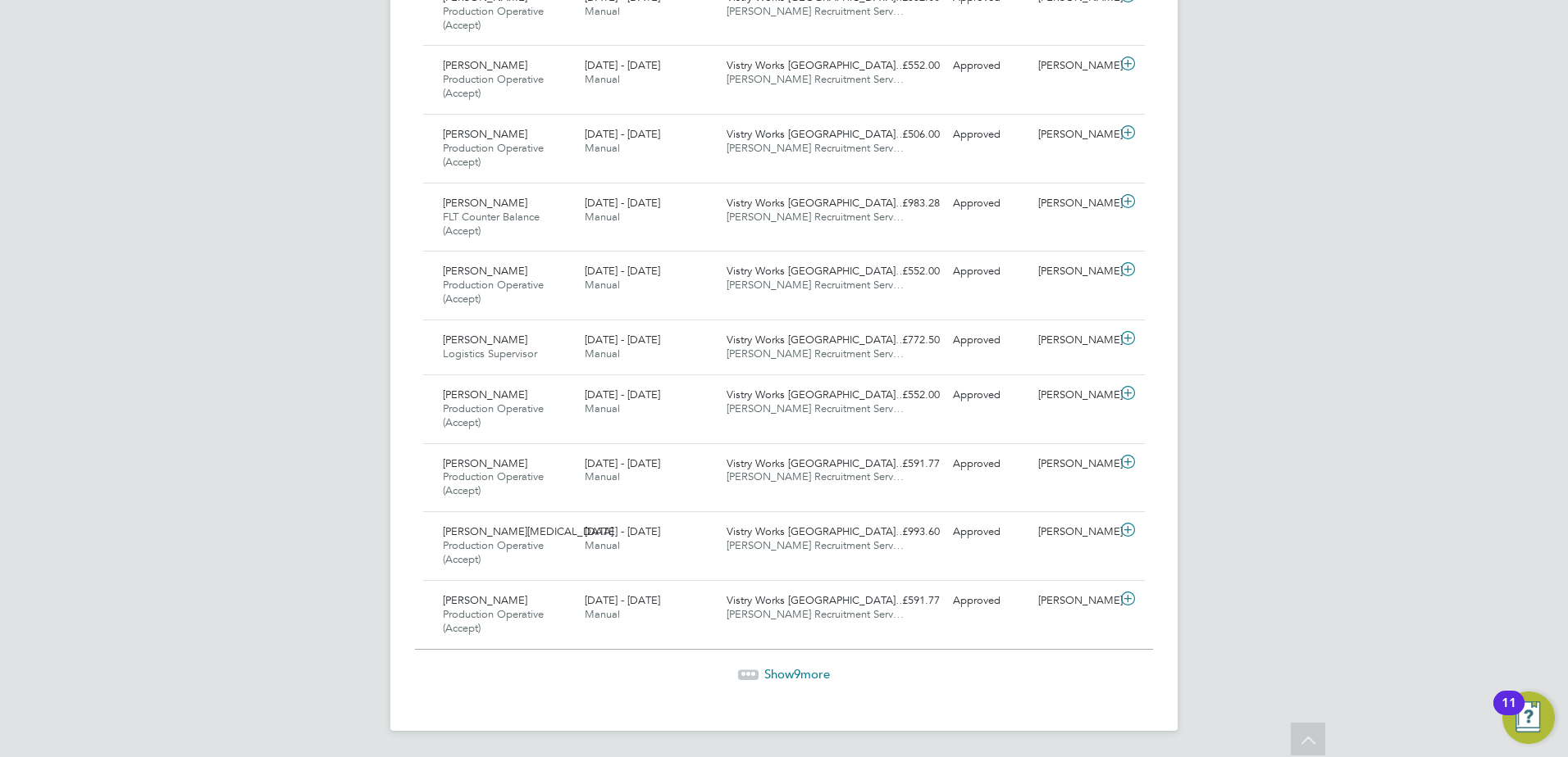
click at [783, 580] on span "Show 9 more" at bounding box center [796, 674] width 65 height 15
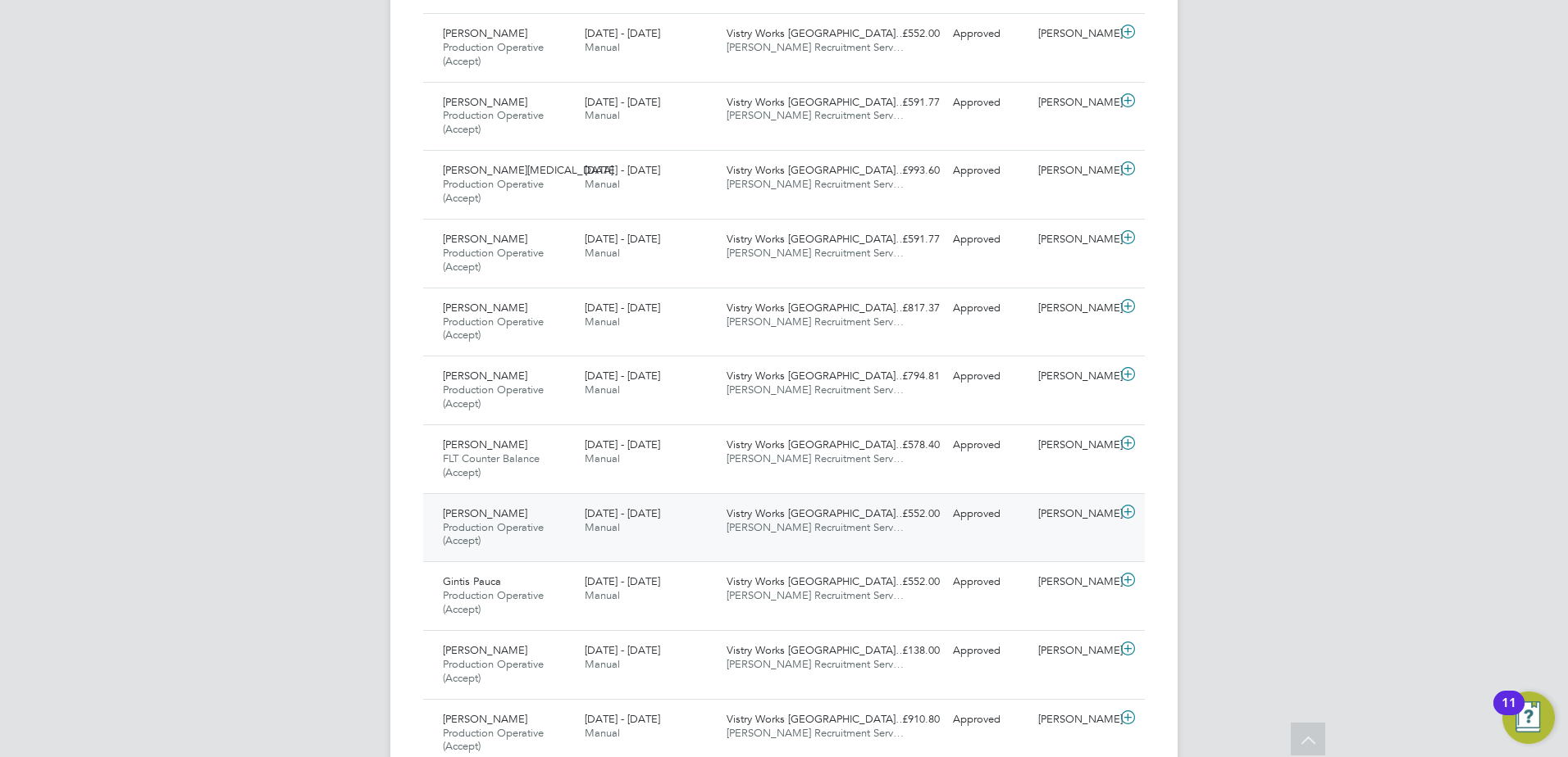
click at [767, 521] on span "Pearce Recruitment Serv…" at bounding box center [815, 527] width 177 height 14
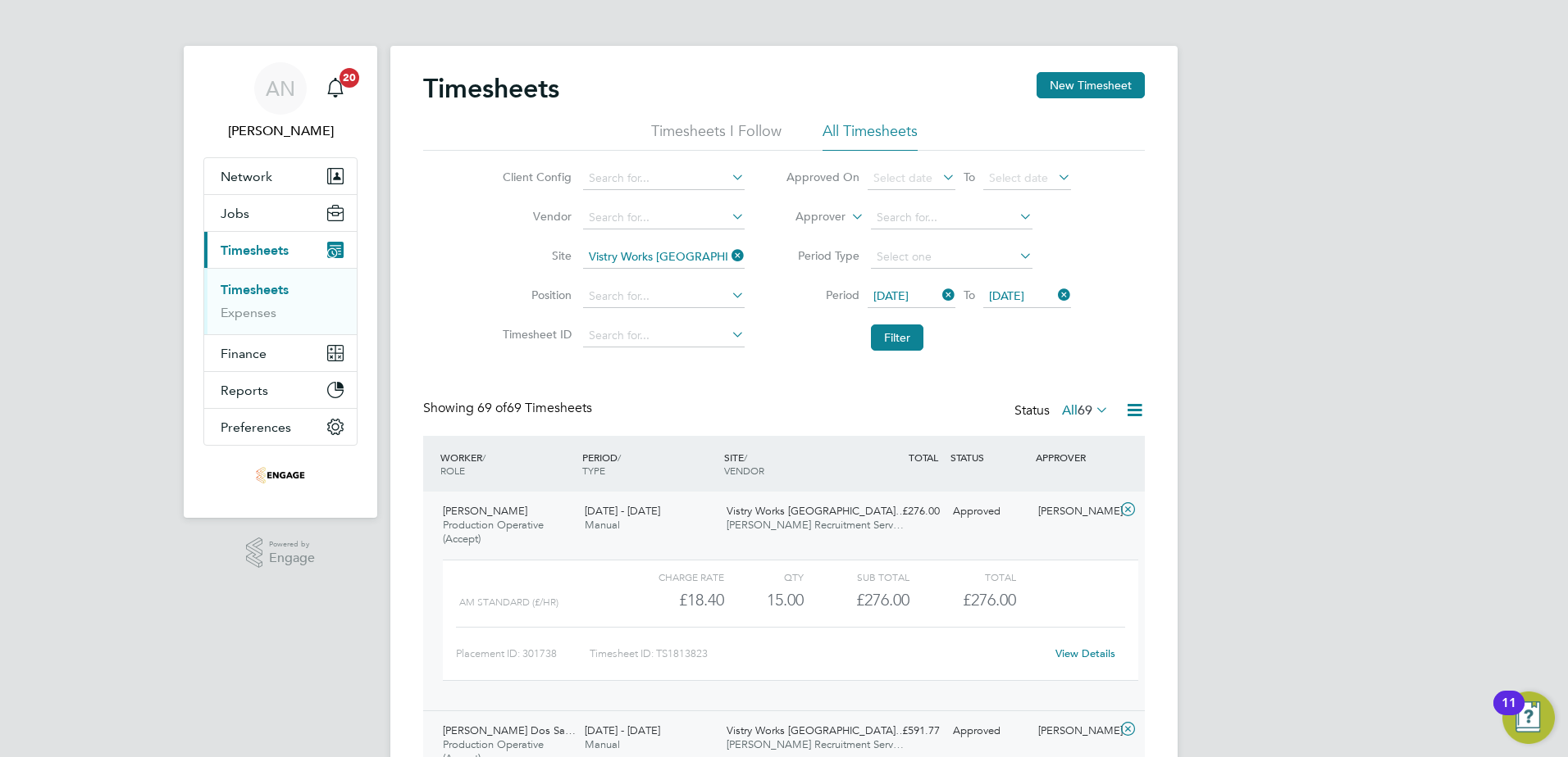
click at [794, 473] on div "SITE / VENDOR" at bounding box center [792, 463] width 142 height 43
drag, startPoint x: 794, startPoint y: 473, endPoint x: 790, endPoint y: 528, distance: 55.1
click at [789, 531] on span "Pearce Recruitment Serv…" at bounding box center [815, 525] width 177 height 14
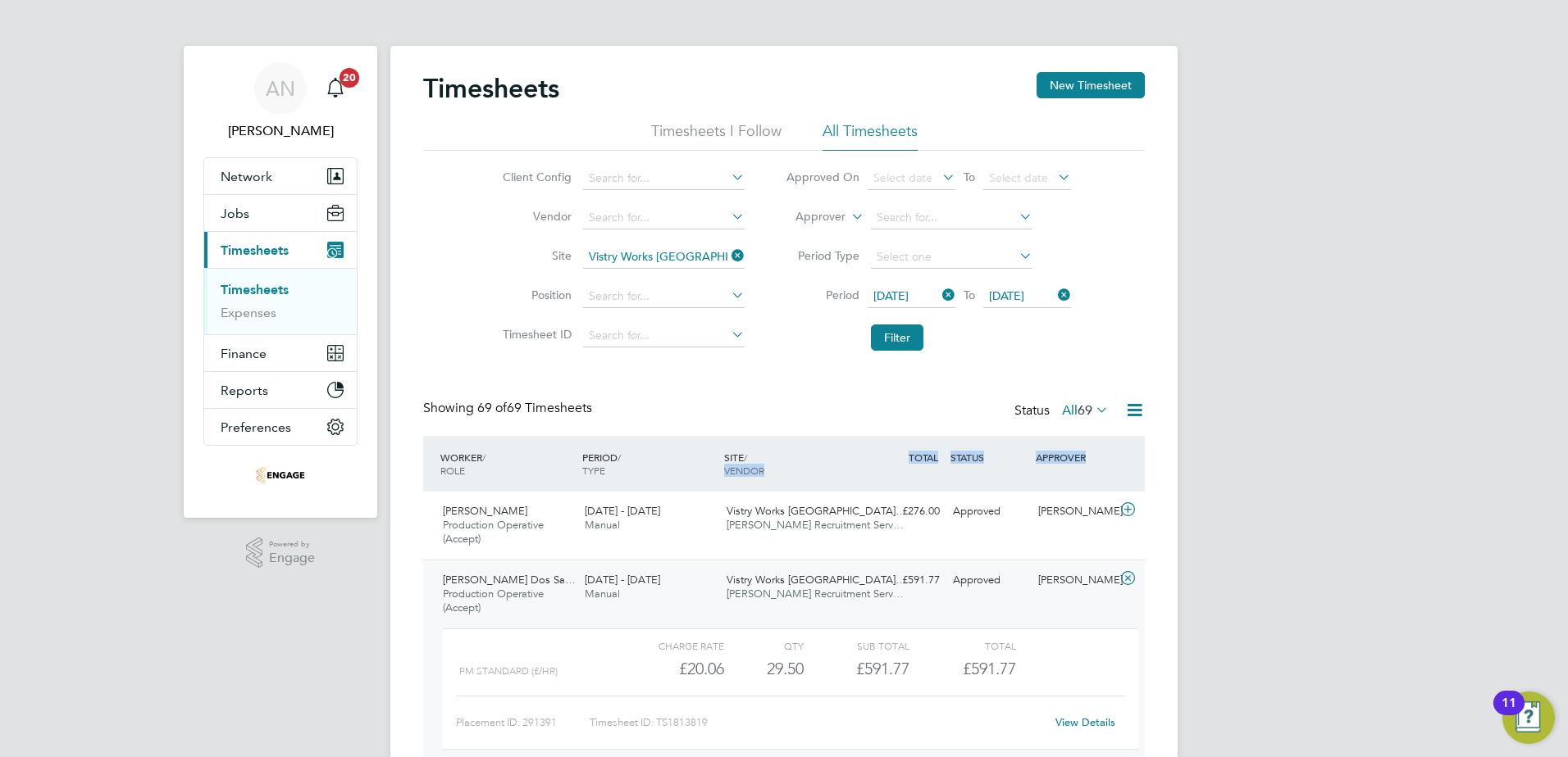
click at [788, 580] on div "29.50" at bounding box center [764, 669] width 80 height 27
drag, startPoint x: 788, startPoint y: 669, endPoint x: 778, endPoint y: 641, distance: 29.7
click at [778, 580] on div "QTY" at bounding box center [764, 645] width 80 height 20
click at [772, 580] on div "Demetrius Alves Dos Sa… Production Operative (Accept) 25 - 31 Aug 2025 25 - 31 …" at bounding box center [783, 670] width 721 height 220
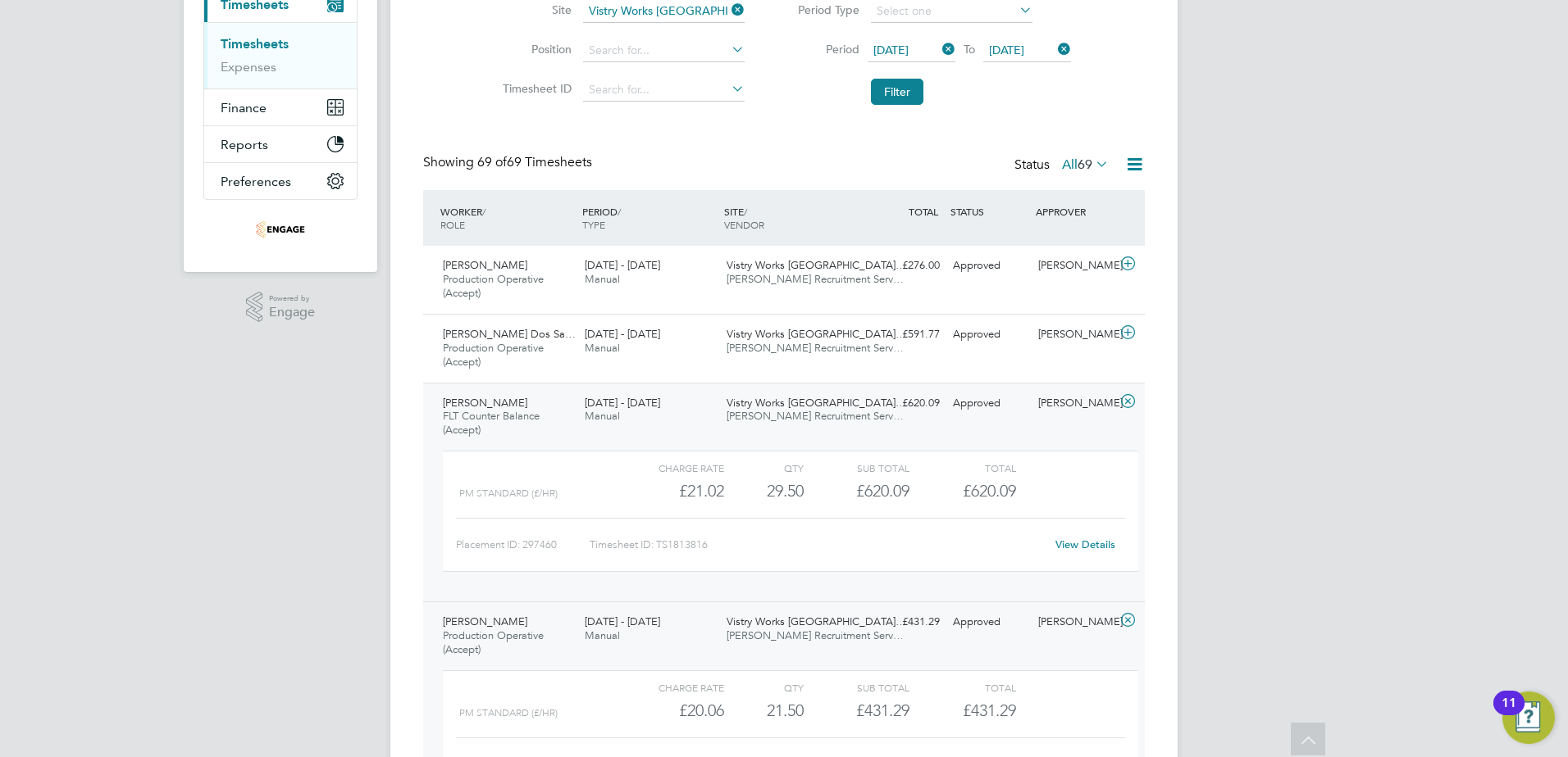
click at [784, 423] on div "Vistry Works East Midla… Pearce Recruitment Serv…" at bounding box center [792, 410] width 142 height 41
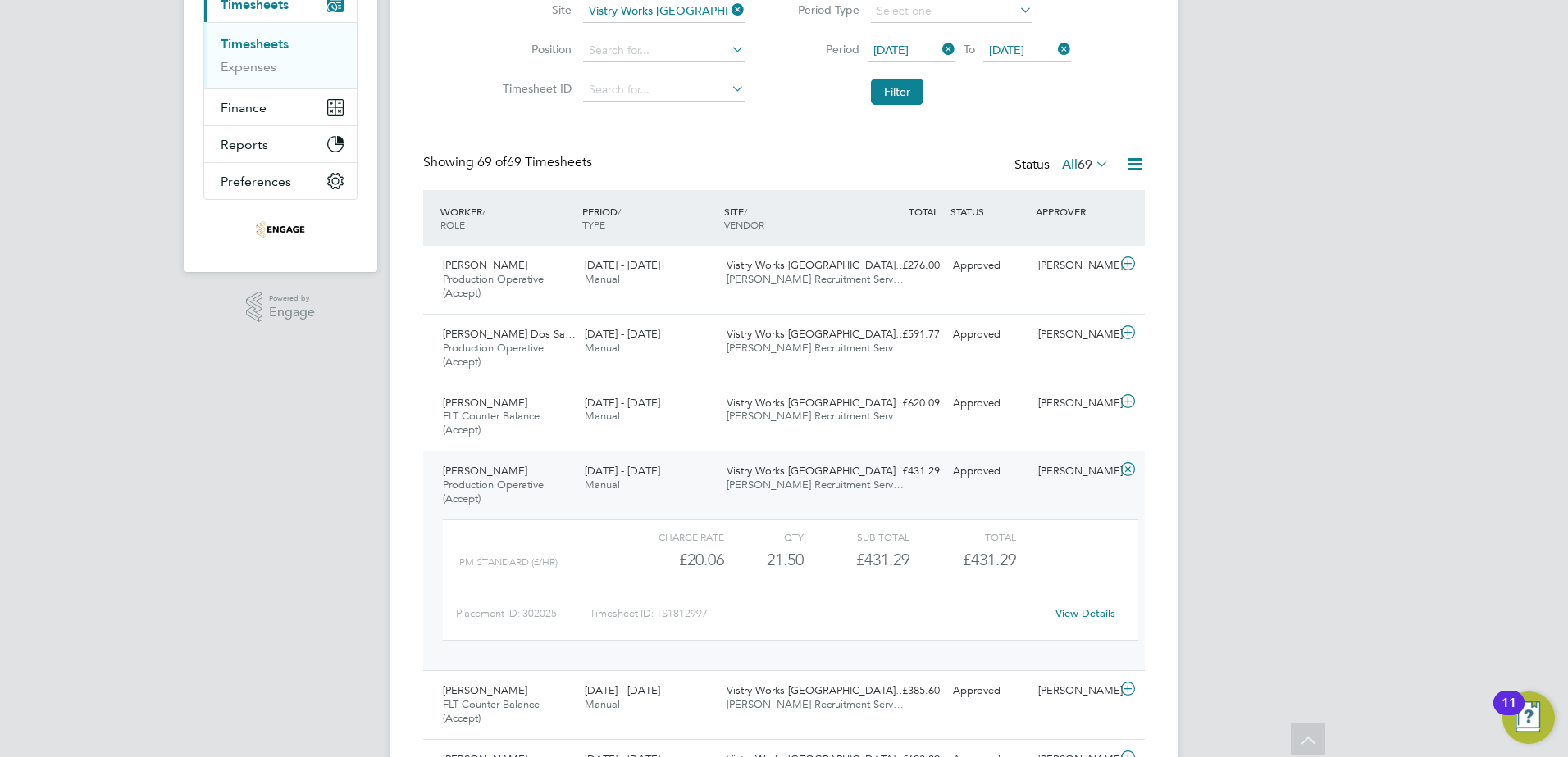
click at [785, 484] on span "Pearce Recruitment Serv…" at bounding box center [815, 484] width 177 height 14
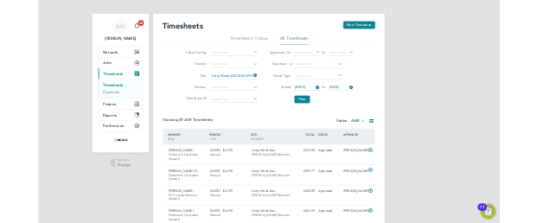
scroll to position [44, 94]
